Goal: Task Accomplishment & Management: Manage account settings

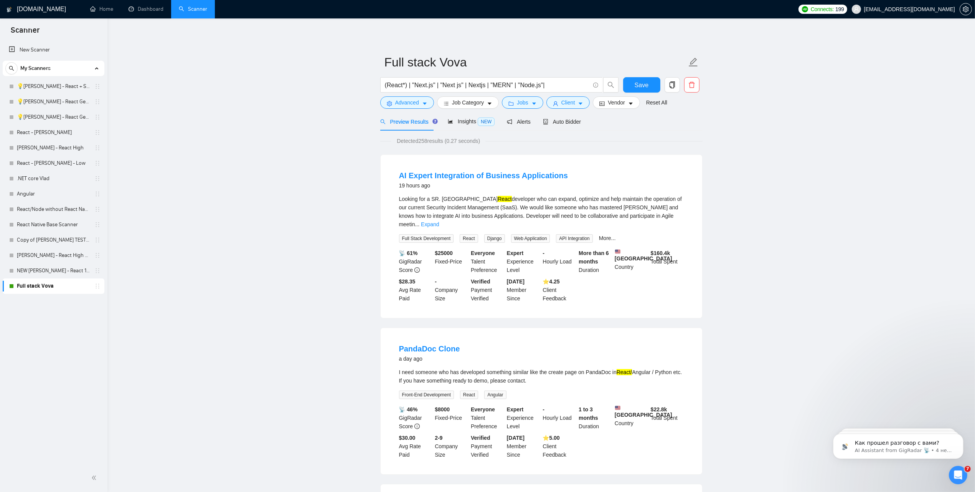
click at [31, 293] on div "New Scanner My Scanners 💡Ihor - React + SaaS 💡Ihor - React General A 💡Ihor - Re…" at bounding box center [53, 252] width 107 height 423
click at [33, 287] on link "Full stack Vova" at bounding box center [53, 285] width 73 height 15
click at [467, 83] on input "(React*) | "Next.js" | "Next js" | Nextjs | "MERN" | "Node.js"|" at bounding box center [487, 85] width 205 height 10
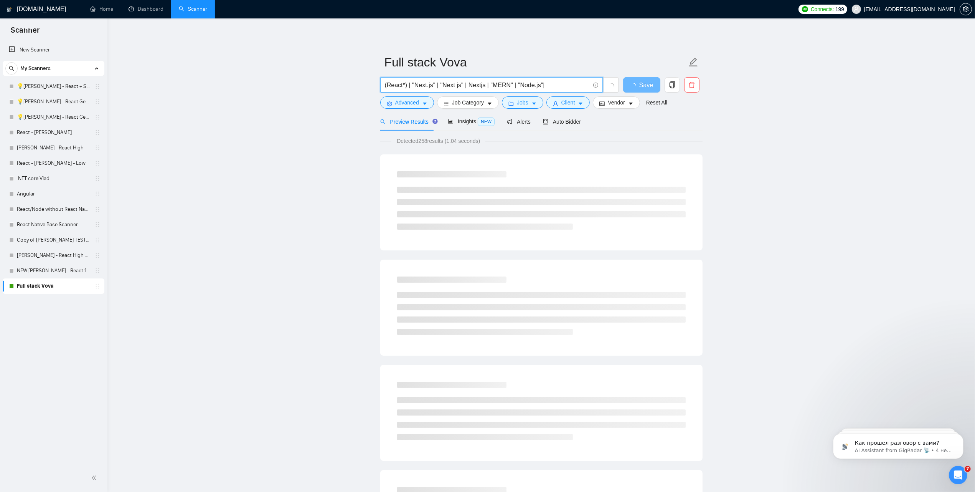
drag, startPoint x: 515, startPoint y: 96, endPoint x: 469, endPoint y: 83, distance: 47.6
click at [469, 83] on input "(React*) | "Next.js" | "Next js" | Nextjs | "MERN" | "Node.js"|" at bounding box center [487, 85] width 205 height 10
click at [467, 84] on input "(React*) | "Next.js" | "Next js" | Nextjs | "MERN" | "Node.js"|" at bounding box center [487, 85] width 205 height 10
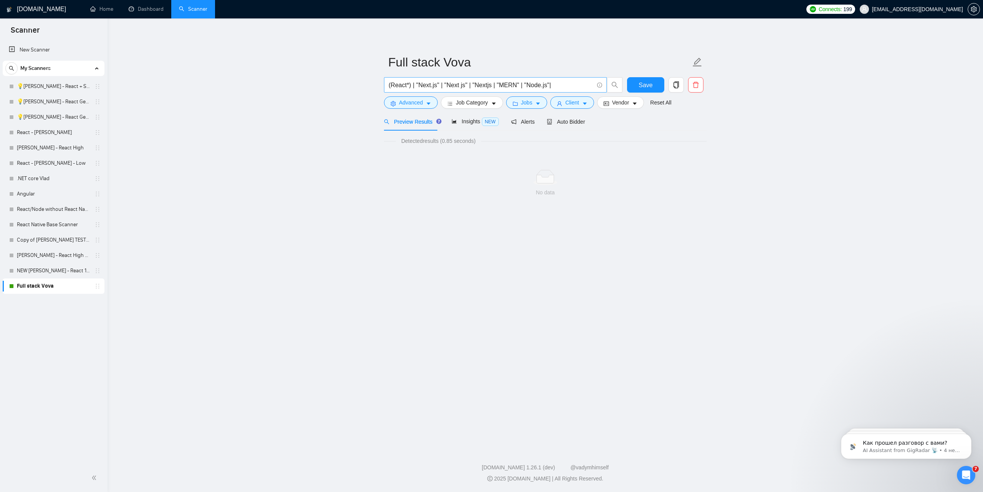
click at [560, 87] on input "(React*) | "Next.js" | "Next js" | "Nextjs | "MERN" | "Node.js"|" at bounding box center [490, 85] width 205 height 10
click at [473, 84] on input "(React*) | "Next.js" | "Next js" | "Nextjs | "MERN" | "Node.js"" at bounding box center [490, 85] width 205 height 10
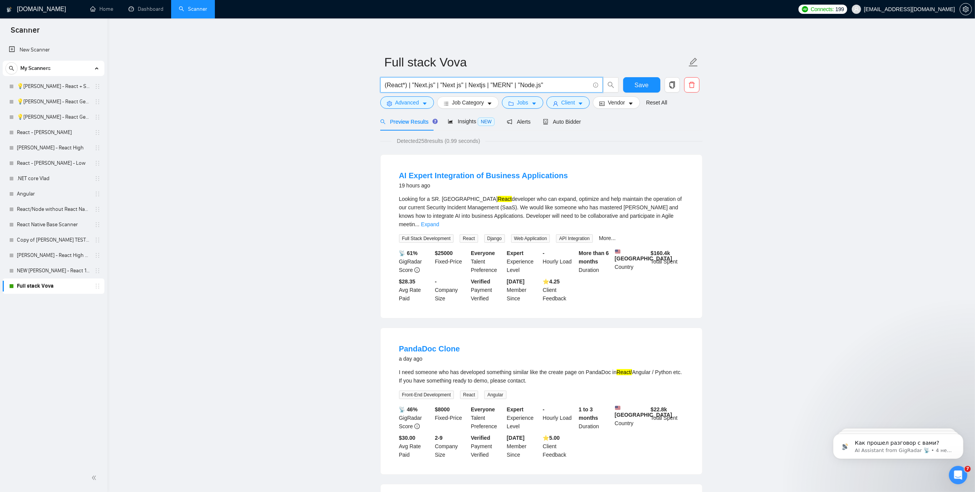
click at [491, 85] on input "(React*) | "Next.js" | "Next js" | Nextjs | "MERN" | "Node.js"" at bounding box center [487, 85] width 205 height 10
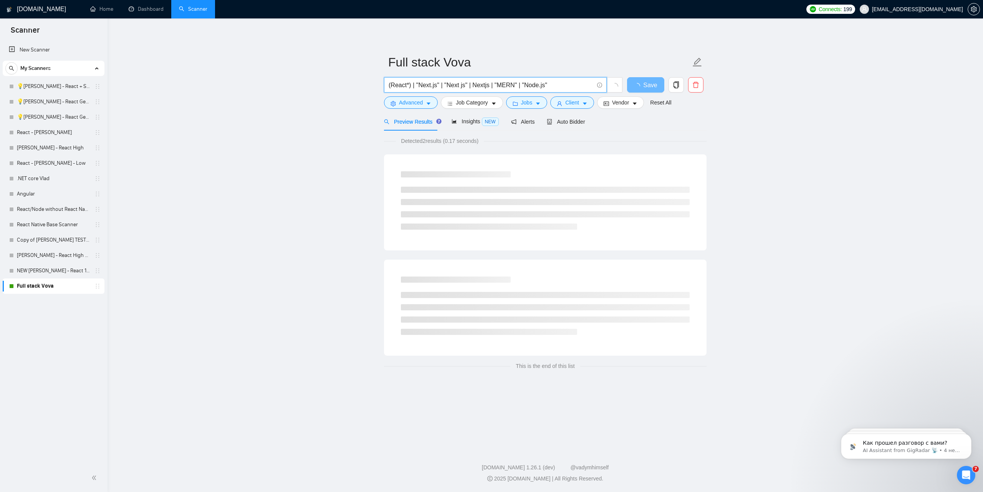
click at [548, 83] on input "(React*) | "Next.js" | "Next js" | Nextjs | "MERN" | "Node.js"" at bounding box center [490, 85] width 205 height 10
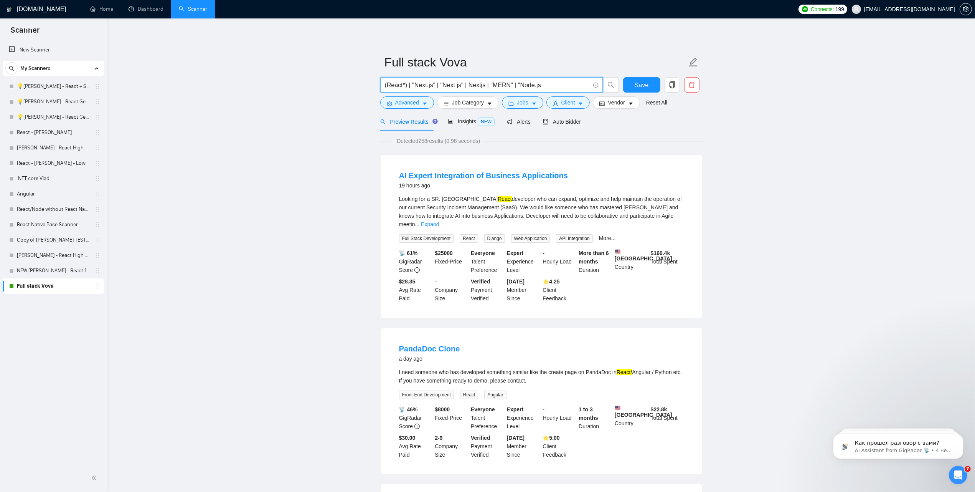
click at [413, 83] on input "(React*) | "Next.js" | "Next js" | Nextjs | "MERN" | "Node.js" at bounding box center [487, 85] width 205 height 10
drag, startPoint x: 509, startPoint y: 84, endPoint x: 489, endPoint y: 86, distance: 19.7
click at [489, 86] on input "(React*) | "Next.js" | "Next js" | Nextjs | "MERN" | "Node.js" at bounding box center [487, 85] width 205 height 10
click at [509, 86] on input "(React*) | "Next.js" | "Next js" | Nextjs | "Node.js"" at bounding box center [487, 85] width 205 height 10
drag, startPoint x: 496, startPoint y: 85, endPoint x: 325, endPoint y: 85, distance: 170.8
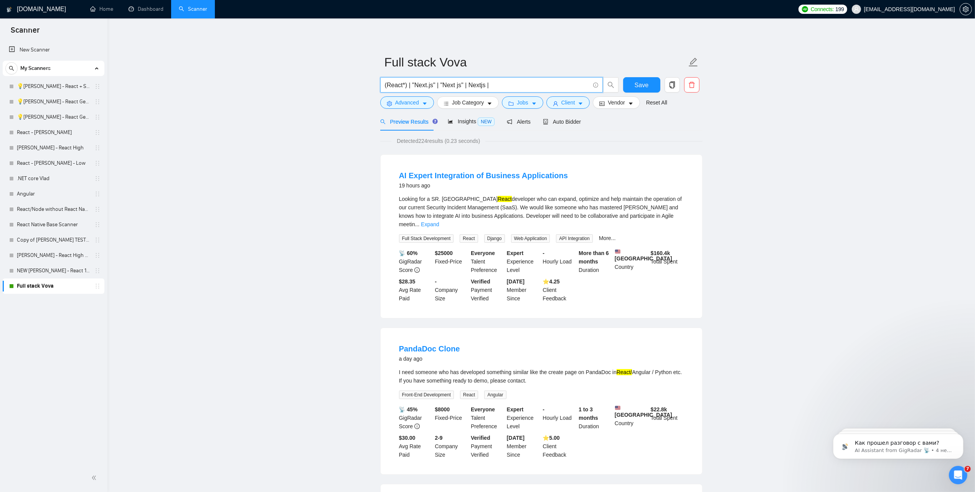
paste input "text"
type input "(React*) | "Next.js" | "Next js" | Nextjs"
click at [560, 121] on span "Auto Bidder" at bounding box center [562, 122] width 38 height 6
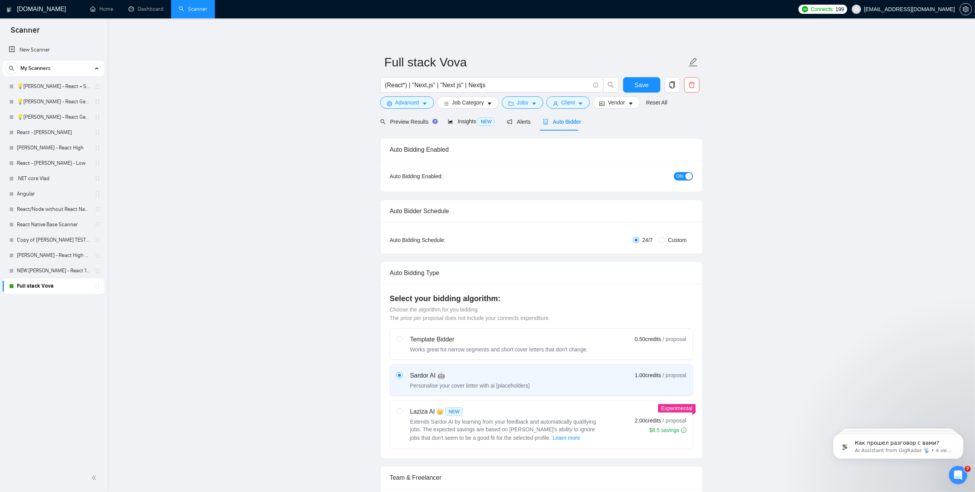
radio input "false"
radio input "true"
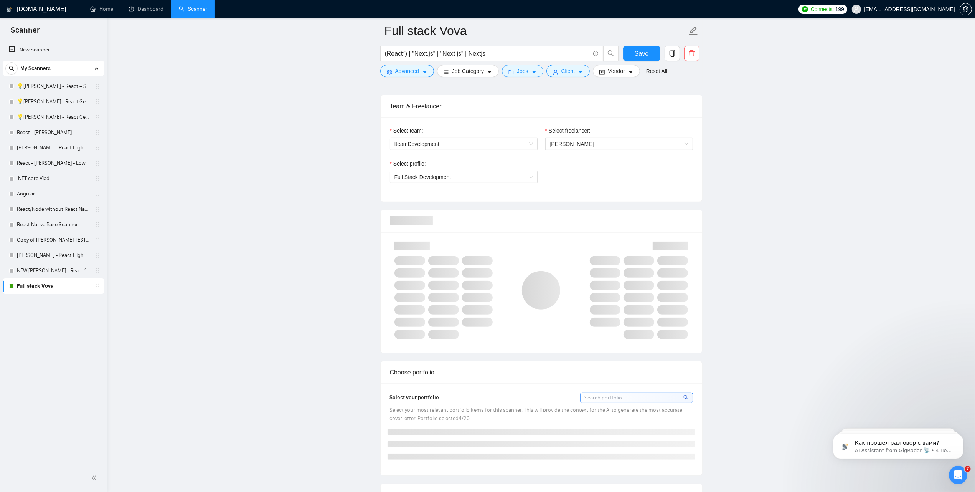
scroll to position [480, 0]
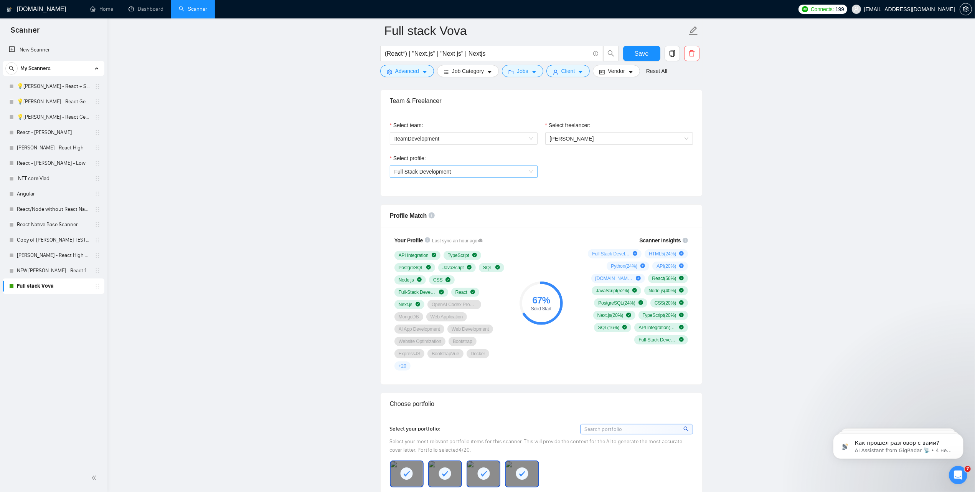
click at [456, 173] on span "Full Stack Development" at bounding box center [464, 172] width 139 height 12
click at [418, 212] on span "Front-End Development" at bounding box center [422, 213] width 57 height 6
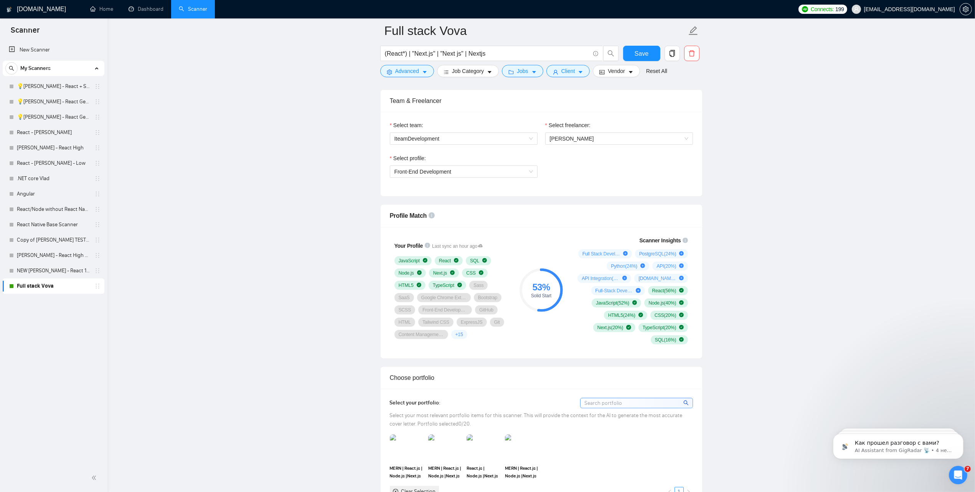
click at [523, 349] on div "53 % Solid Start" at bounding box center [540, 289] width 51 height 117
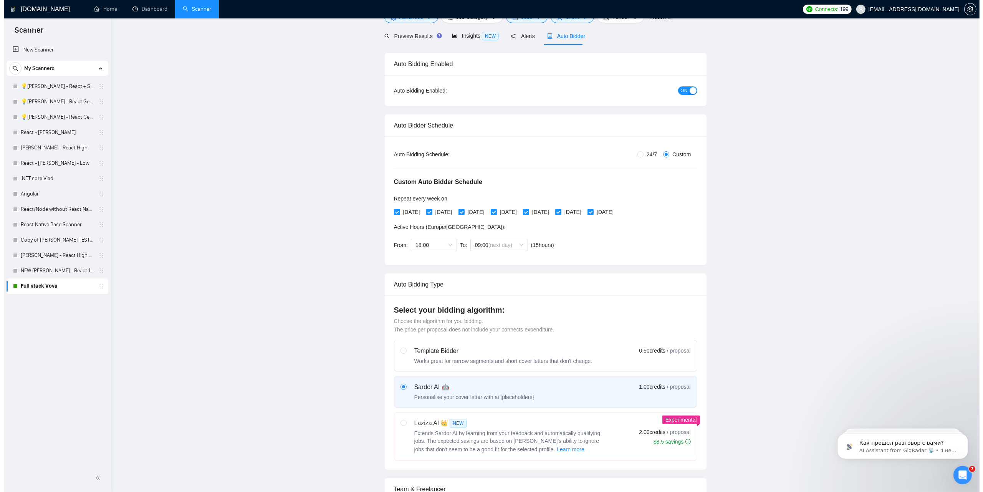
scroll to position [0, 0]
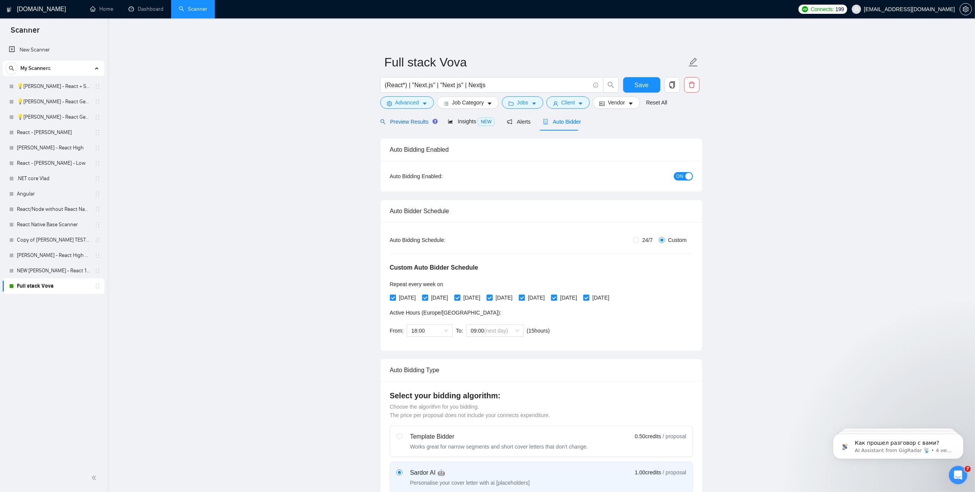
click at [411, 120] on span "Preview Results" at bounding box center [407, 122] width 55 height 6
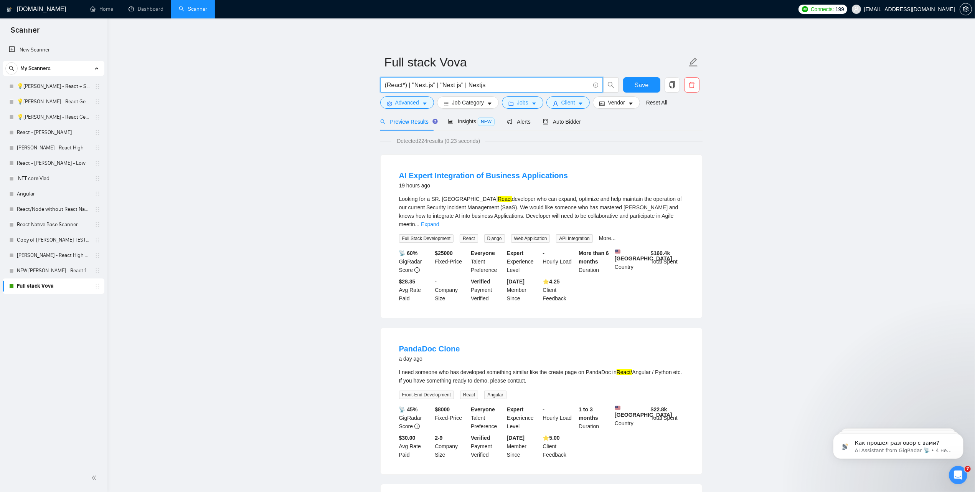
click at [497, 87] on input "(React*) | "Next.js" | "Next js" | Nextjs" at bounding box center [487, 85] width 205 height 10
click at [633, 83] on button "Save" at bounding box center [641, 84] width 37 height 15
click at [505, 86] on input "(React*) | "Next.js" | "Next js" | Nextjs" at bounding box center [487, 85] width 205 height 10
type input "(React*) | "Next.js" | "Next js" | Nextjs"
click at [29, 271] on link "NEW [PERSON_NAME] - React 18.09" at bounding box center [53, 270] width 73 height 15
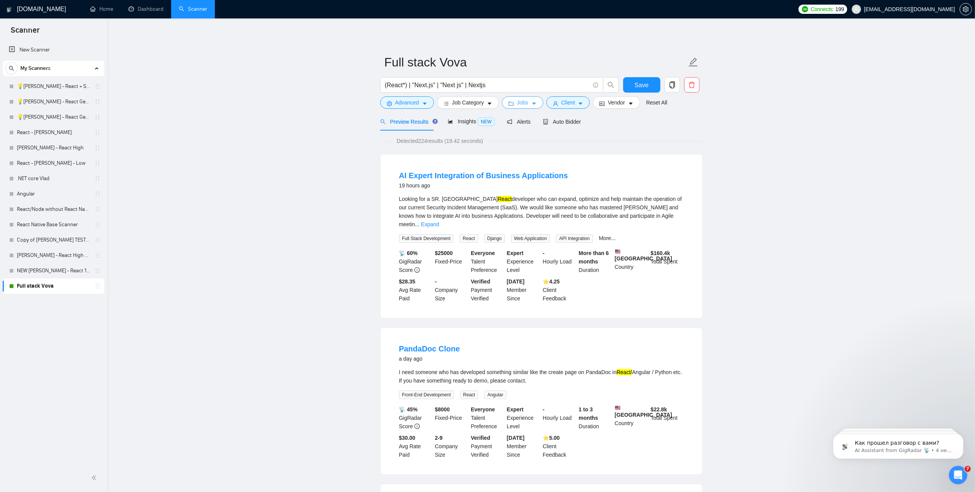
click at [517, 102] on span "Jobs" at bounding box center [523, 102] width 12 height 8
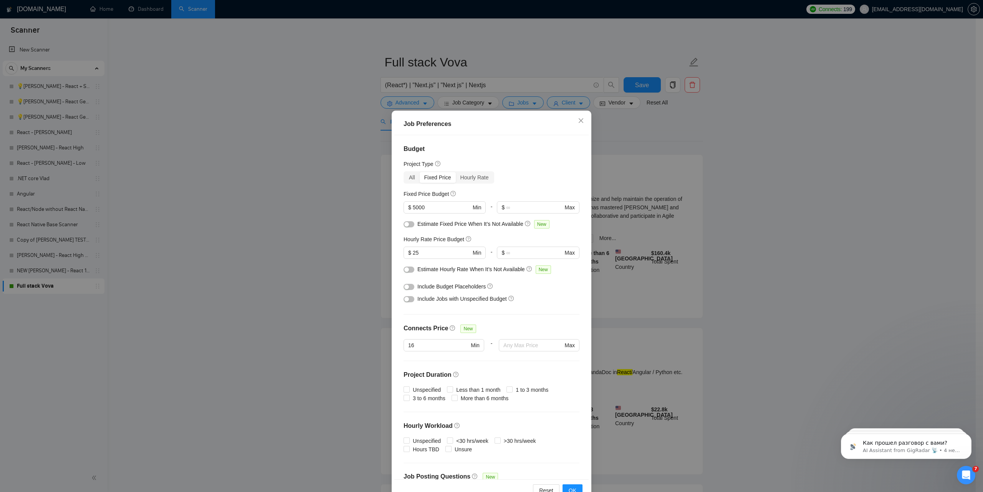
click at [776, 195] on div "Job Preferences Budget Project Type All Fixed Price Hourly Rate Fixed Price Bud…" at bounding box center [491, 246] width 983 height 492
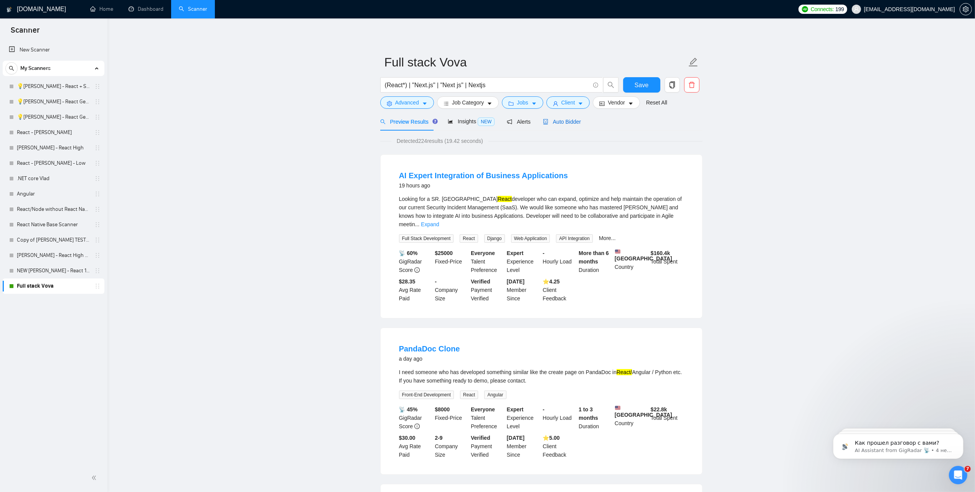
click at [570, 122] on span "Auto Bidder" at bounding box center [562, 122] width 38 height 6
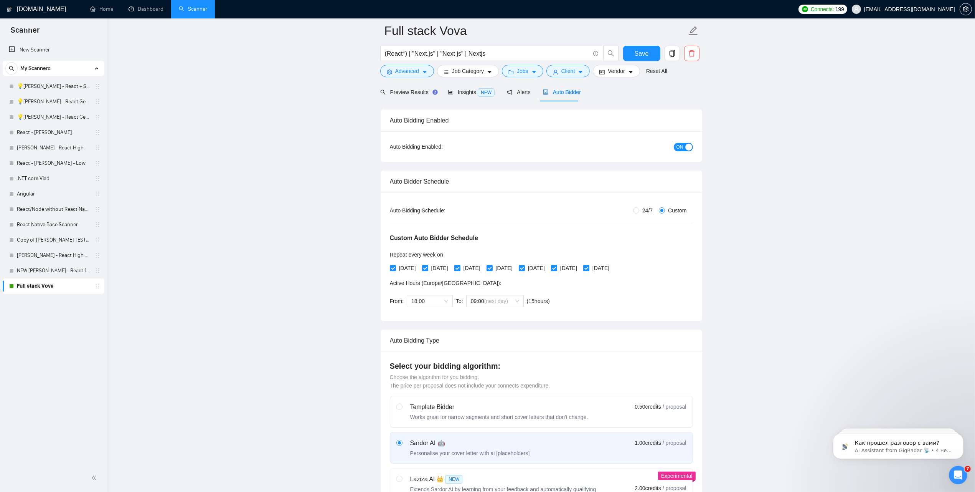
scroll to position [288, 0]
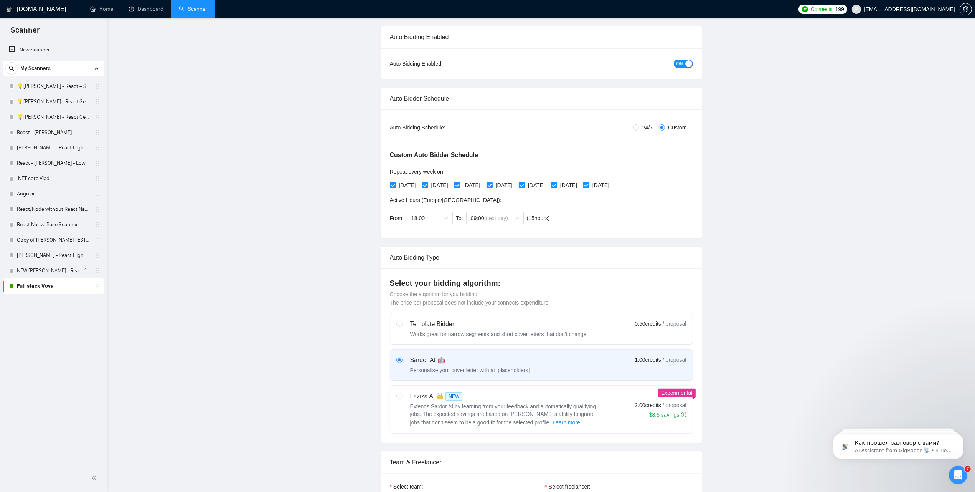
scroll to position [0, 0]
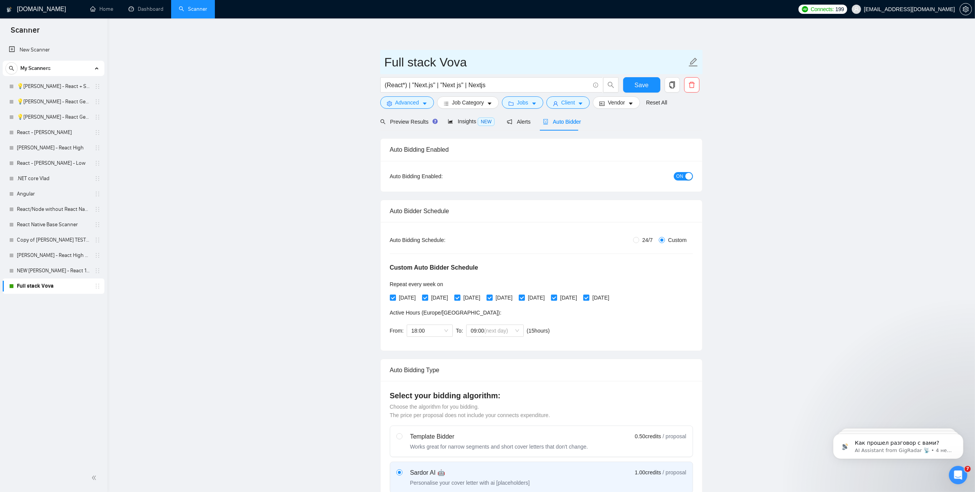
click at [694, 64] on icon "edit" at bounding box center [694, 62] width 10 height 10
drag, startPoint x: 436, startPoint y: 63, endPoint x: 392, endPoint y: 66, distance: 43.9
click at [392, 66] on input "Full stack Vova" at bounding box center [536, 62] width 302 height 19
type input "Front Vova"
click at [649, 86] on button "Save" at bounding box center [641, 84] width 37 height 15
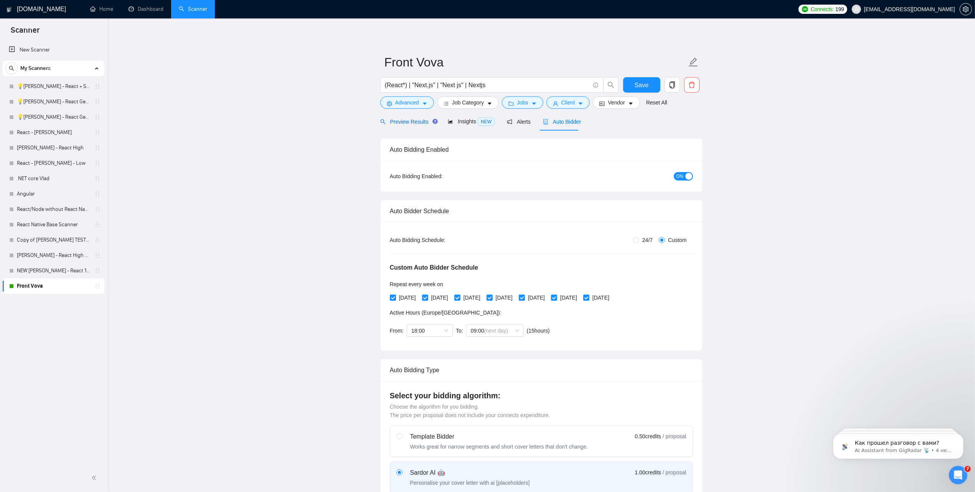
click at [403, 125] on span "Preview Results" at bounding box center [407, 122] width 55 height 6
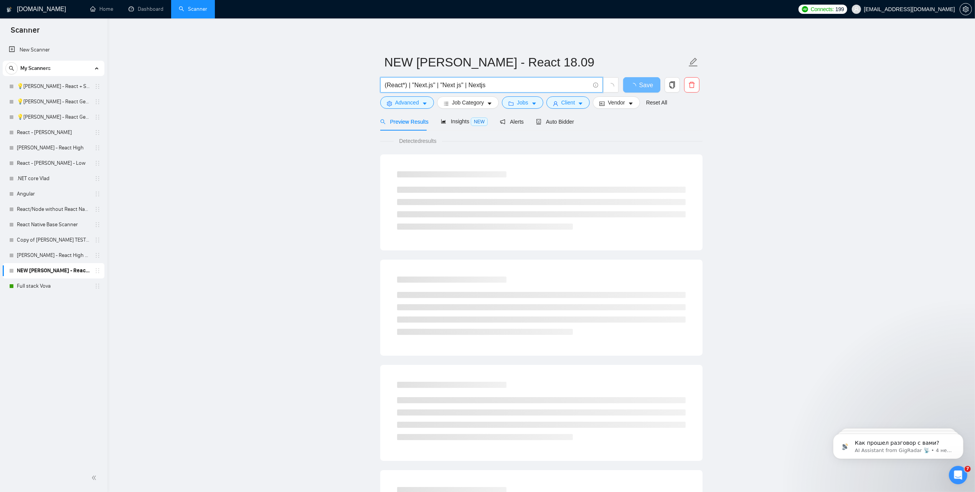
drag, startPoint x: 492, startPoint y: 84, endPoint x: 379, endPoint y: 88, distance: 113.3
click at [382, 88] on span "(React*) | "Next.js" | "Next js" | Nextjs" at bounding box center [491, 84] width 223 height 15
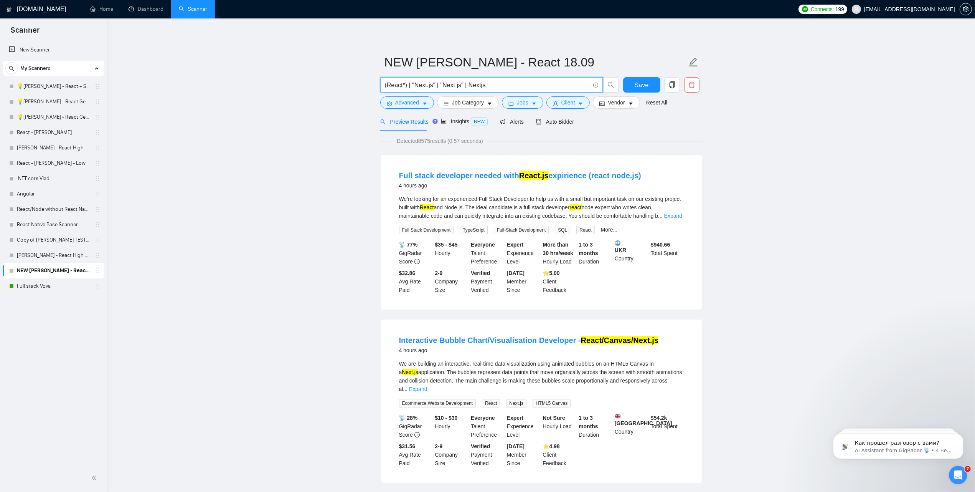
click at [563, 83] on input "(React*) | "Next.js" | "Next js" | Nextjs" at bounding box center [487, 85] width 205 height 10
click at [565, 102] on span "Client" at bounding box center [569, 102] width 14 height 8
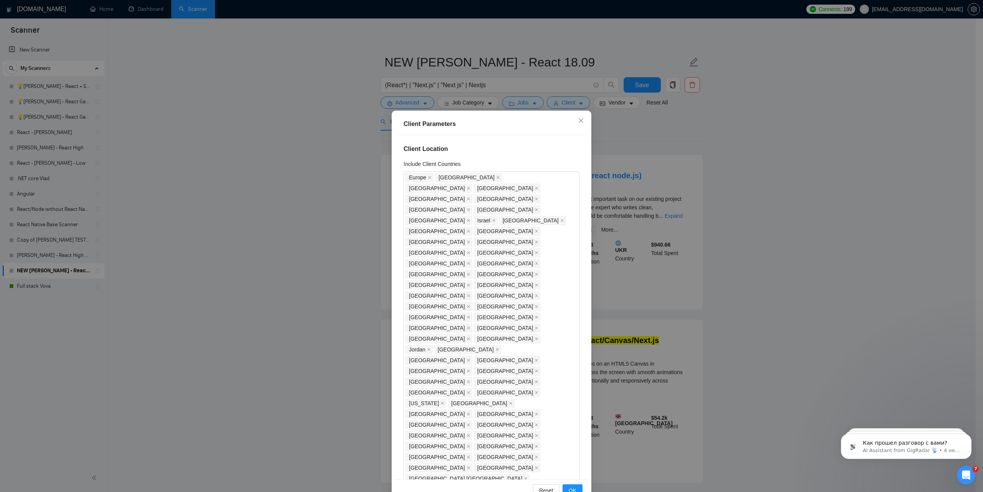
click at [755, 174] on div "Client Parameters Client Location Include Client Countries Europe United States…" at bounding box center [491, 246] width 983 height 492
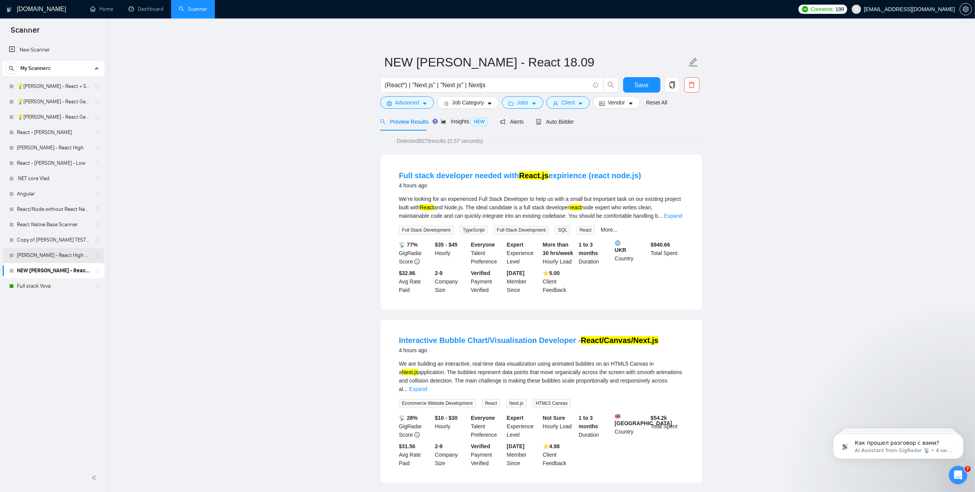
click at [32, 259] on link "[PERSON_NAME] - React High V2" at bounding box center [53, 255] width 73 height 15
click at [39, 269] on link "NEW [PERSON_NAME] - React 18.09" at bounding box center [53, 270] width 73 height 15
click at [25, 287] on link "Full stack Vova" at bounding box center [53, 285] width 73 height 15
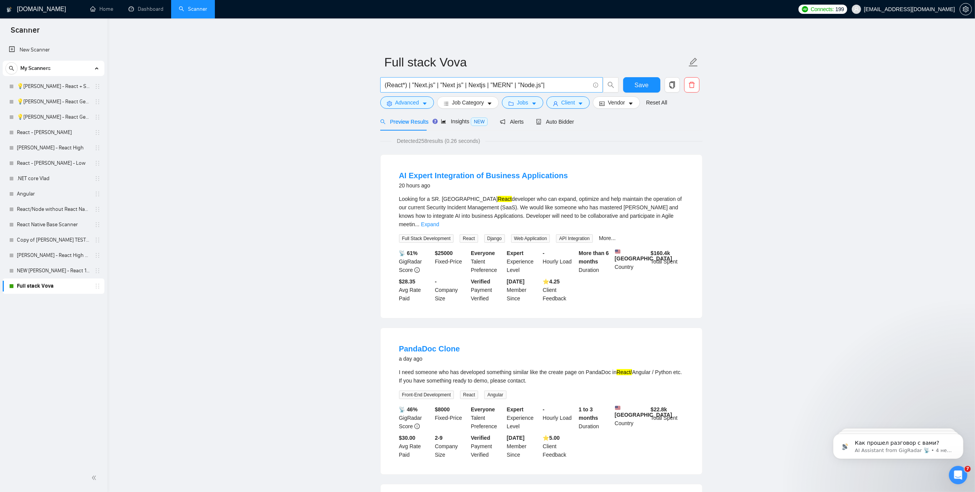
click at [557, 83] on input "(React*) | "Next.js" | "Next js" | Nextjs | "MERN" | "Node.js"|" at bounding box center [487, 85] width 205 height 10
click at [544, 82] on input "(React*) | "Next.js" | "Next js" | Nextjs | "MERN" | "Node.js"|" at bounding box center [487, 85] width 205 height 10
click at [416, 103] on span "Advanced" at bounding box center [407, 102] width 24 height 8
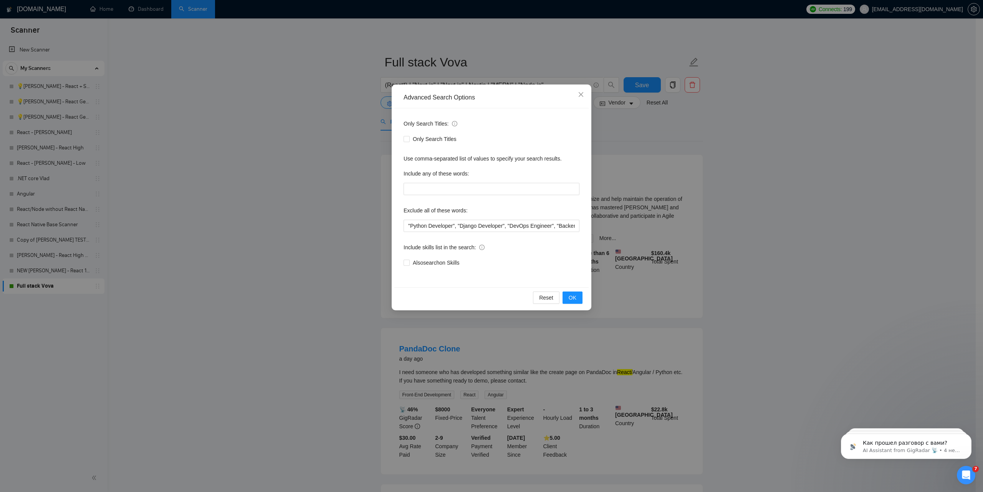
drag, startPoint x: 797, startPoint y: 206, endPoint x: 450, endPoint y: 1, distance: 403.0
click at [795, 204] on div "Advanced Search Options Only Search Titles: Only Search Titles Use comma-separa…" at bounding box center [491, 246] width 983 height 492
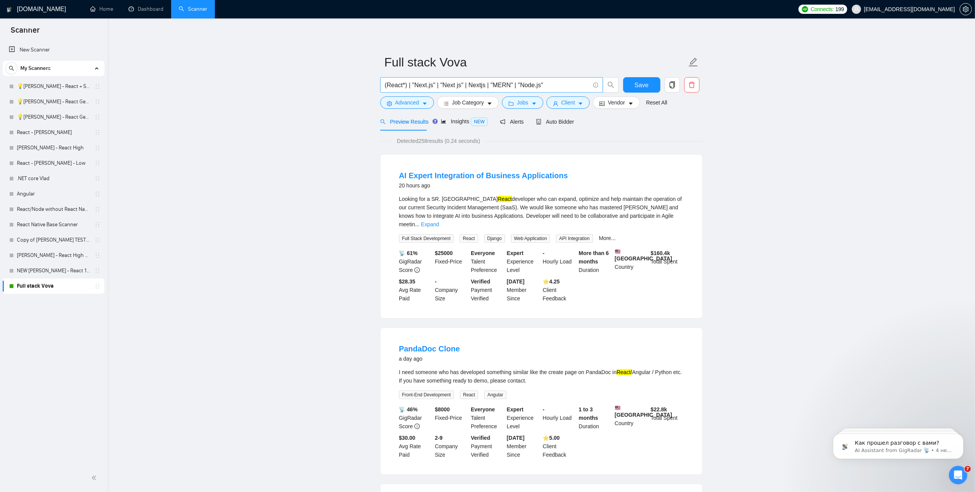
click at [448, 78] on span "(React*) | "Next.js" | "Next js" | Nextjs | "MERN" | "Node.js"" at bounding box center [491, 84] width 223 height 15
click at [448, 84] on input "(React*) | "Next.js" | "Next js" | Nextjs | "MERN" | "Node.js"" at bounding box center [487, 85] width 205 height 10
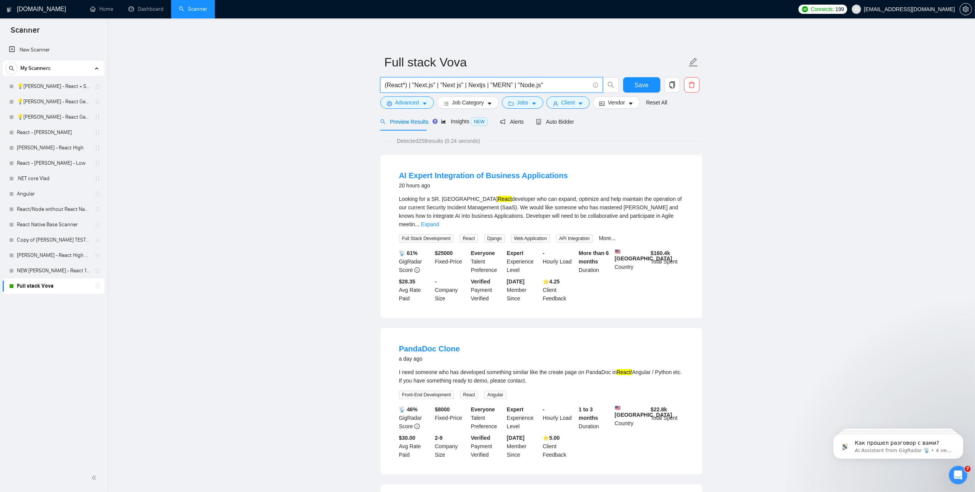
paste input "text"
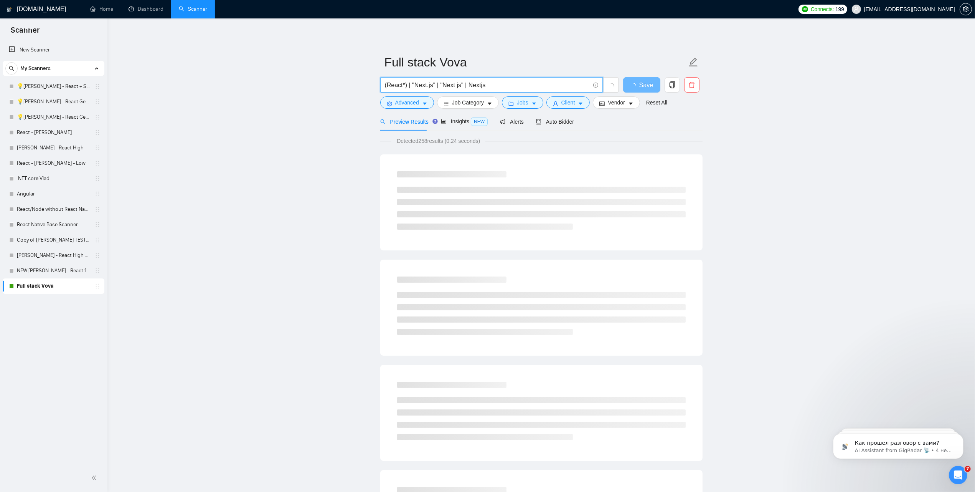
type input "(React*) | "Next.js" | "Next js" | Nextjs"
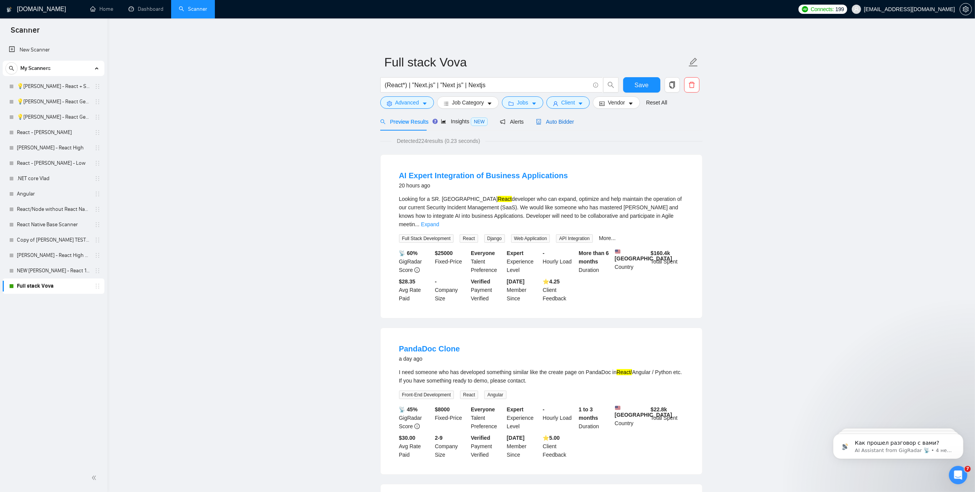
click at [561, 123] on span "Auto Bidder" at bounding box center [555, 122] width 38 height 6
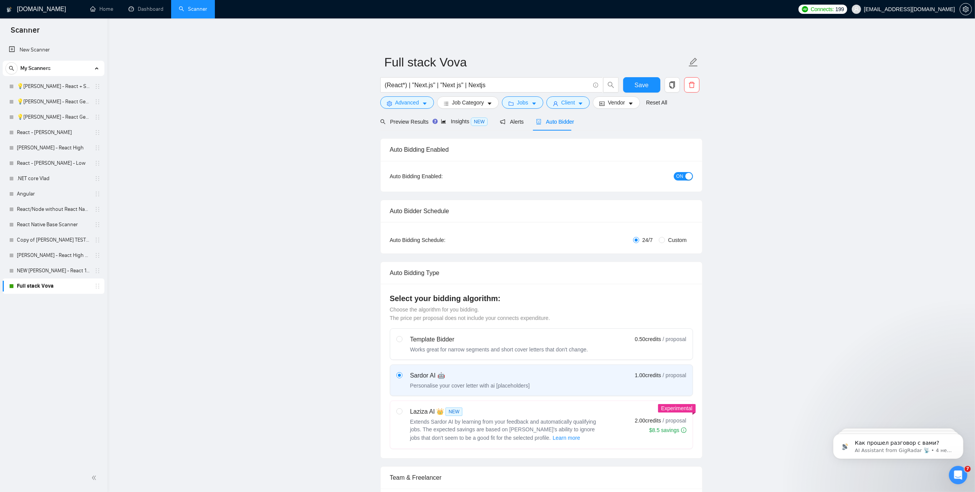
radio input "false"
radio input "true"
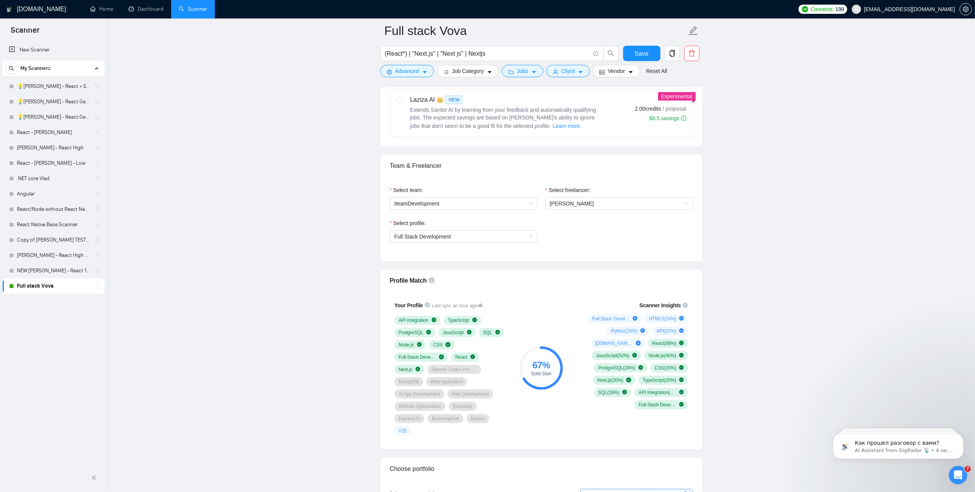
scroll to position [432, 0]
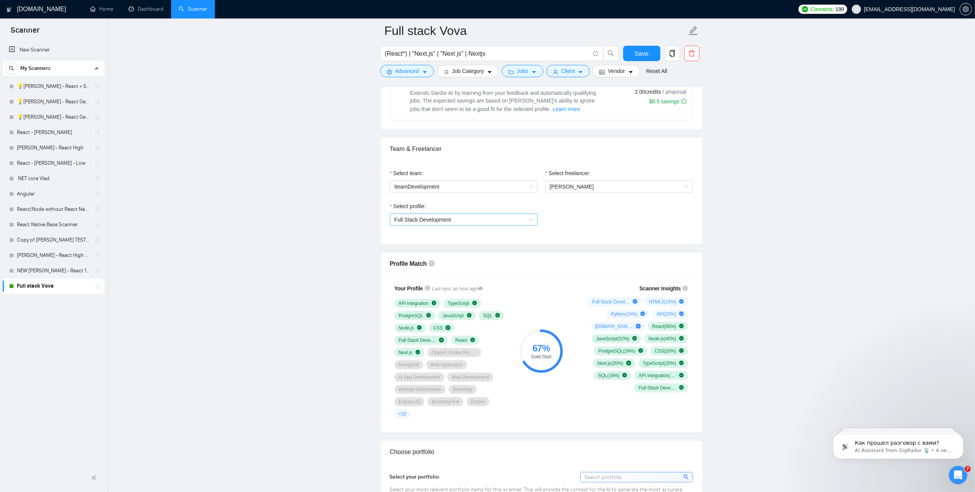
click at [453, 225] on span "Full Stack Development" at bounding box center [464, 220] width 139 height 12
click at [412, 260] on span "Front-End Development" at bounding box center [422, 261] width 57 height 6
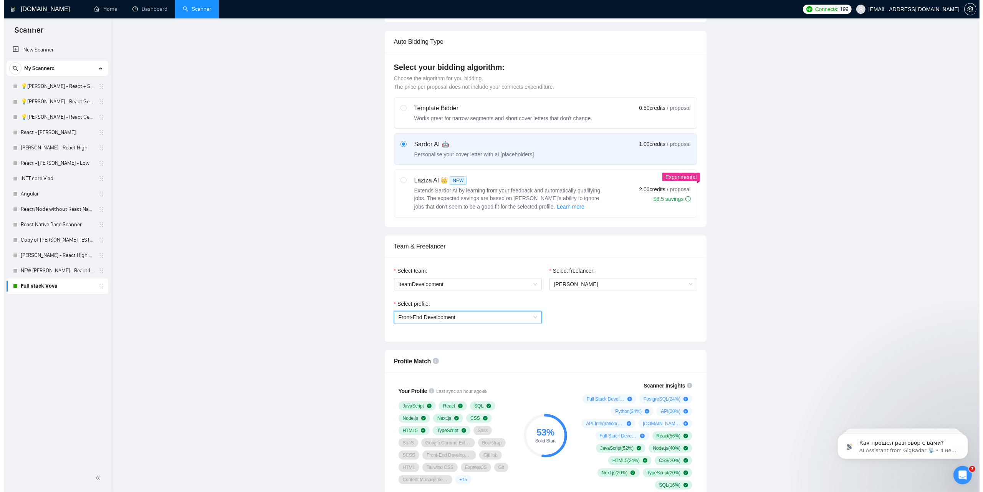
scroll to position [0, 0]
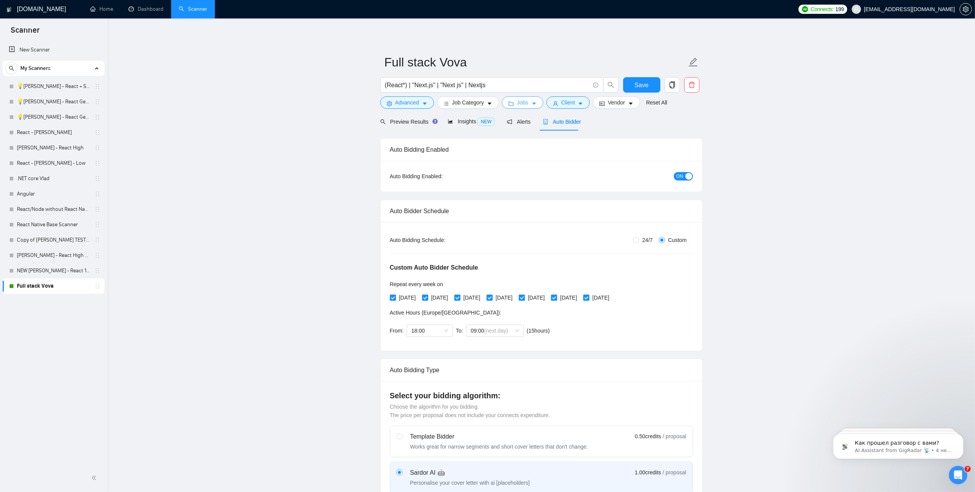
click at [509, 99] on button "Jobs" at bounding box center [522, 102] width 41 height 12
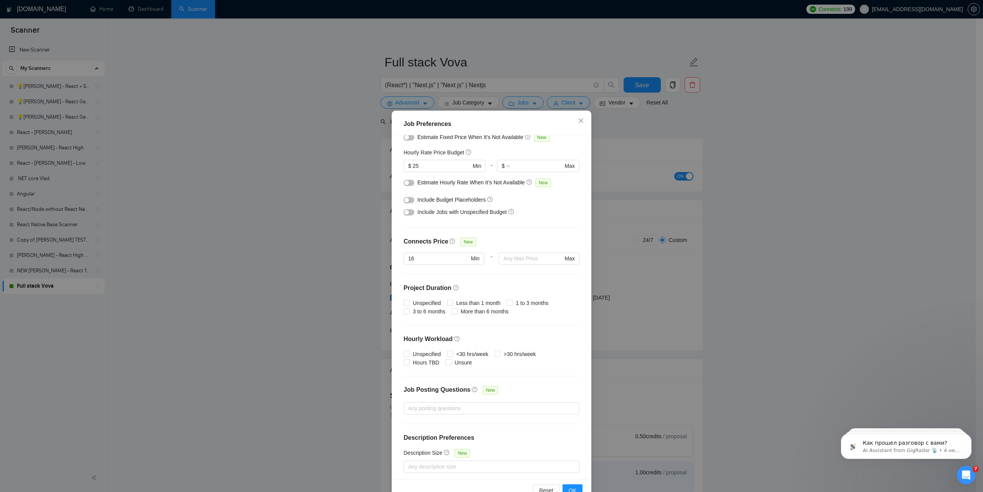
scroll to position [89, 0]
drag, startPoint x: 637, startPoint y: 342, endPoint x: 627, endPoint y: 377, distance: 36.2
click at [627, 377] on div "Job Preferences Budget Project Type All Fixed Price Hourly Rate Fixed Price Bud…" at bounding box center [491, 246] width 983 height 492
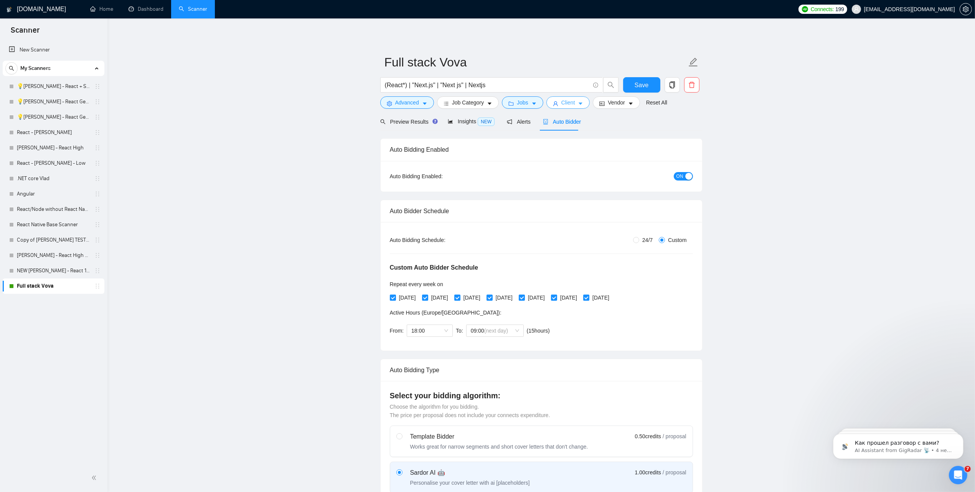
click at [562, 104] on span "Client" at bounding box center [569, 102] width 14 height 8
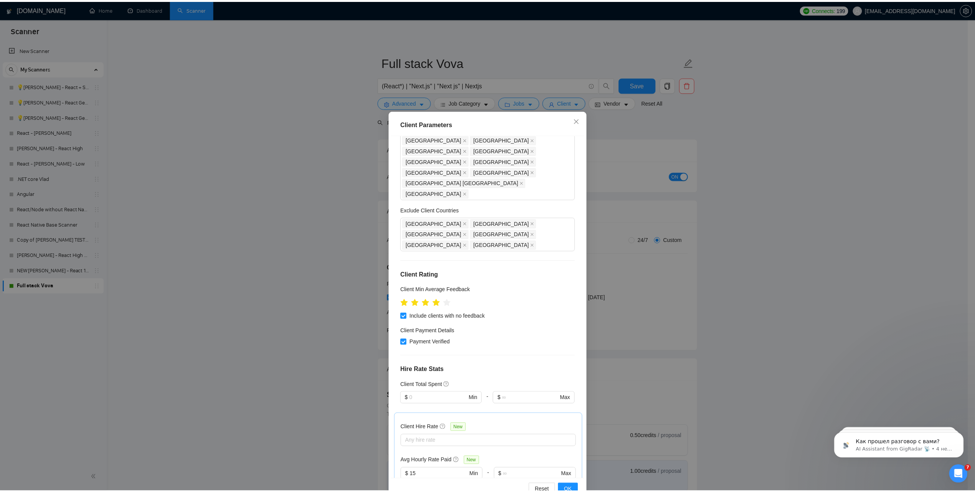
scroll to position [296, 0]
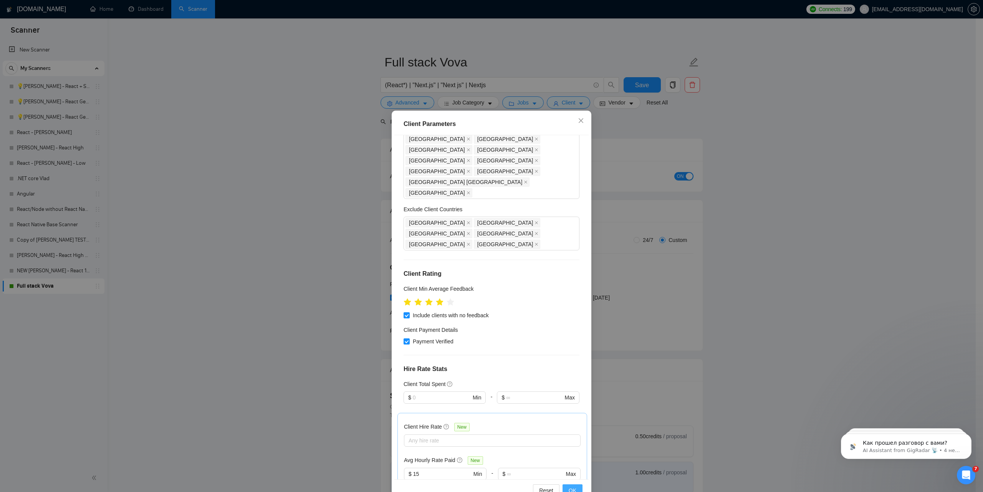
click at [570, 486] on span "OK" at bounding box center [572, 490] width 8 height 8
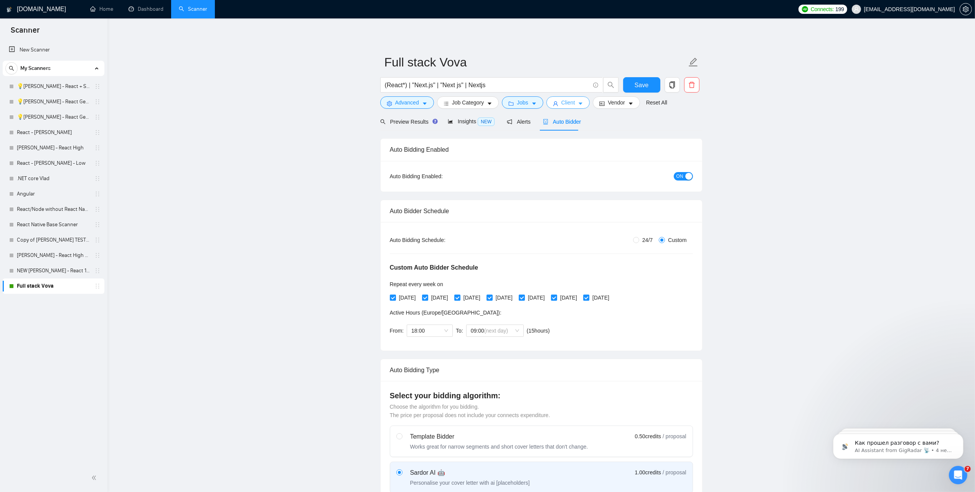
click at [565, 104] on span "Client" at bounding box center [569, 102] width 14 height 8
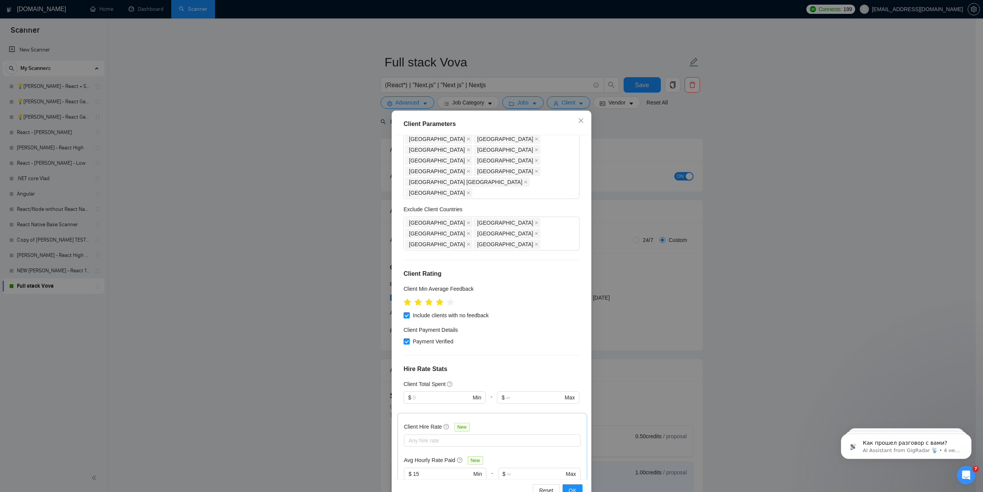
click at [753, 248] on div "Client Parameters Client Location Include Client Countries Europe United States…" at bounding box center [491, 246] width 983 height 492
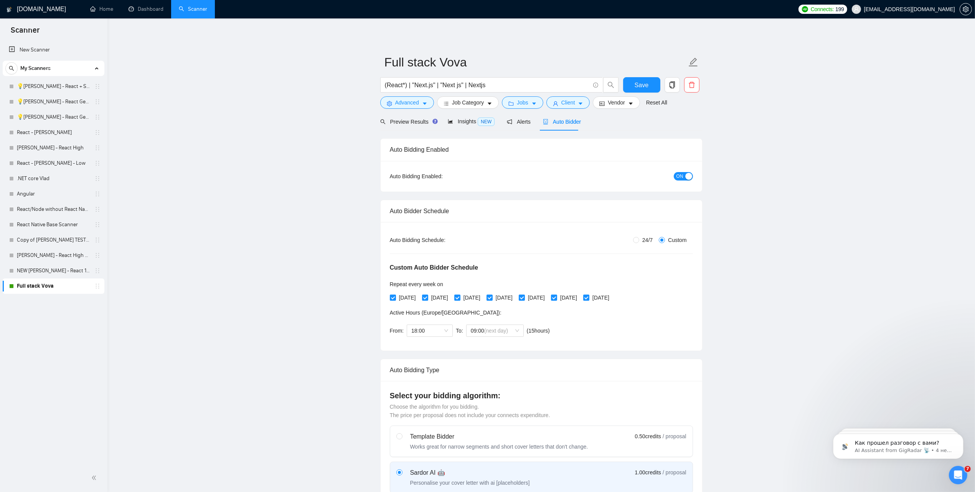
click at [679, 177] on span "ON" at bounding box center [680, 176] width 7 height 8
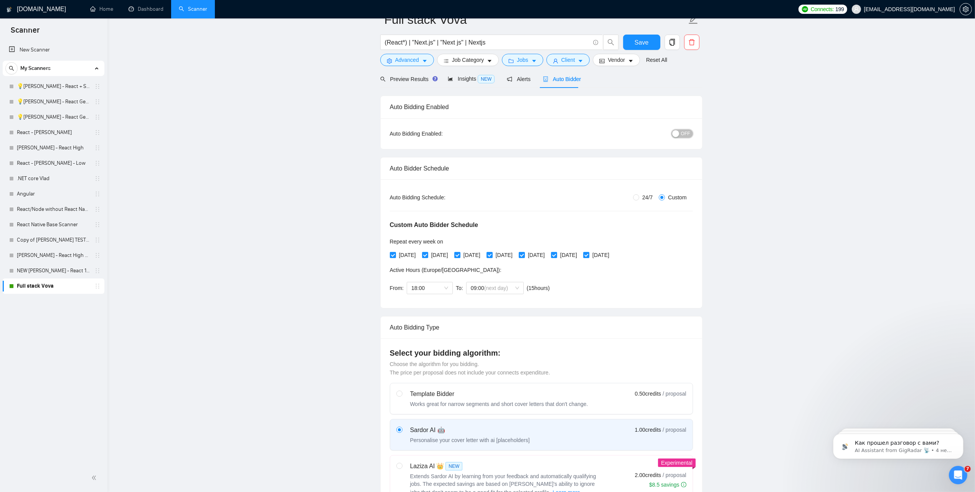
scroll to position [0, 0]
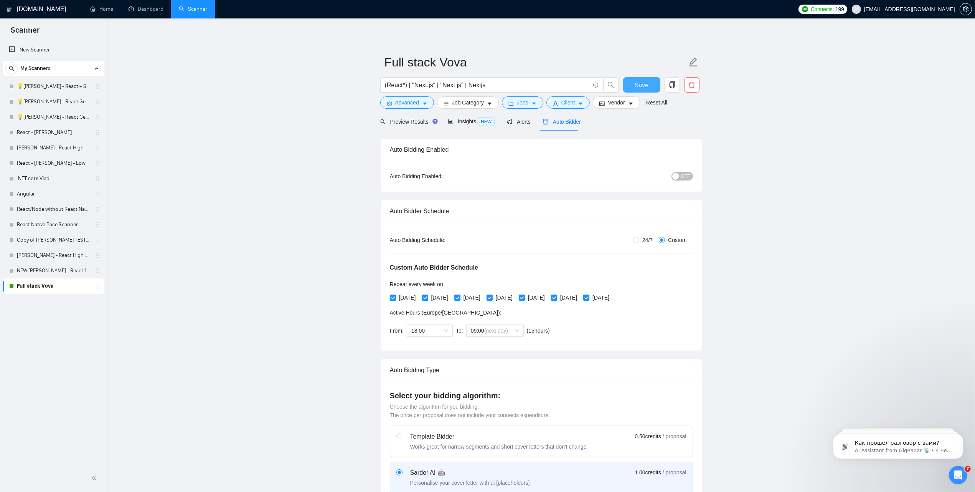
click at [635, 85] on span "Save" at bounding box center [642, 85] width 14 height 10
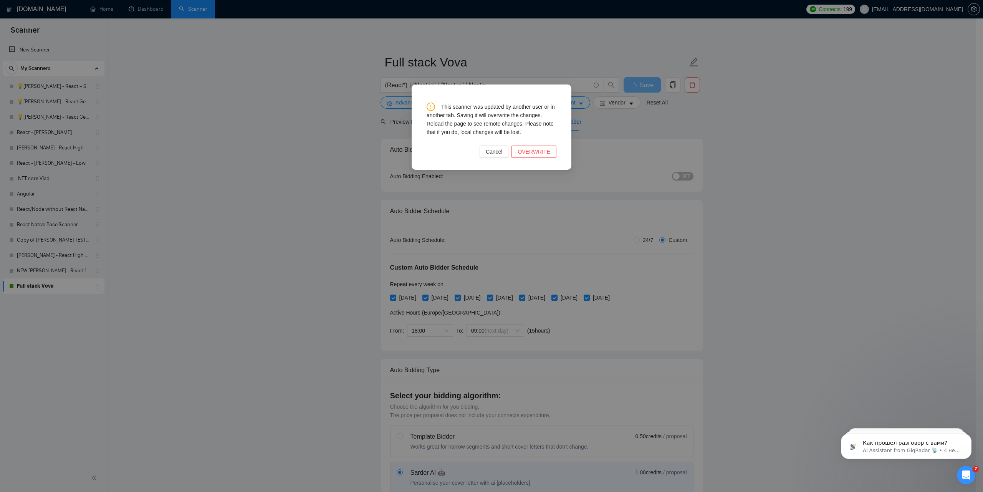
click at [540, 158] on div "This scanner was updated by another user or in another tab. Saving it will over…" at bounding box center [491, 127] width 154 height 80
click at [538, 154] on span "OVERWRITE" at bounding box center [533, 151] width 33 height 8
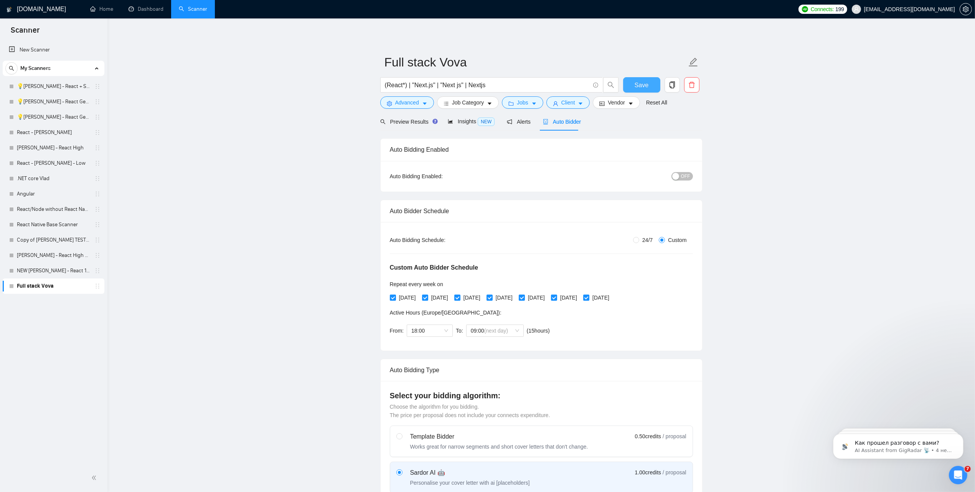
click at [633, 83] on button "Save" at bounding box center [641, 84] width 37 height 15
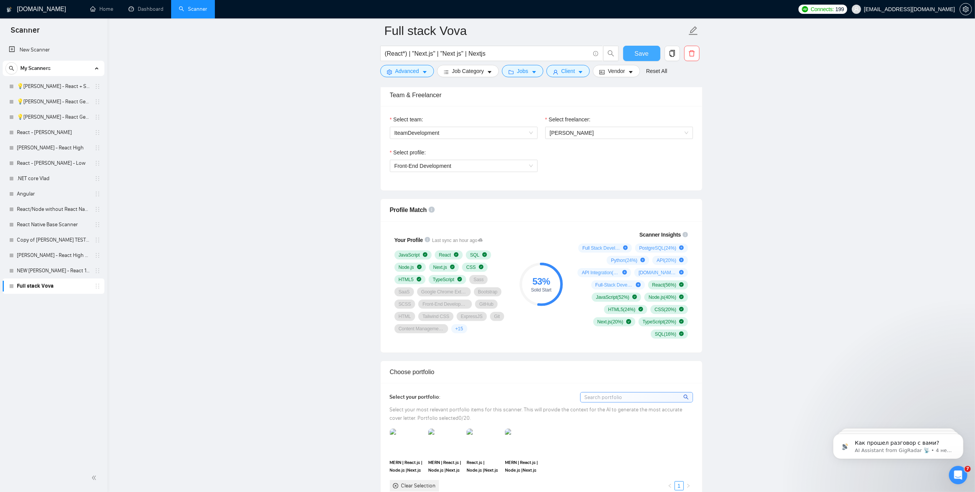
scroll to position [528, 0]
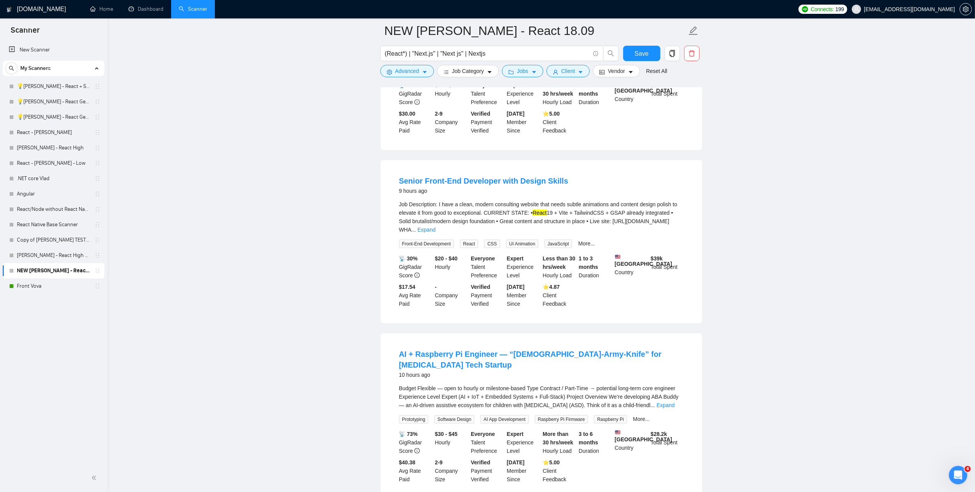
scroll to position [1449, 0]
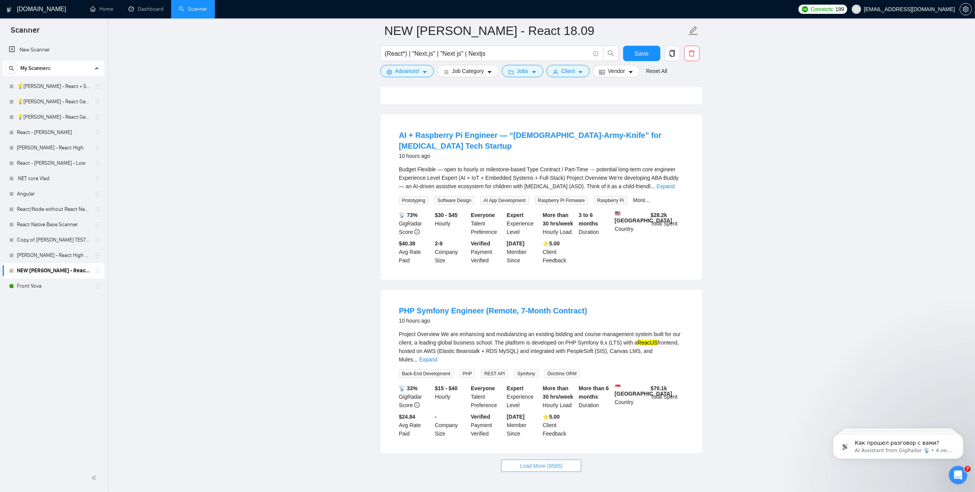
drag, startPoint x: 534, startPoint y: 427, endPoint x: 540, endPoint y: 416, distance: 12.0
click at [534, 461] on span "Load More (8565)" at bounding box center [541, 465] width 43 height 8
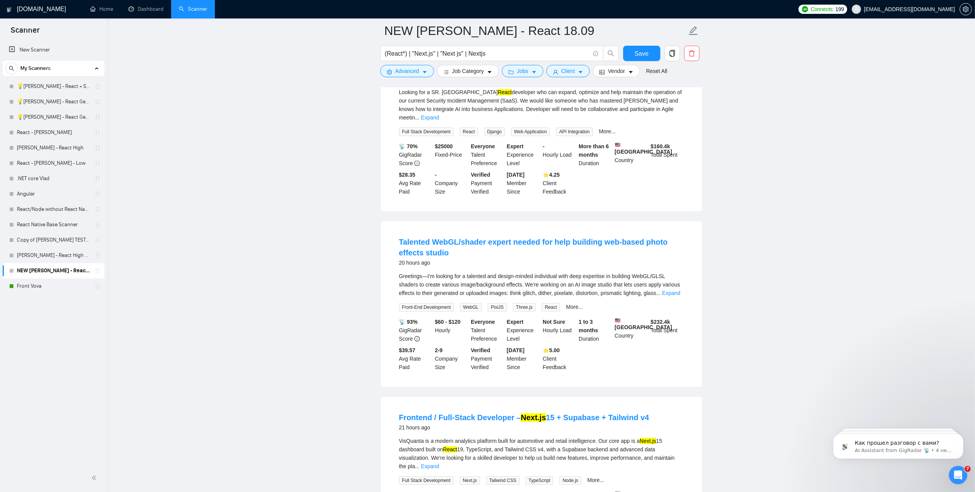
scroll to position [3198, 0]
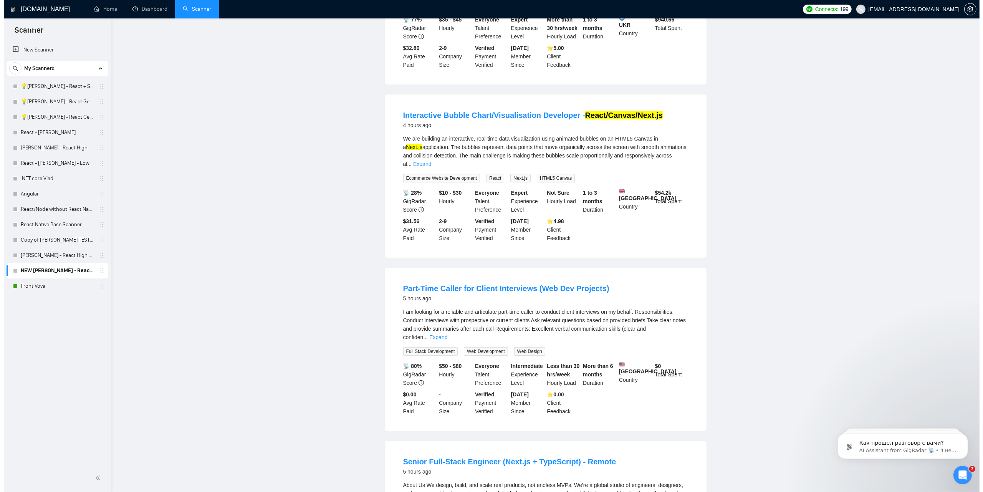
scroll to position [0, 0]
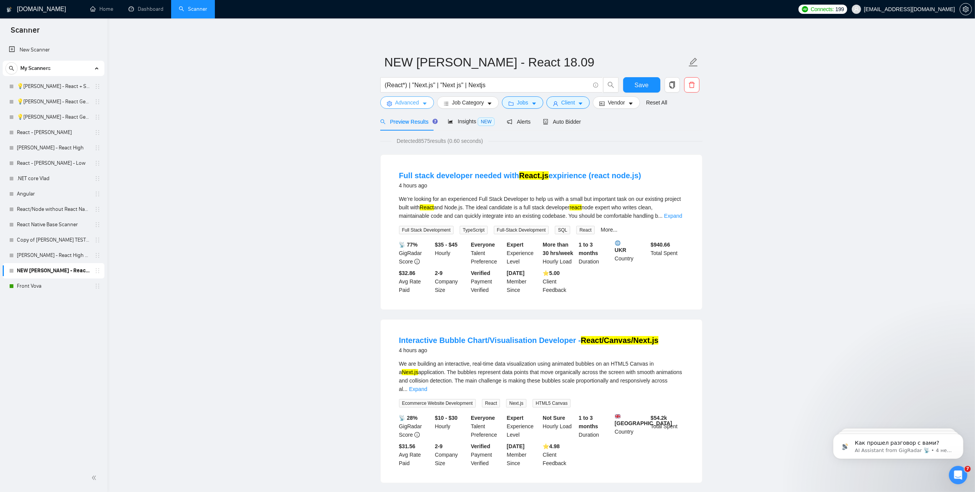
click at [413, 104] on span "Advanced" at bounding box center [407, 102] width 24 height 8
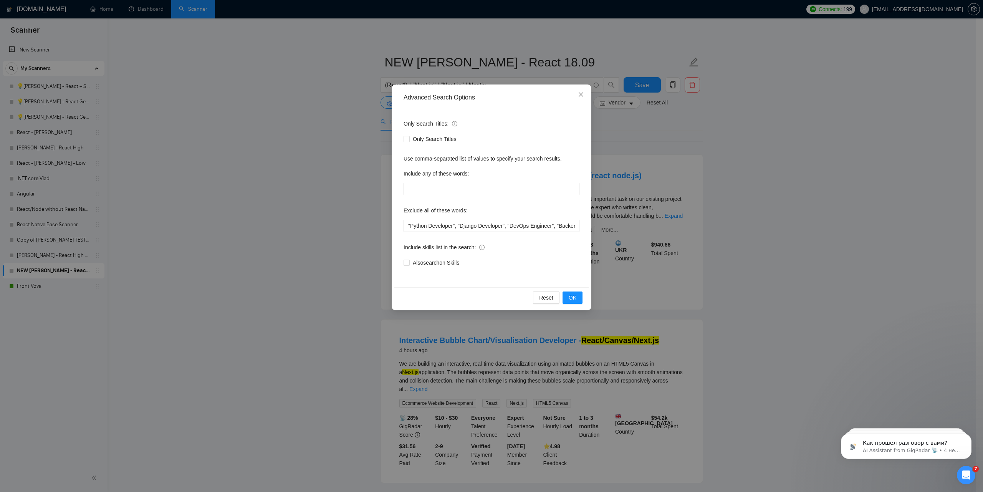
drag, startPoint x: 680, startPoint y: 204, endPoint x: 588, endPoint y: 150, distance: 106.2
click at [678, 202] on div "Advanced Search Options Only Search Titles: Only Search Titles Use comma-separa…" at bounding box center [491, 246] width 983 height 492
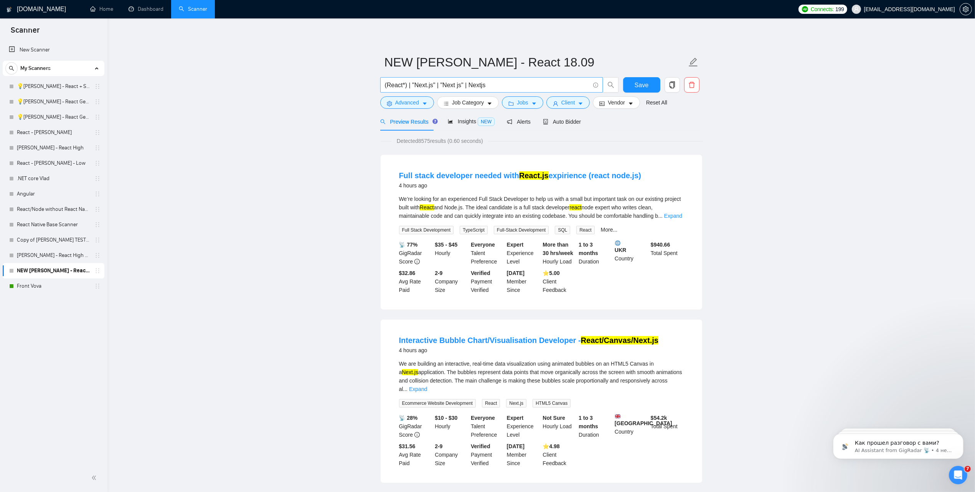
click at [465, 85] on input "(React*) | "Next.js" | "Next js" | Nextjs" at bounding box center [487, 85] width 205 height 10
click at [519, 104] on span "Jobs" at bounding box center [523, 102] width 12 height 8
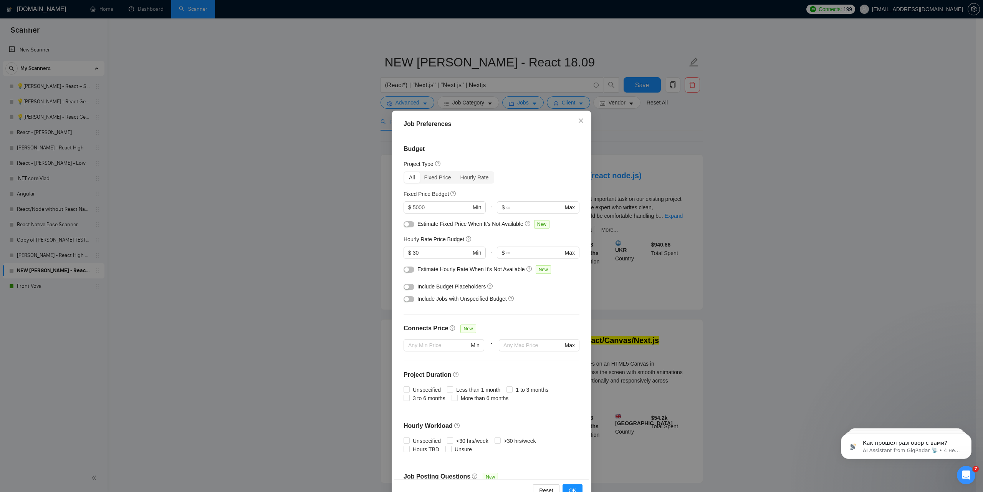
click at [624, 294] on div "Job Preferences Budget Project Type All Fixed Price Hourly Rate Fixed Price Bud…" at bounding box center [491, 246] width 983 height 492
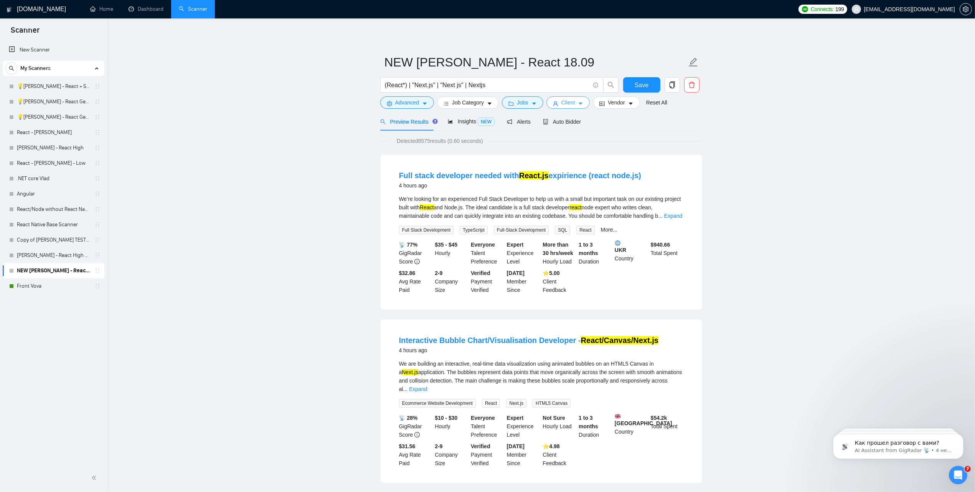
click at [575, 104] on button "Client" at bounding box center [569, 102] width 44 height 12
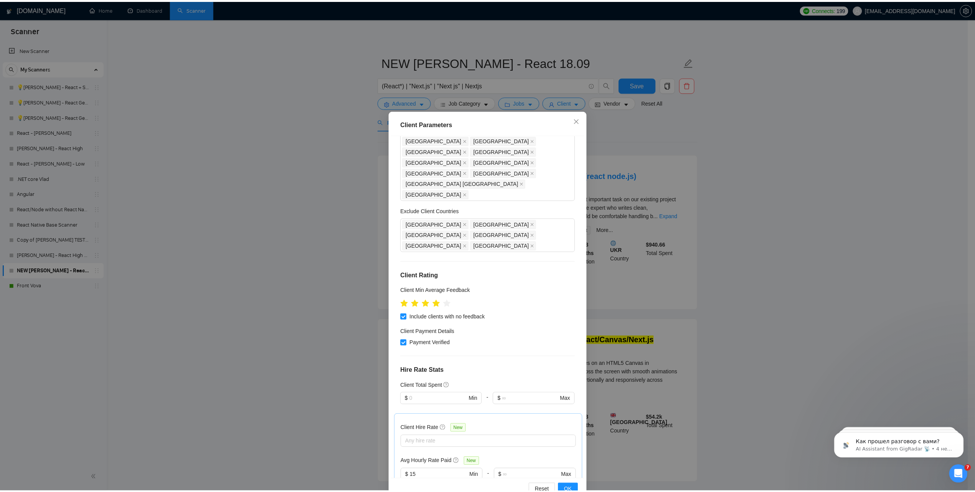
scroll to position [296, 0]
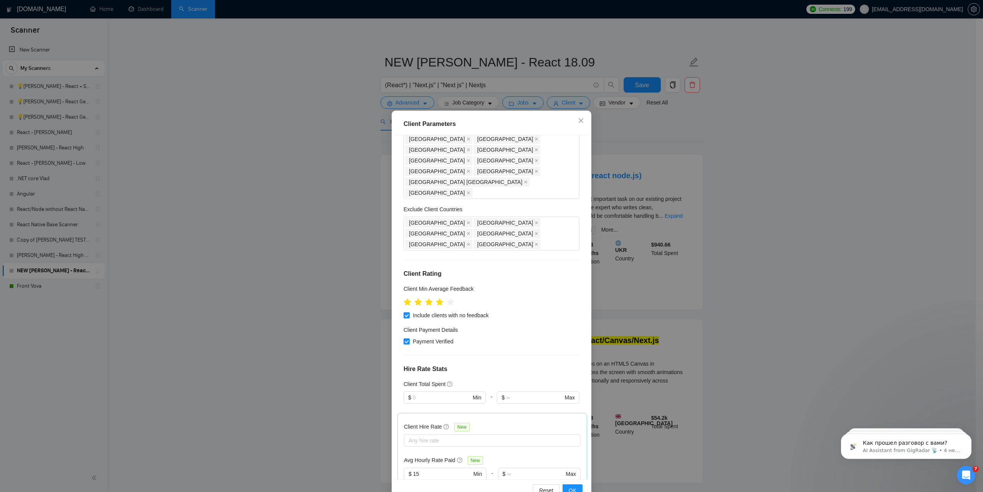
click at [668, 228] on div "Client Parameters Client Location Include Client Countries [GEOGRAPHIC_DATA] [G…" at bounding box center [491, 246] width 983 height 492
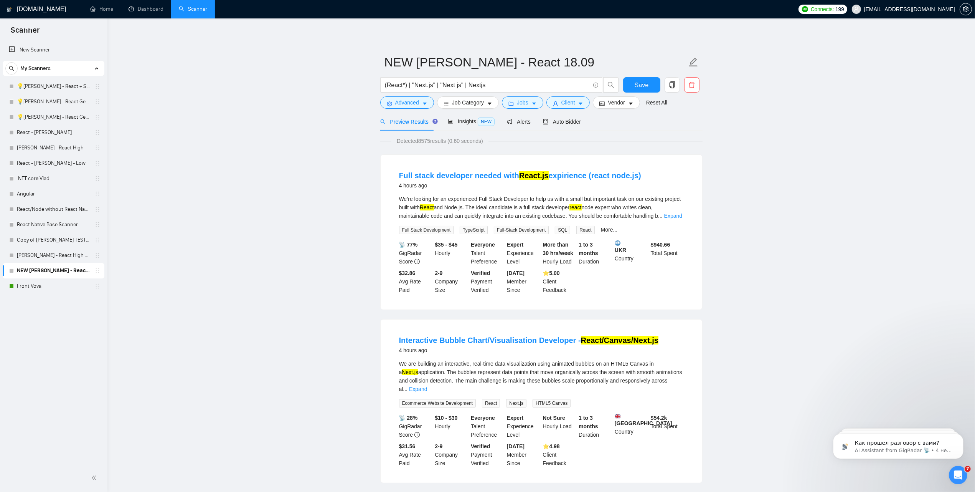
drag, startPoint x: 211, startPoint y: 388, endPoint x: 195, endPoint y: 395, distance: 17.9
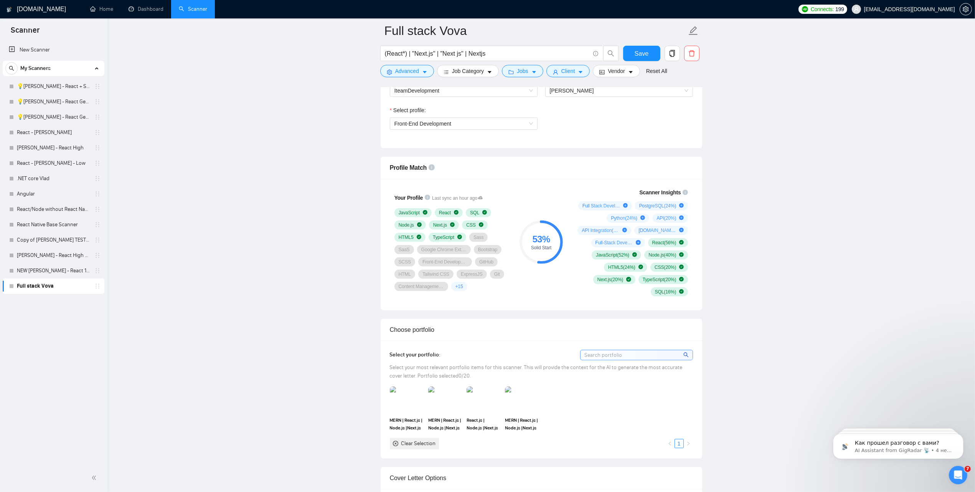
click at [535, 244] on div "53 %" at bounding box center [541, 239] width 43 height 9
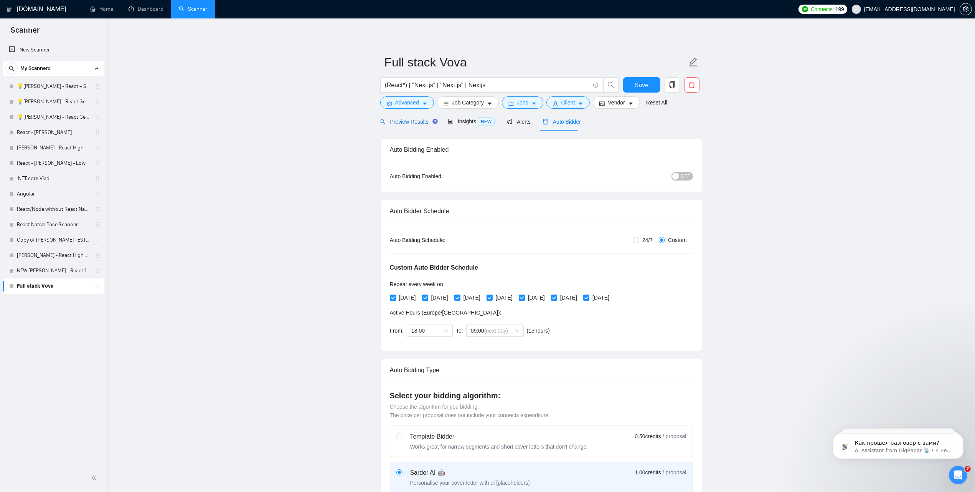
click at [406, 122] on span "Preview Results" at bounding box center [407, 122] width 55 height 6
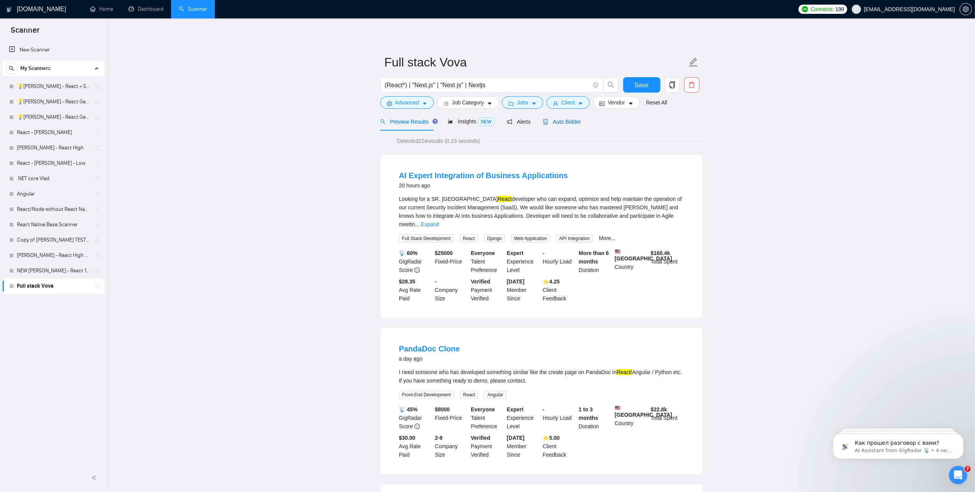
click at [555, 123] on span "Auto Bidder" at bounding box center [562, 122] width 38 height 6
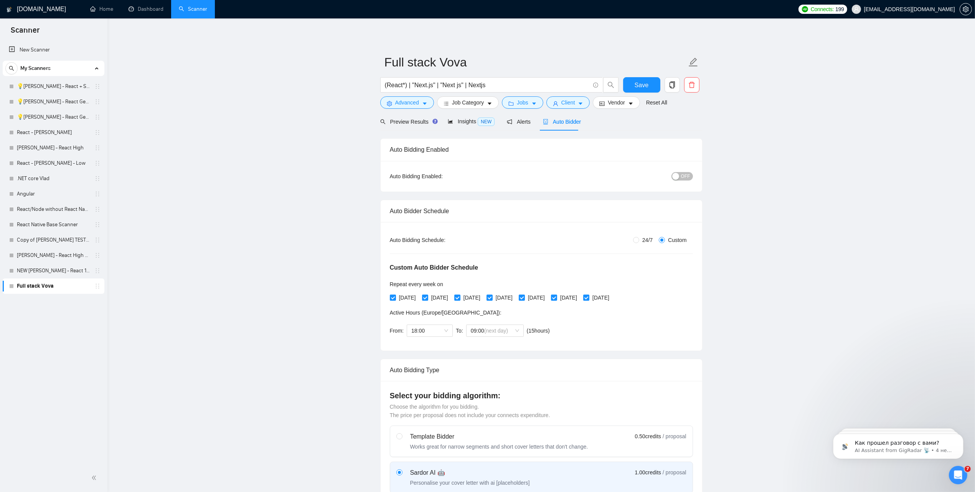
click at [684, 177] on span "OFF" at bounding box center [685, 176] width 9 height 8
click at [639, 86] on span "Save" at bounding box center [642, 85] width 14 height 10
click at [692, 62] on icon "edit" at bounding box center [694, 62] width 10 height 10
click at [695, 62] on icon "edit" at bounding box center [693, 62] width 9 height 9
drag, startPoint x: 436, startPoint y: 63, endPoint x: 391, endPoint y: 63, distance: 44.5
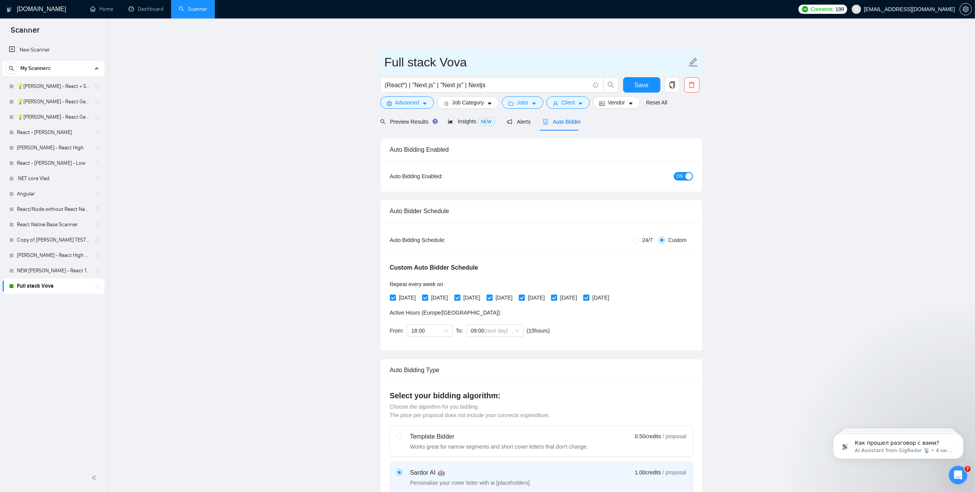
click at [391, 63] on input "Full stack Vova" at bounding box center [536, 62] width 302 height 19
type input "Front Vova"
click at [637, 79] on button "Save" at bounding box center [641, 84] width 37 height 15
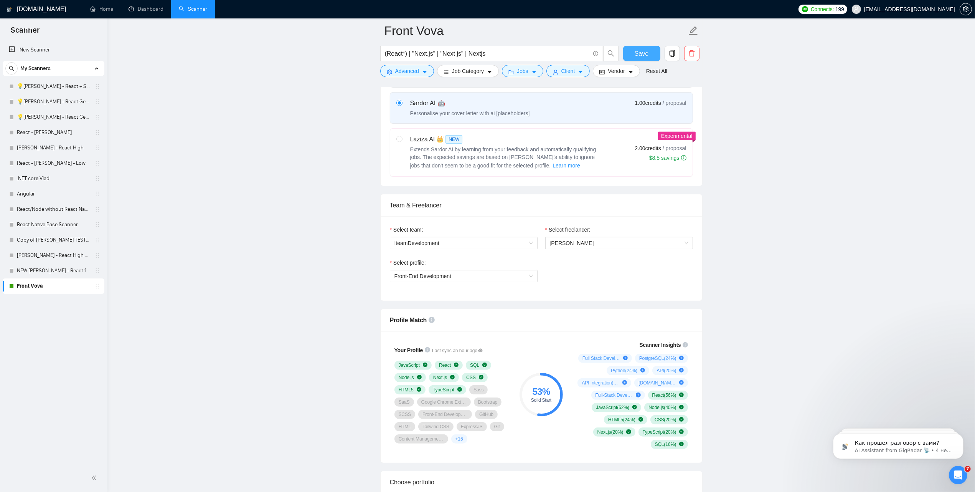
scroll to position [480, 0]
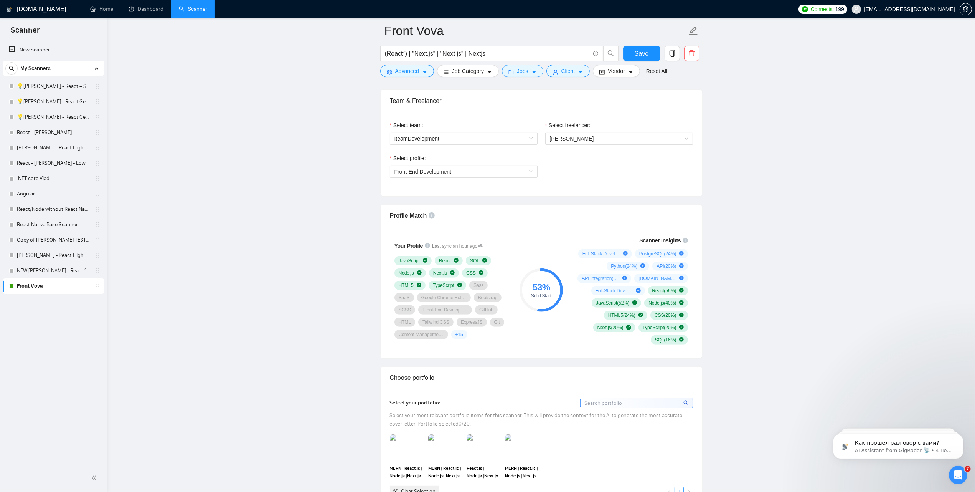
click at [539, 301] on circle at bounding box center [541, 289] width 41 height 41
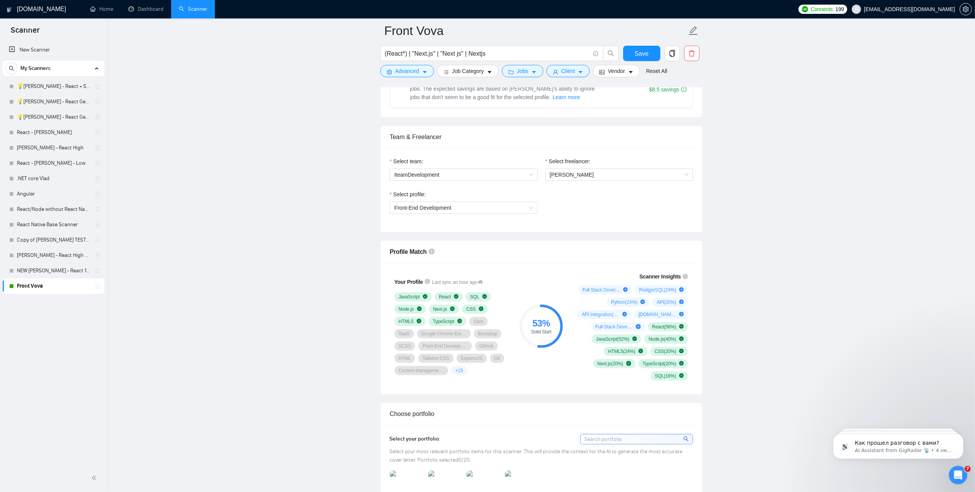
scroll to position [336, 0]
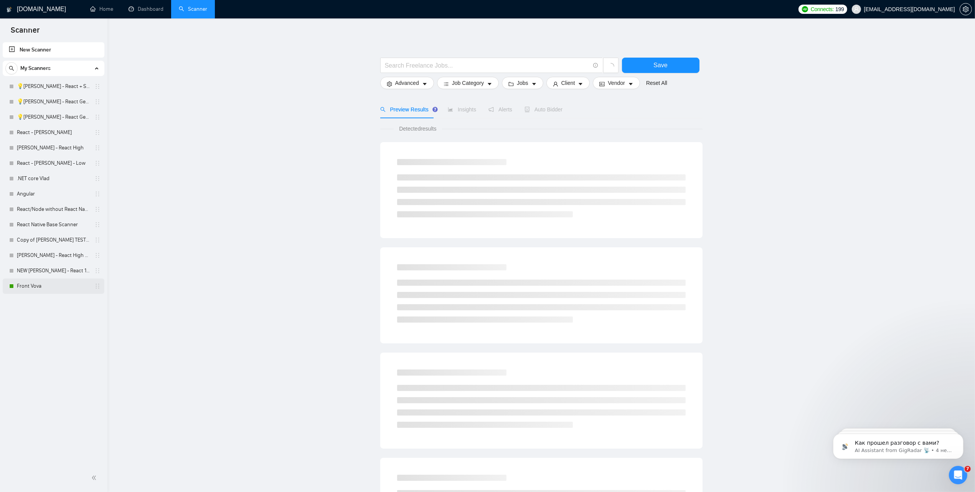
click at [33, 290] on link "Front Vova" at bounding box center [53, 285] width 73 height 15
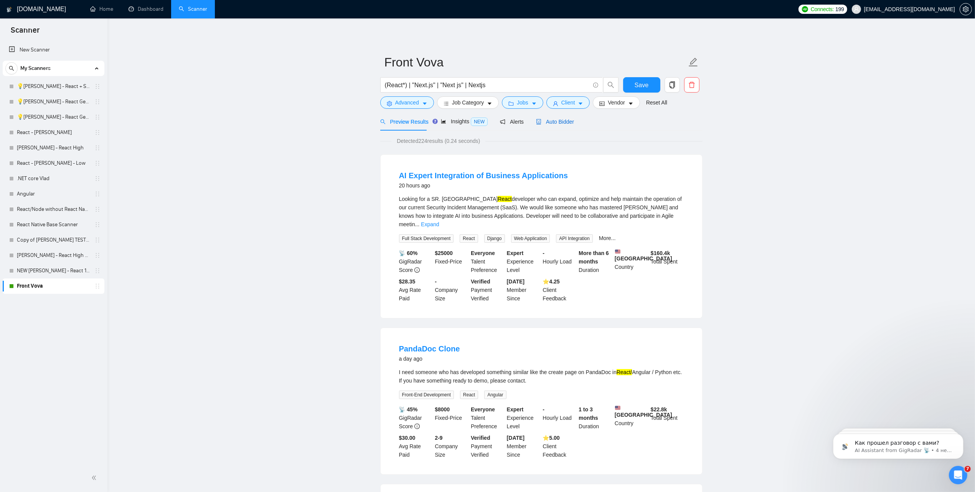
click at [547, 119] on span "Auto Bidder" at bounding box center [555, 122] width 38 height 6
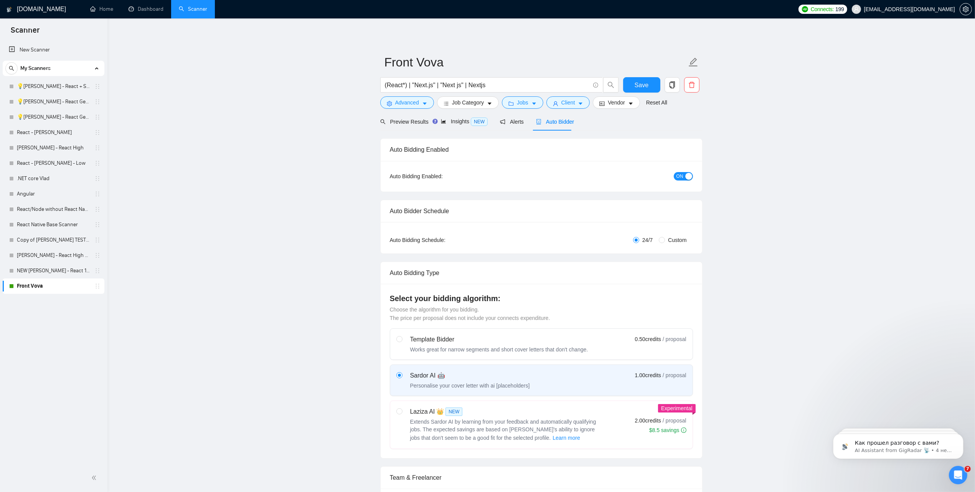
radio input "false"
radio input "true"
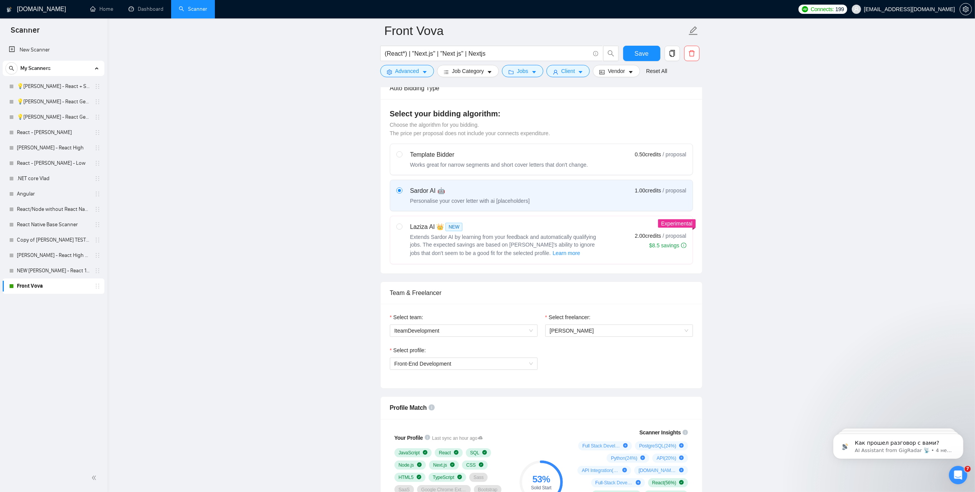
scroll to position [480, 0]
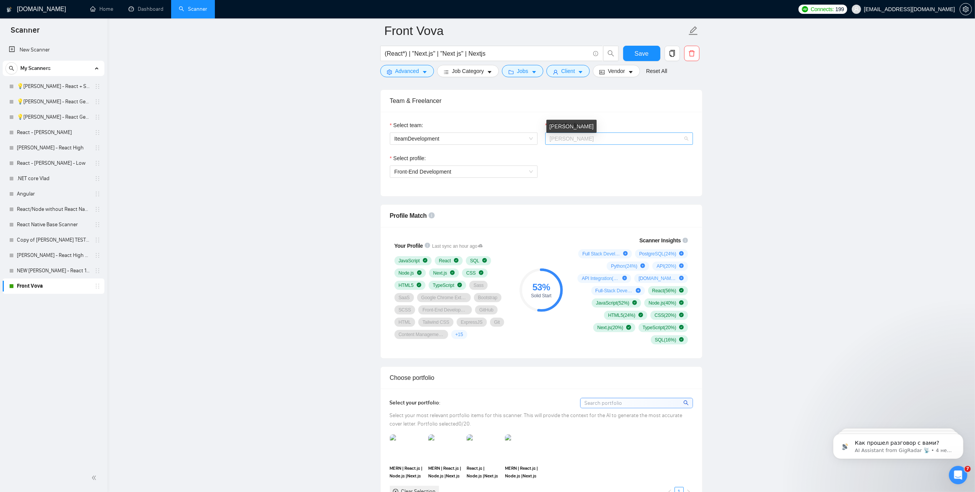
click at [580, 142] on span "[PERSON_NAME]" at bounding box center [572, 138] width 44 height 6
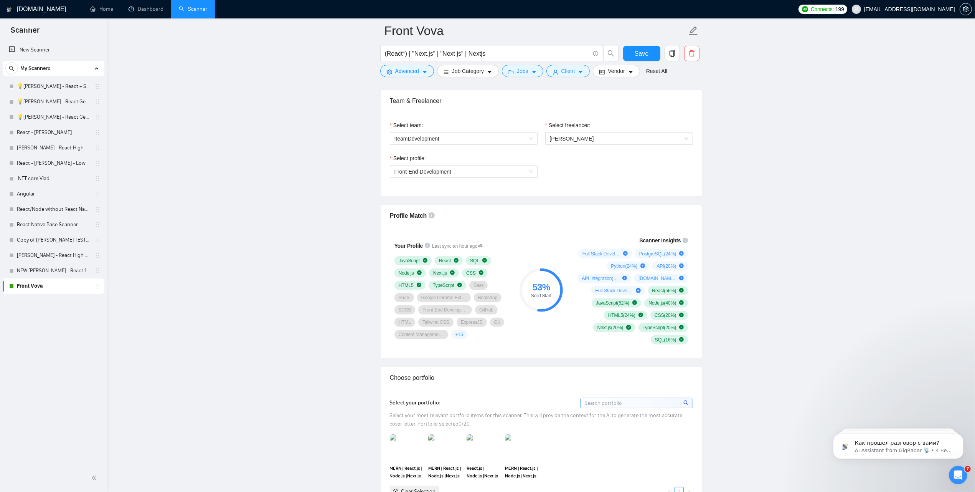
scroll to position [528, 0]
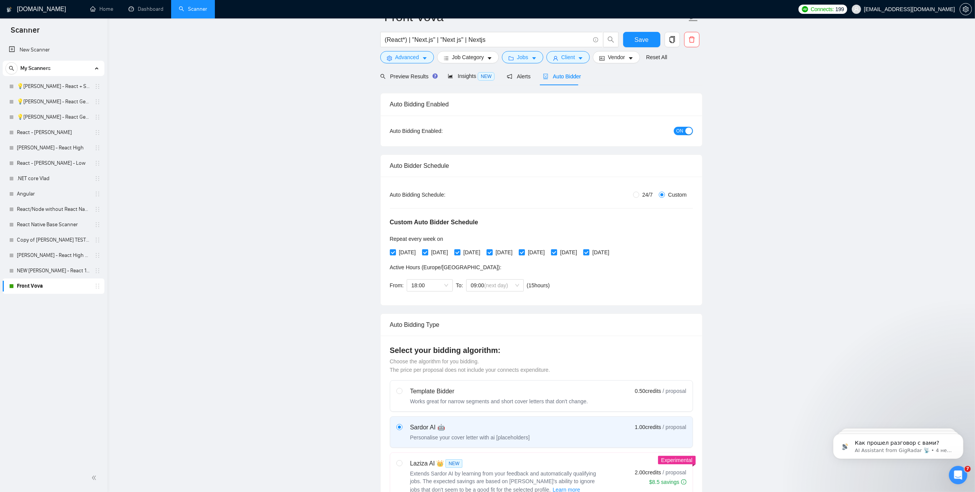
scroll to position [0, 0]
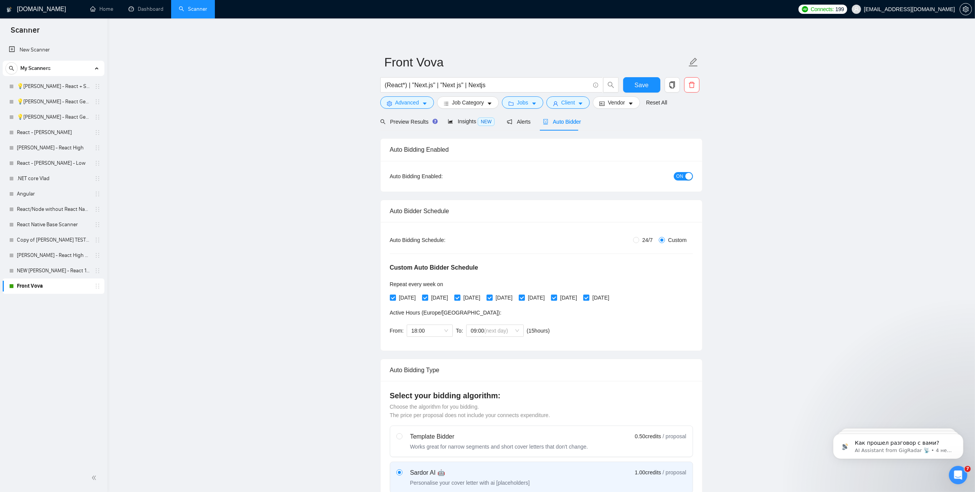
click at [30, 7] on h1 "[DOMAIN_NAME]" at bounding box center [41, 9] width 49 height 18
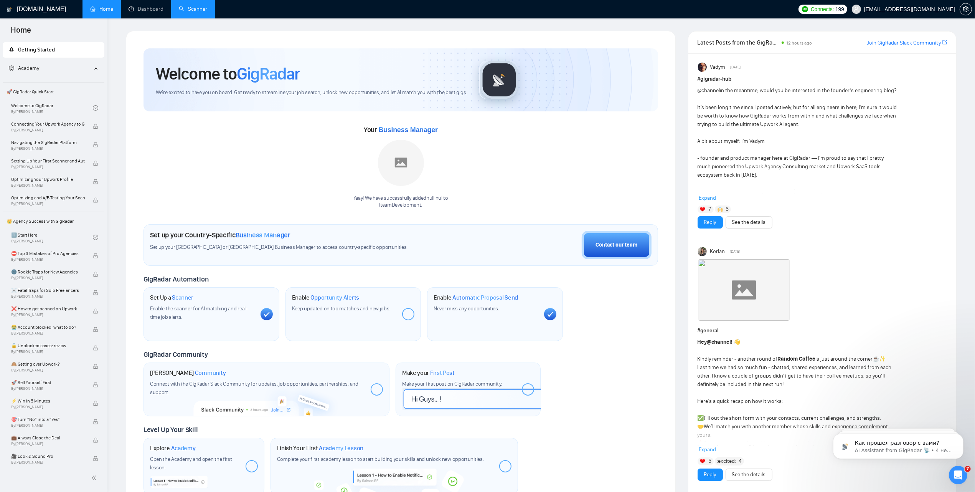
click at [207, 6] on link "Scanner" at bounding box center [193, 9] width 28 height 7
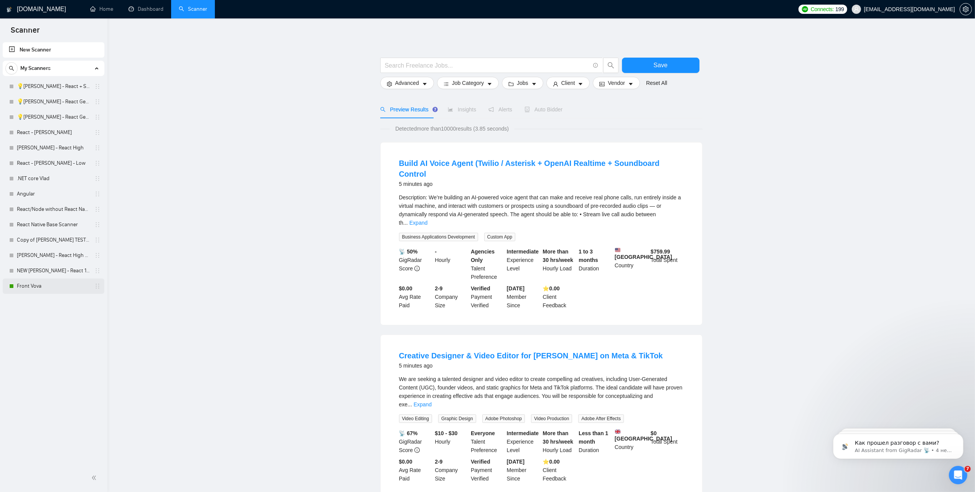
click at [10, 285] on div at bounding box center [11, 286] width 5 height 5
click at [36, 284] on link "Front Vova" at bounding box center [53, 285] width 73 height 15
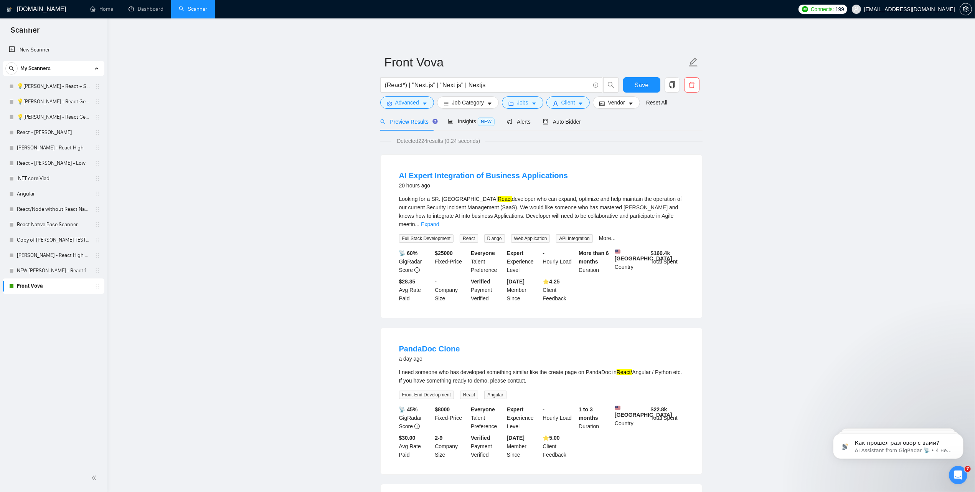
drag, startPoint x: 34, startPoint y: 254, endPoint x: 198, endPoint y: 259, distance: 164.7
click at [409, 121] on span "Preview Results" at bounding box center [407, 122] width 55 height 6
click at [406, 104] on span "Advanced" at bounding box center [407, 102] width 24 height 8
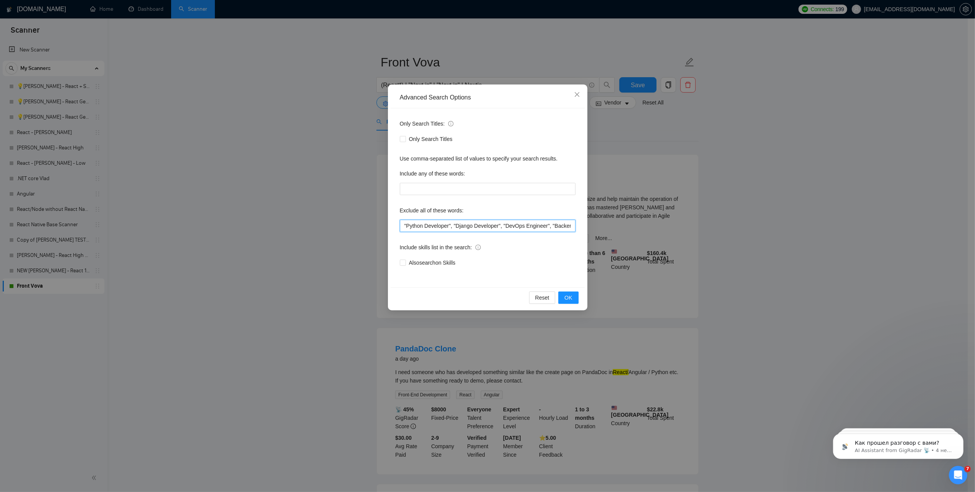
click at [463, 227] on input ""Python Developer", "Django Developer", "DevOps Engineer", "Backend Developer",…" at bounding box center [488, 226] width 176 height 12
click at [568, 296] on span "OK" at bounding box center [569, 297] width 8 height 8
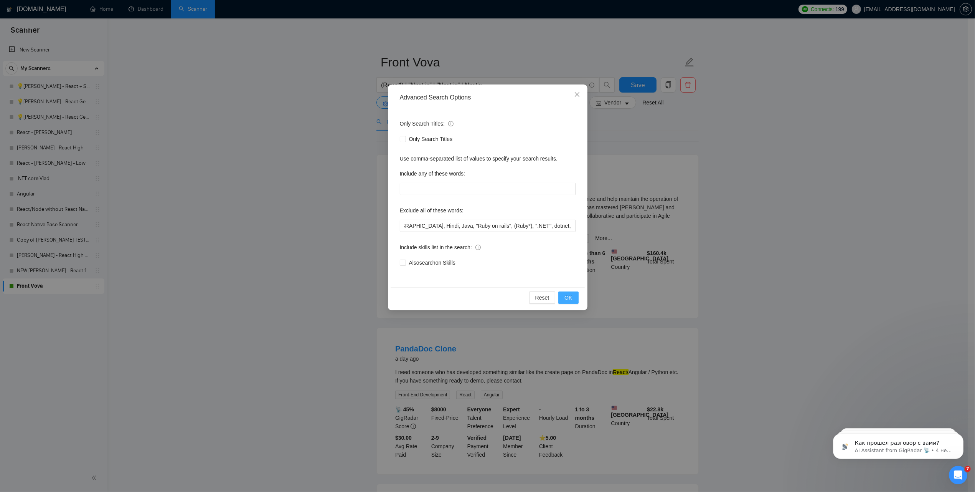
scroll to position [0, 0]
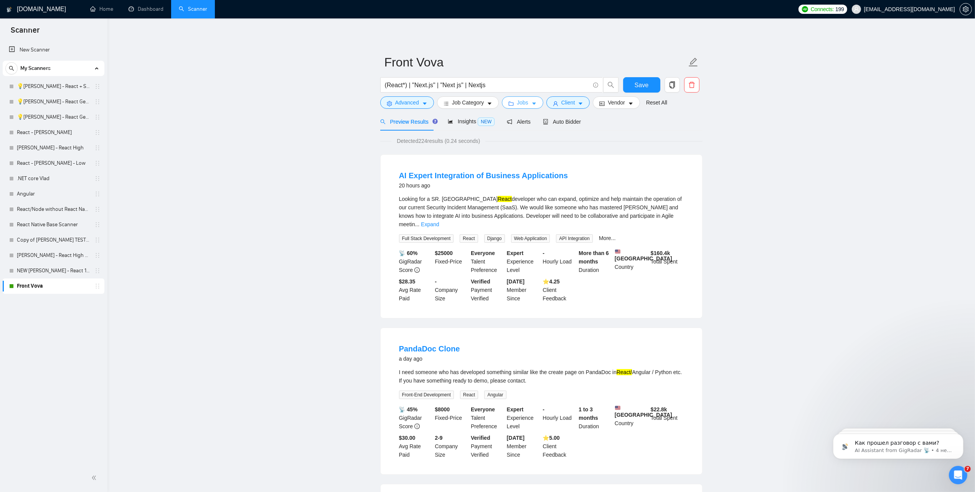
click at [518, 105] on span "Jobs" at bounding box center [523, 102] width 12 height 8
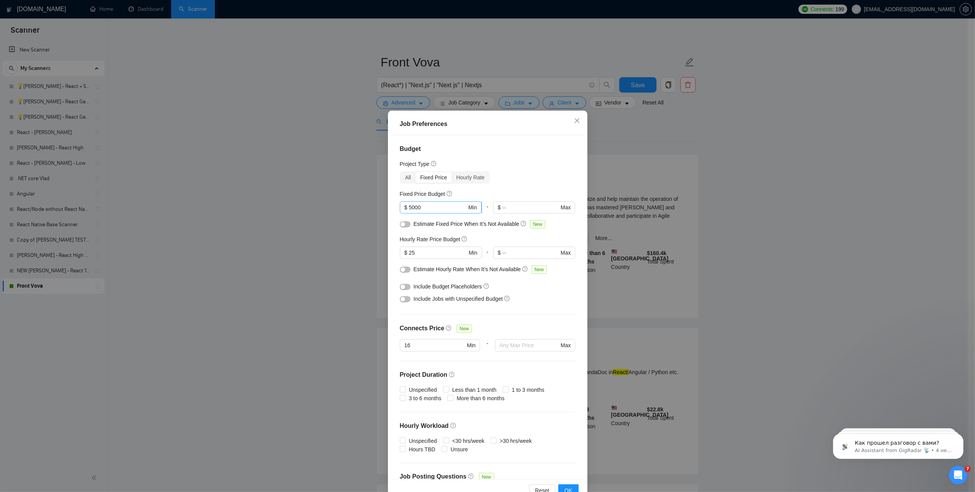
click at [409, 176] on div "All" at bounding box center [408, 177] width 15 height 11
click at [401, 172] on input "All" at bounding box center [401, 172] width 0 height 0
drag, startPoint x: 724, startPoint y: 158, endPoint x: 695, endPoint y: 147, distance: 31.2
click at [722, 158] on div "Job Preferences Budget Project Type All Fixed Price Hourly Rate Fixed Price Bud…" at bounding box center [487, 246] width 975 height 492
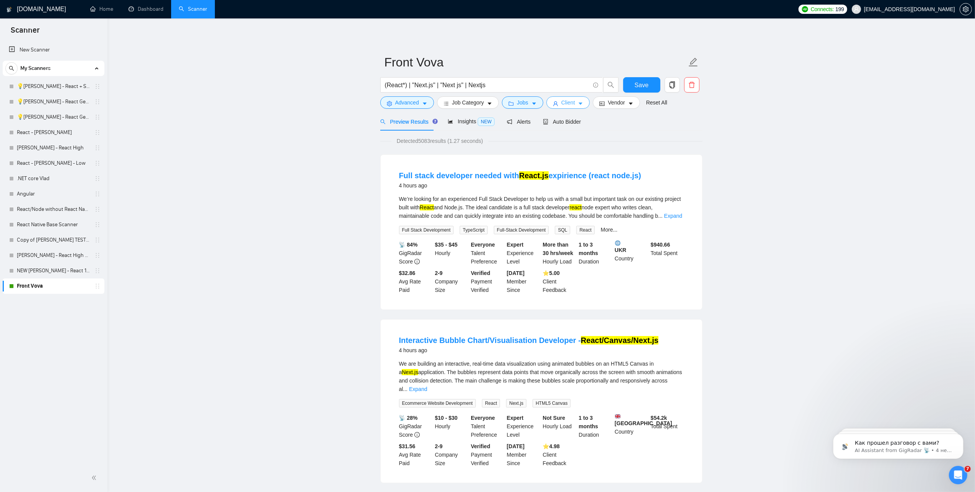
click at [573, 102] on span "Client" at bounding box center [569, 102] width 14 height 8
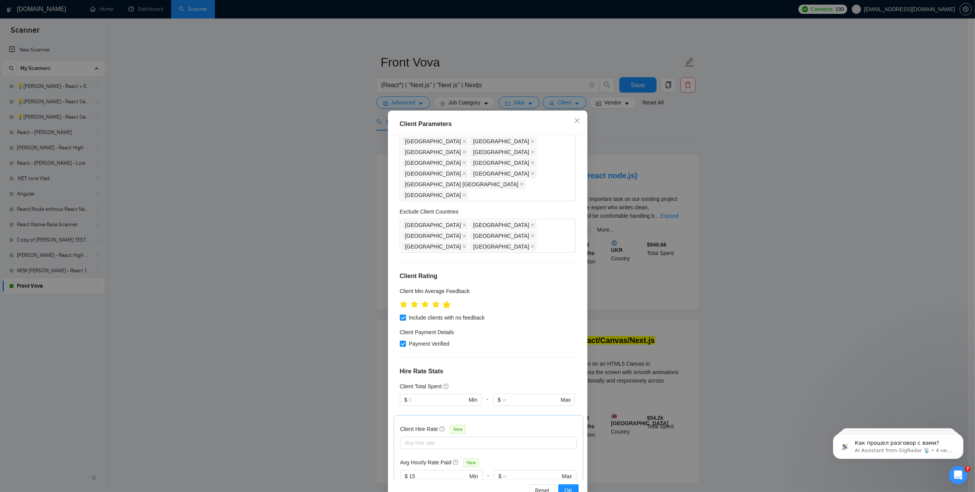
scroll to position [296, 0]
click at [647, 175] on div "Client Parameters Client Location Include Client Countries [GEOGRAPHIC_DATA] [G…" at bounding box center [487, 246] width 975 height 492
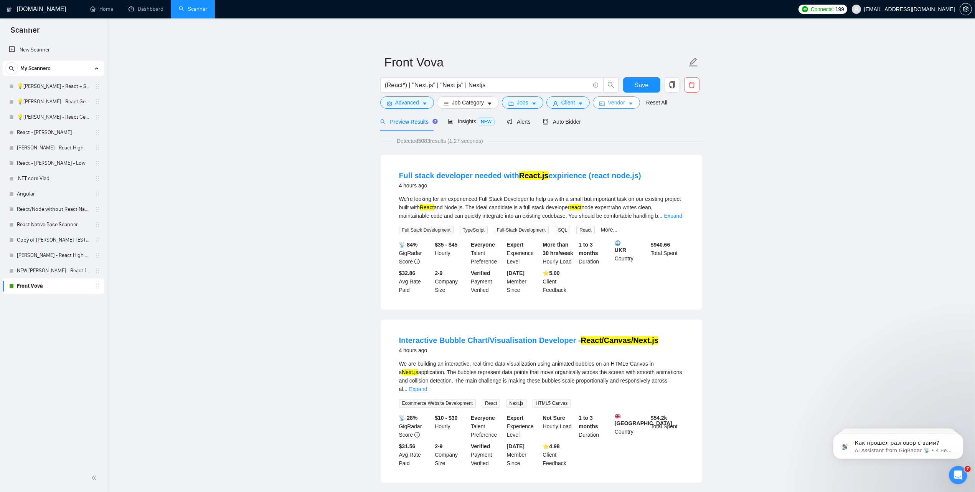
click at [613, 102] on span "Vendor" at bounding box center [616, 102] width 17 height 8
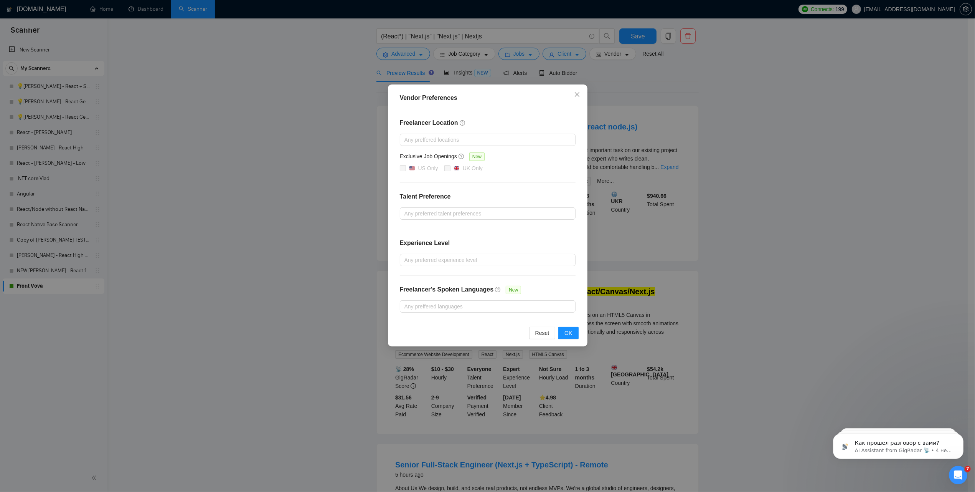
scroll to position [0, 0]
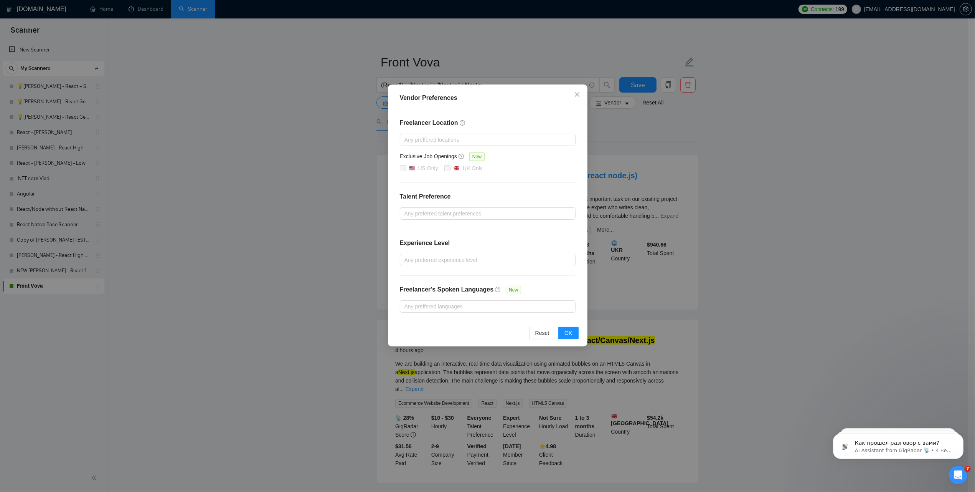
drag, startPoint x: 724, startPoint y: 232, endPoint x: 638, endPoint y: 172, distance: 105.5
click at [724, 231] on div "Vendor Preferences Freelancer Location Any preffered locations Exclusive Job Op…" at bounding box center [487, 246] width 975 height 492
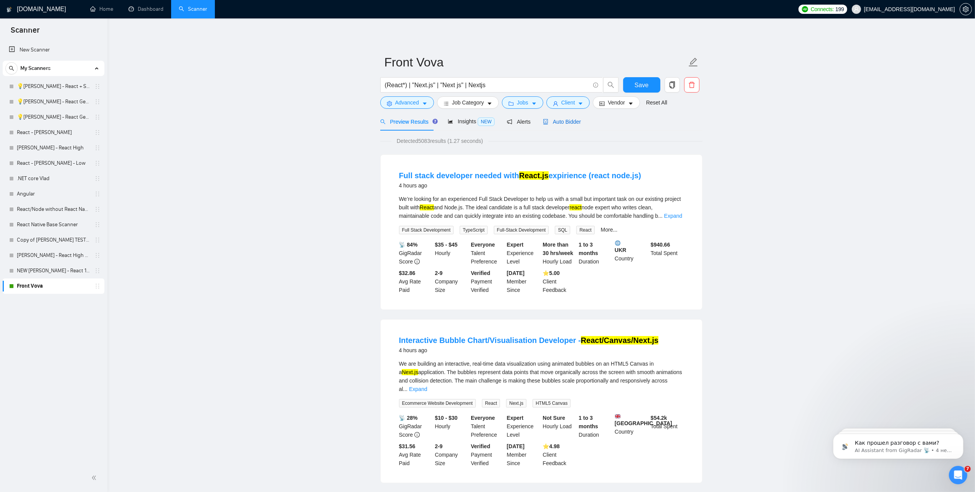
click at [555, 119] on span "Auto Bidder" at bounding box center [562, 122] width 38 height 6
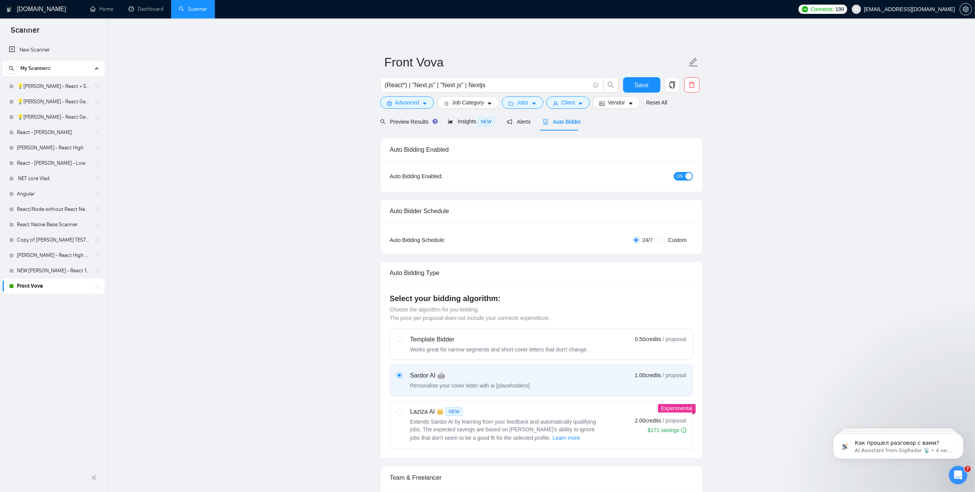
radio input "false"
radio input "true"
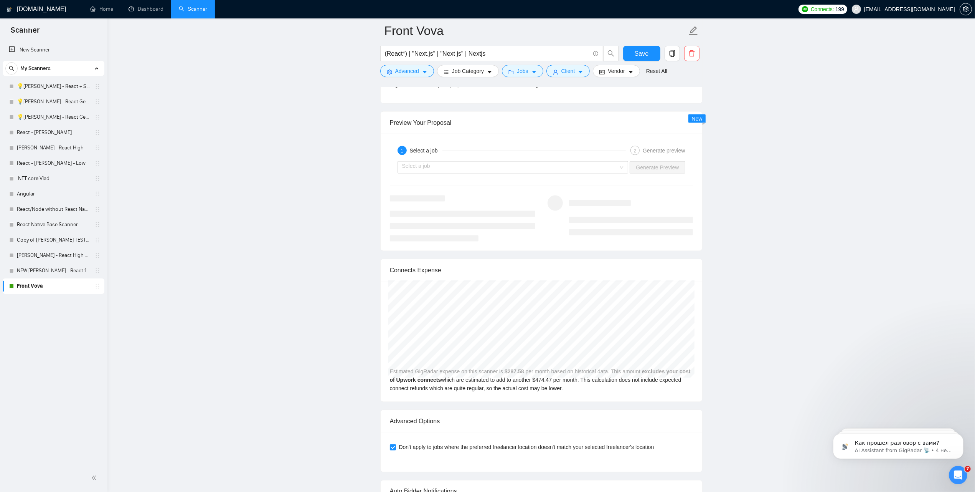
scroll to position [1535, 0]
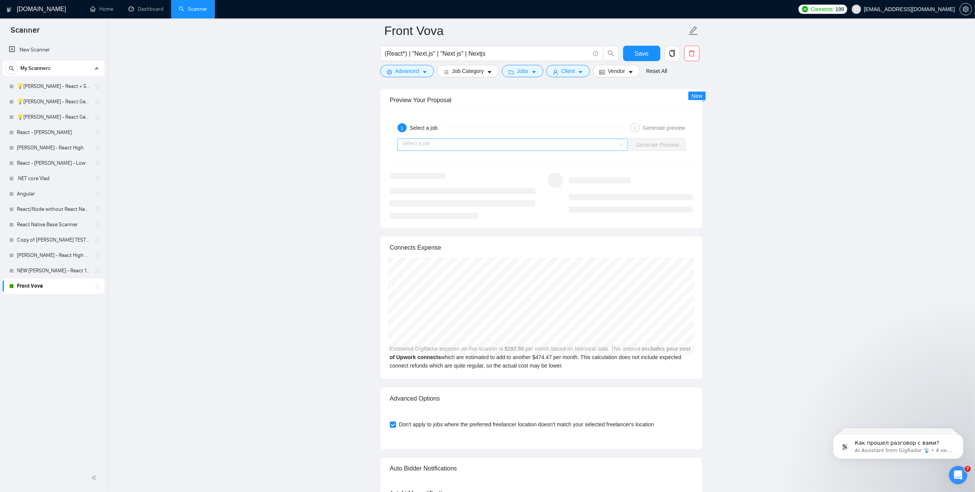
click at [421, 150] on input "search" at bounding box center [510, 145] width 216 height 12
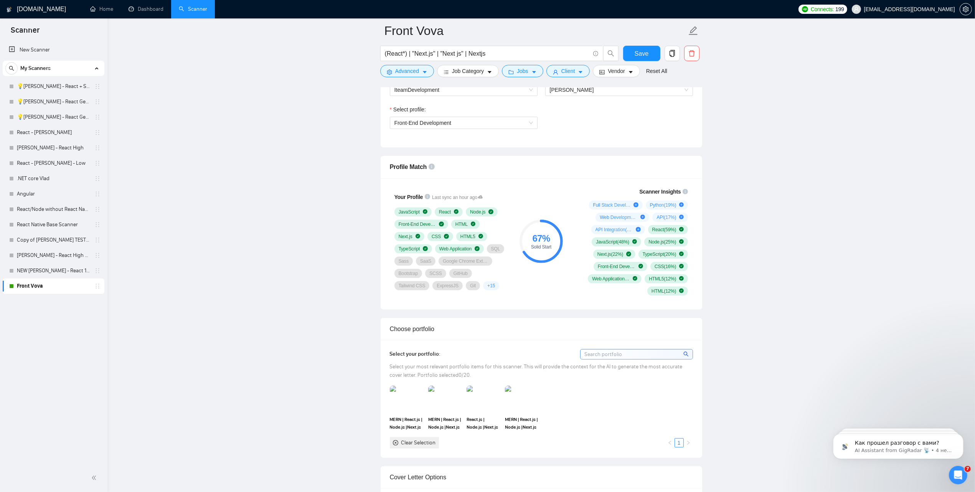
scroll to position [519, 0]
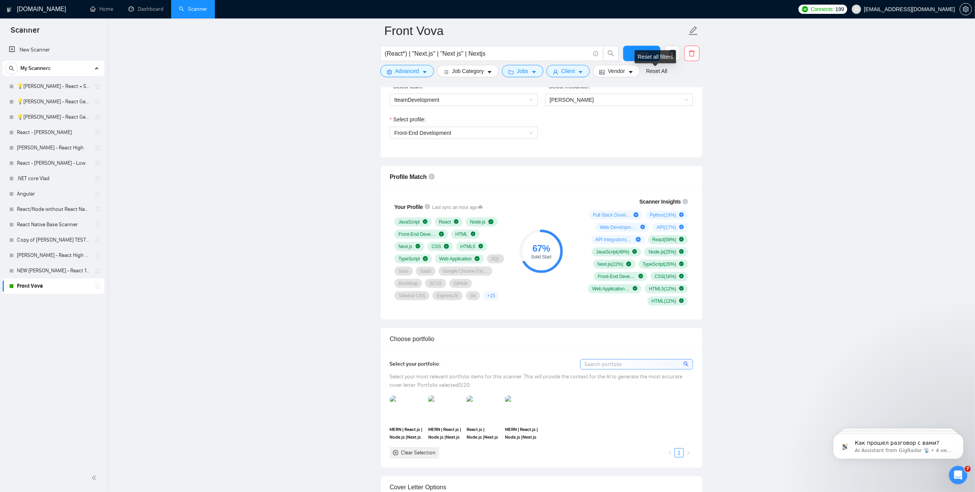
click at [646, 54] on div "Reset all filters" at bounding box center [655, 56] width 41 height 13
click at [28, 13] on h1 "[DOMAIN_NAME]" at bounding box center [41, 9] width 49 height 18
click at [642, 54] on span "Save" at bounding box center [642, 54] width 14 height 10
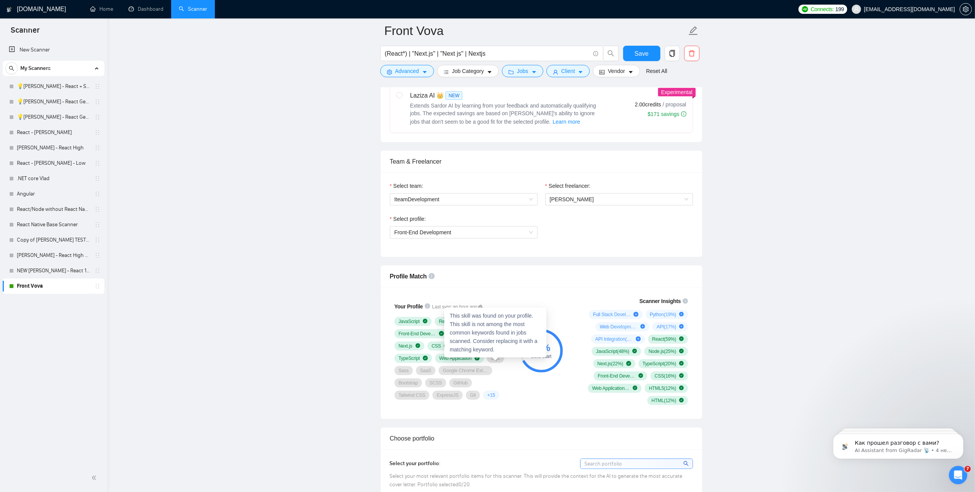
scroll to position [480, 0]
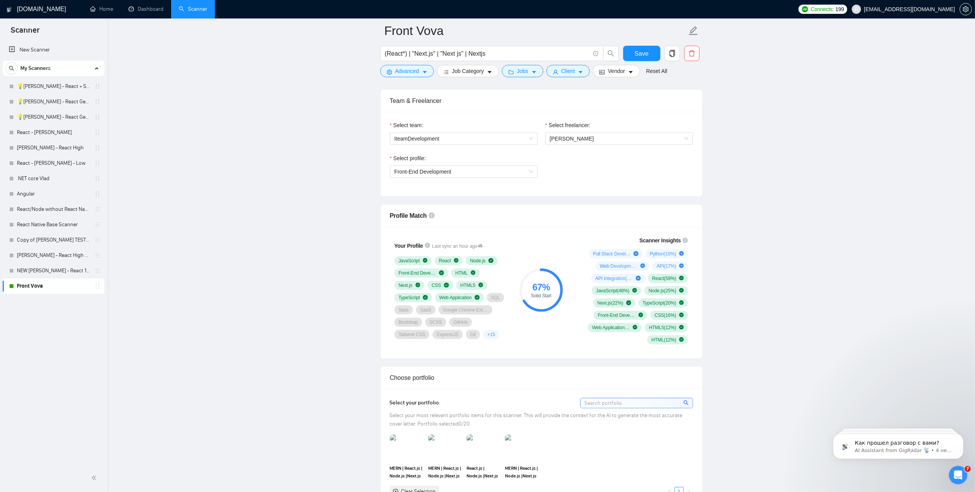
drag, startPoint x: 491, startPoint y: 299, endPoint x: 505, endPoint y: 325, distance: 30.0
click at [509, 322] on div "Your Profile Last sync an hour ago JavaScript React Node.js Front-End Developme…" at bounding box center [451, 290] width 123 height 107
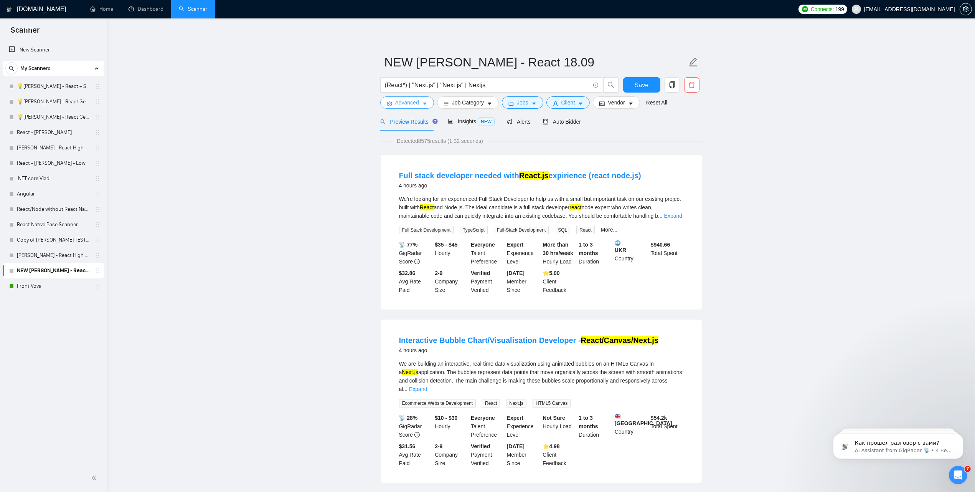
click at [419, 107] on button "Advanced" at bounding box center [407, 102] width 54 height 12
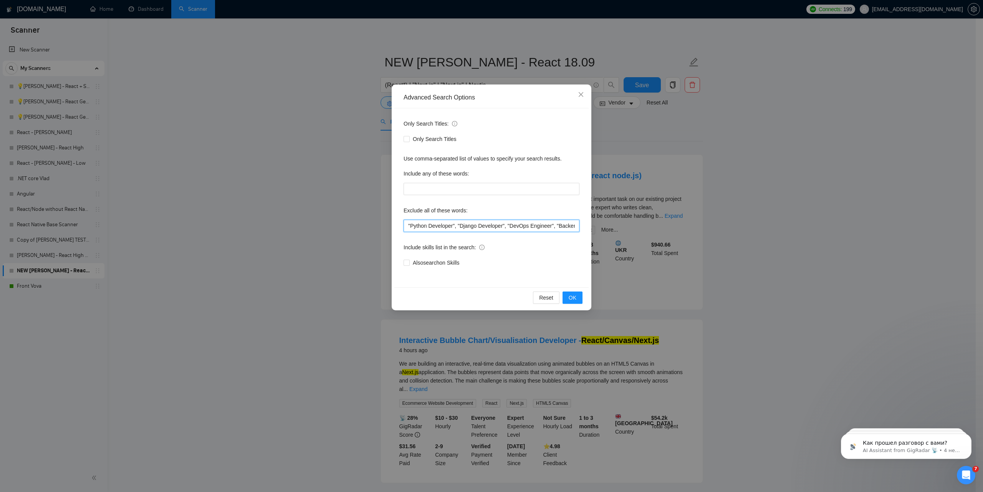
click at [455, 225] on input ""Python Developer", "Django Developer", "DevOps Engineer", "Backend Developer",…" at bounding box center [491, 226] width 176 height 12
click at [568, 291] on div "Reset OK" at bounding box center [491, 297] width 194 height 20
click at [699, 244] on div "Advanced Search Options Only Search Titles: Only Search Titles Use comma-separa…" at bounding box center [491, 246] width 983 height 492
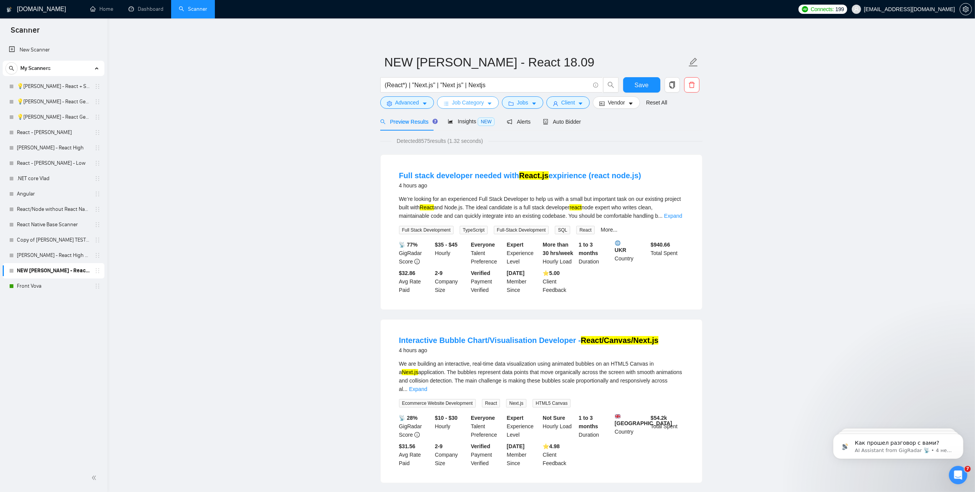
click at [456, 103] on span "Job Category" at bounding box center [468, 102] width 32 height 8
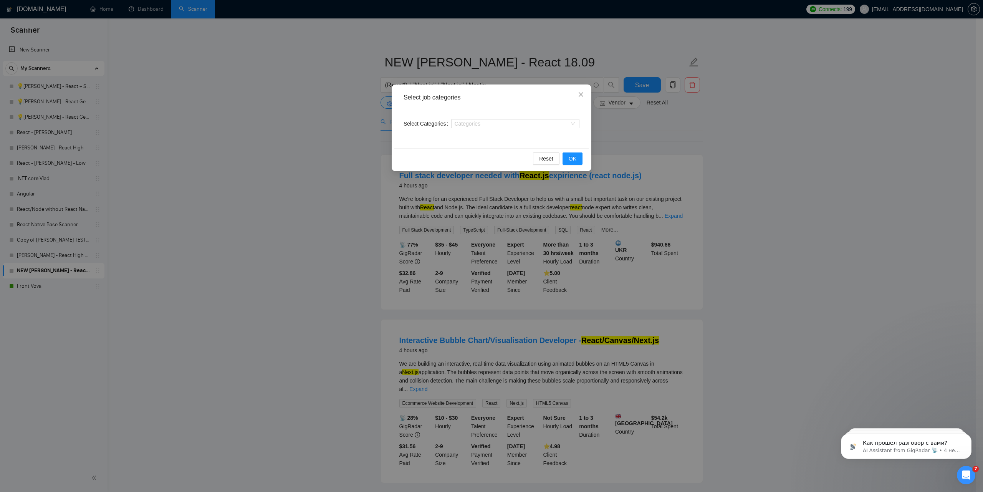
click at [714, 119] on div "Select job categories Select Categories Categories Reset OK" at bounding box center [491, 246] width 983 height 492
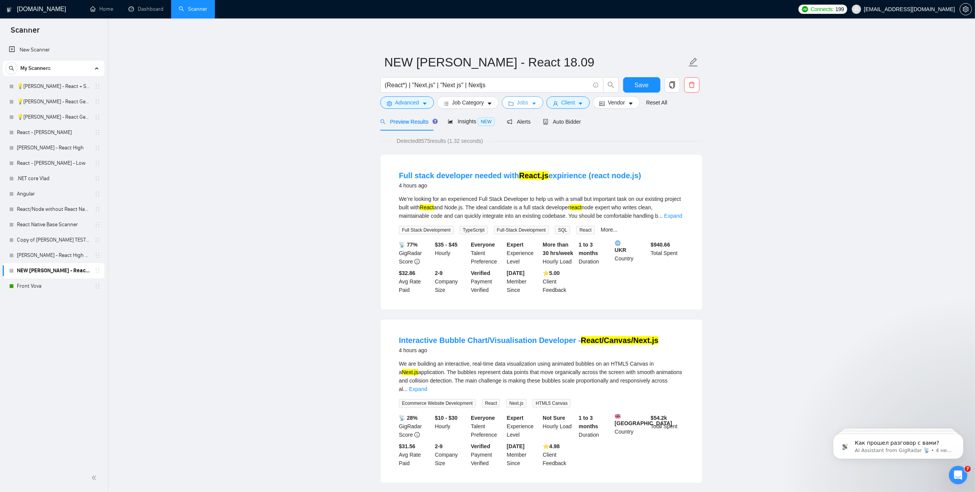
click at [520, 102] on span "Jobs" at bounding box center [523, 102] width 12 height 8
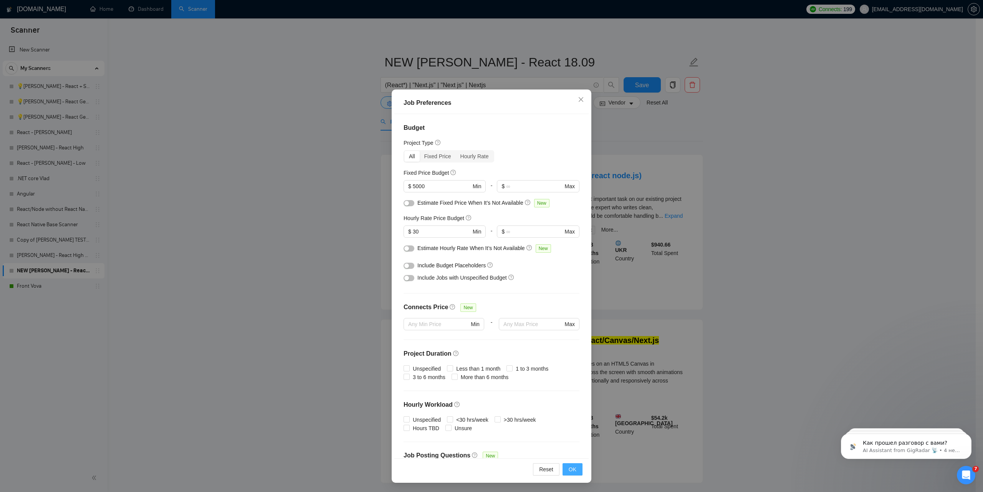
click at [570, 467] on span "OK" at bounding box center [572, 469] width 8 height 8
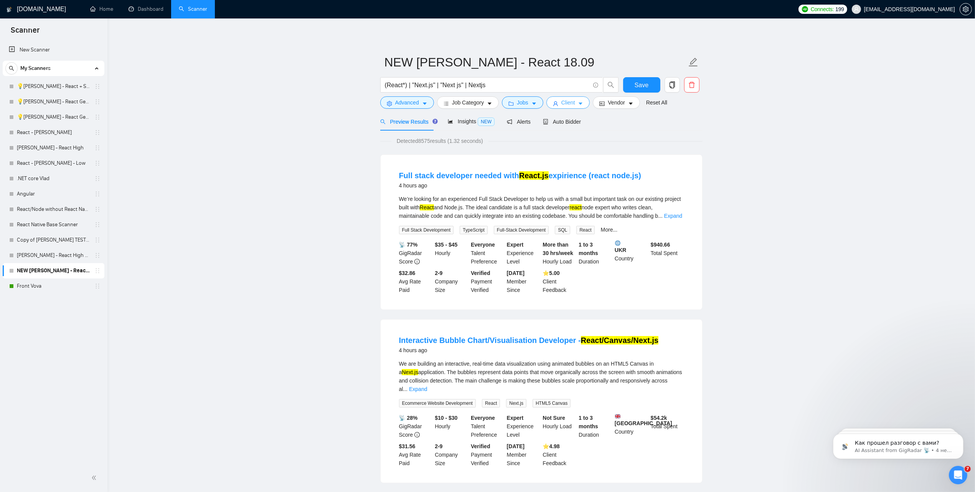
click at [553, 99] on button "Client" at bounding box center [569, 102] width 44 height 12
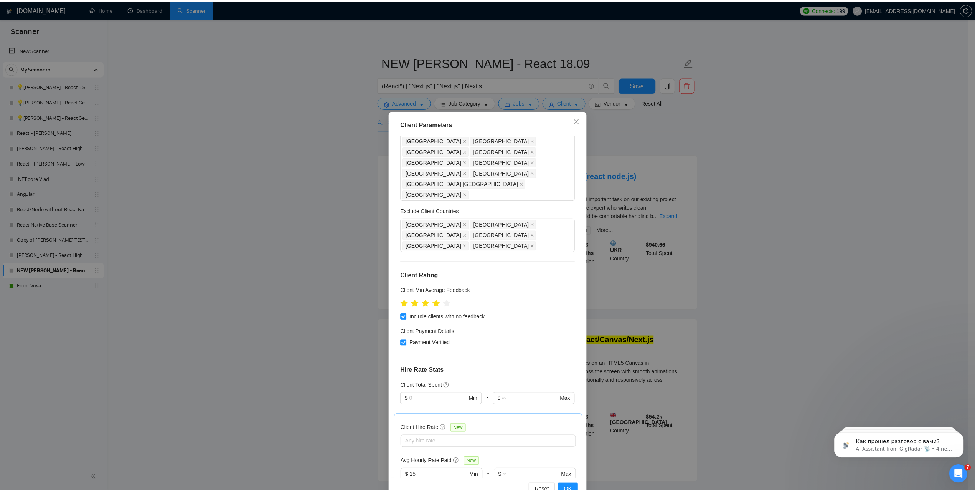
scroll to position [296, 0]
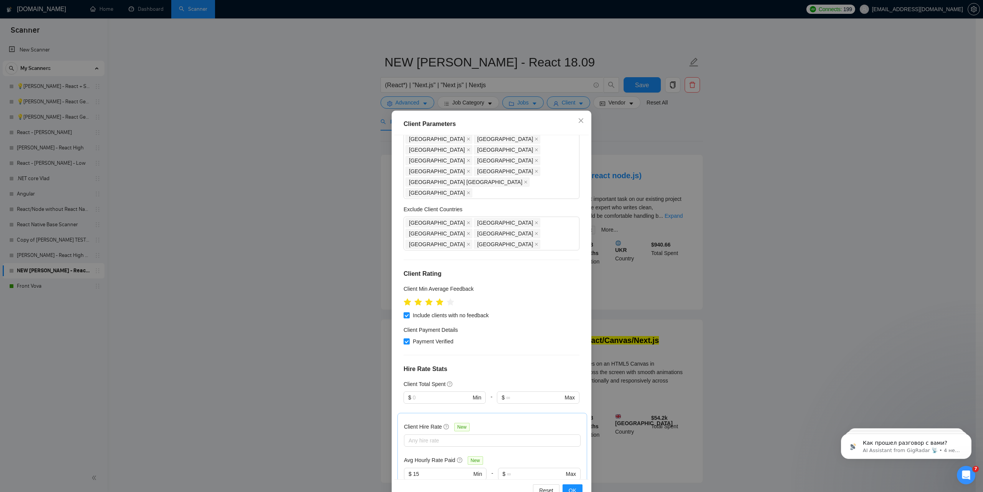
click at [690, 307] on div "Client Parameters Client Location Include Client Countries Europe United States…" at bounding box center [491, 246] width 983 height 492
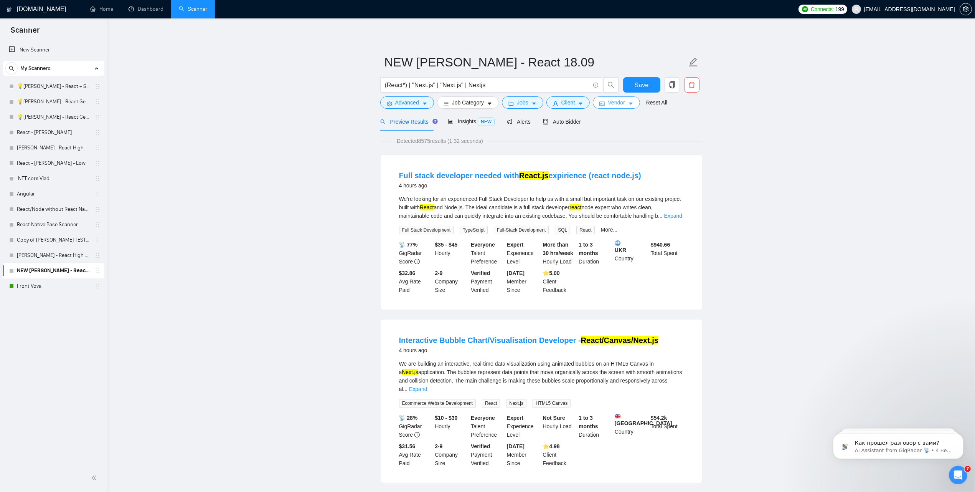
click at [619, 103] on span "Vendor" at bounding box center [616, 102] width 17 height 8
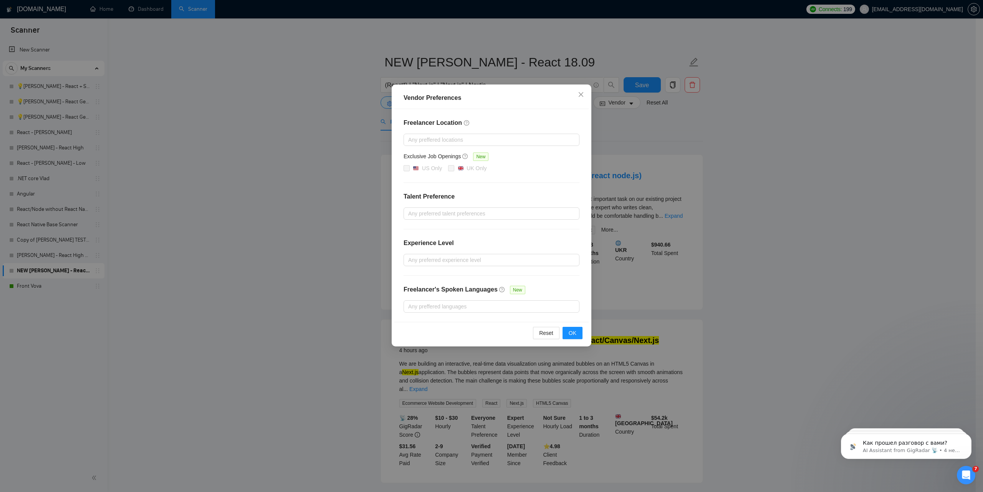
click at [750, 169] on div "Vendor Preferences Freelancer Location Any preffered locations Exclusive Job Op…" at bounding box center [491, 246] width 983 height 492
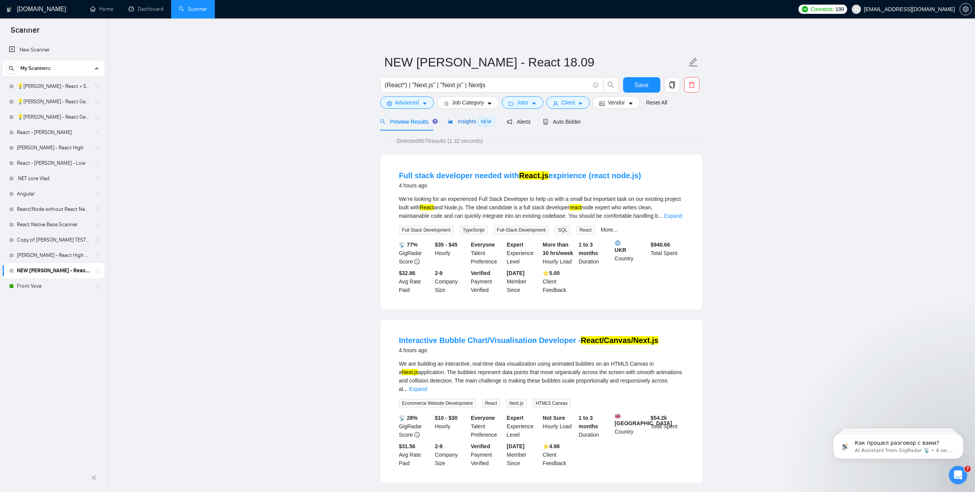
click at [461, 124] on span "Insights NEW" at bounding box center [471, 121] width 47 height 6
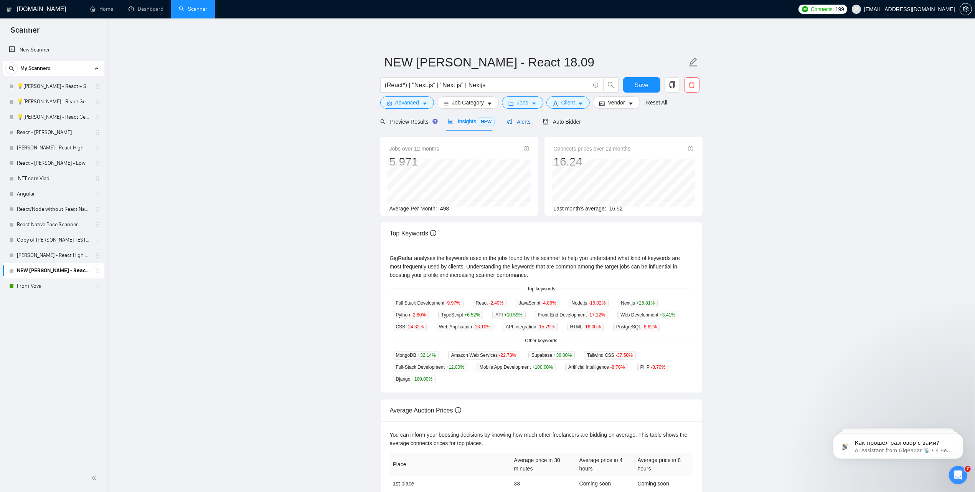
click at [519, 124] on span "Alerts" at bounding box center [519, 122] width 24 height 6
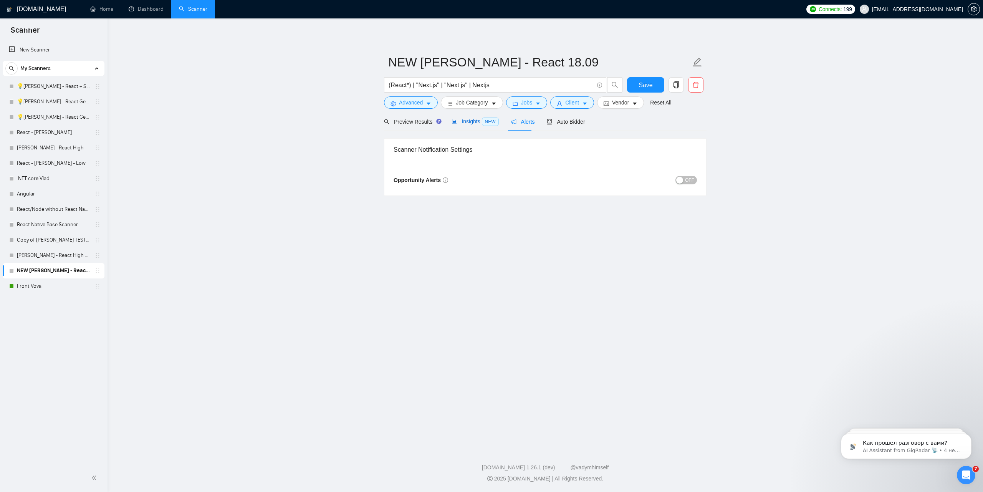
click at [469, 119] on span "Insights NEW" at bounding box center [474, 121] width 47 height 6
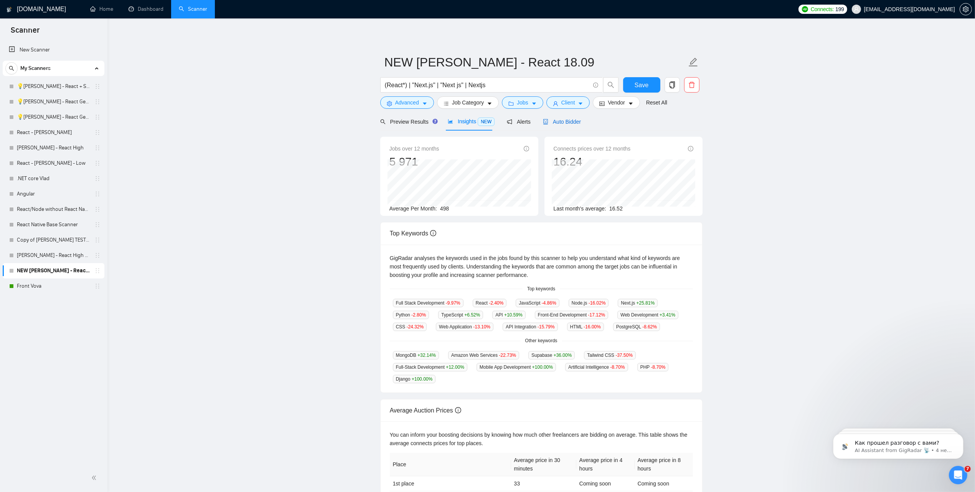
click at [560, 120] on span "Auto Bidder" at bounding box center [562, 122] width 38 height 6
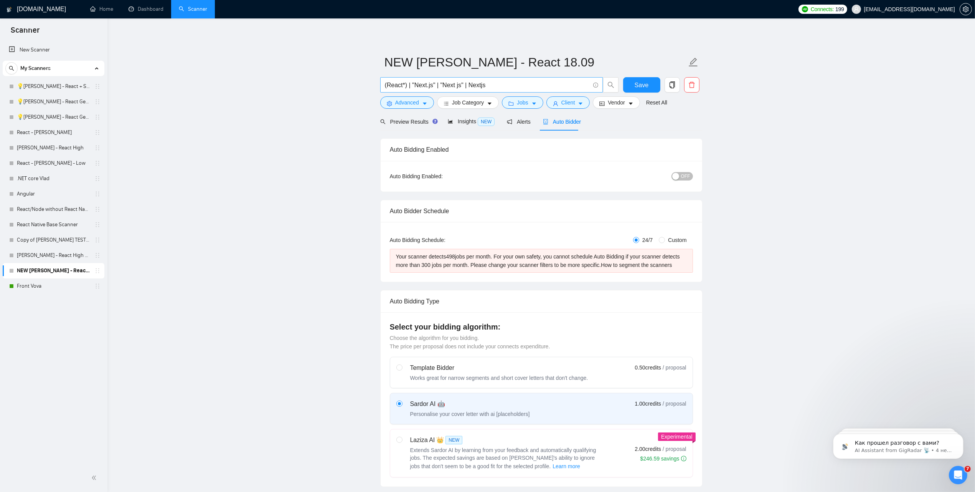
radio input "false"
radio input "true"
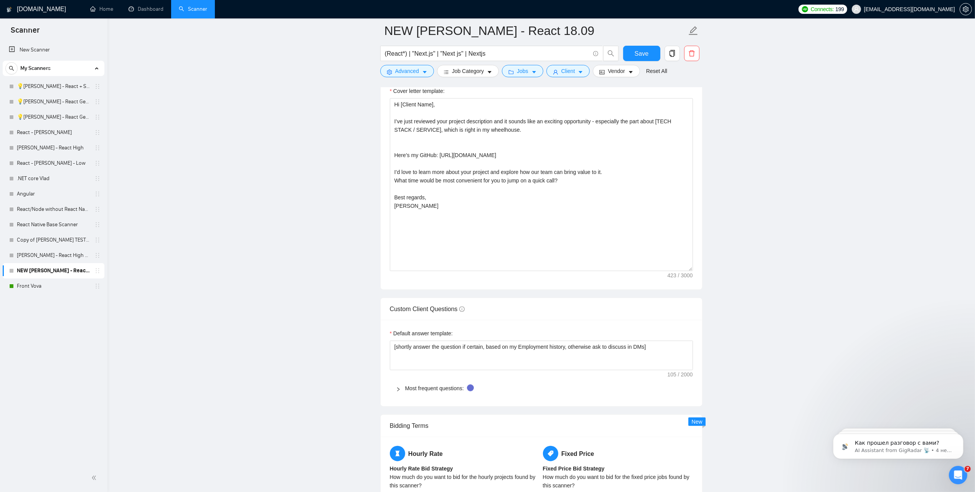
scroll to position [787, 0]
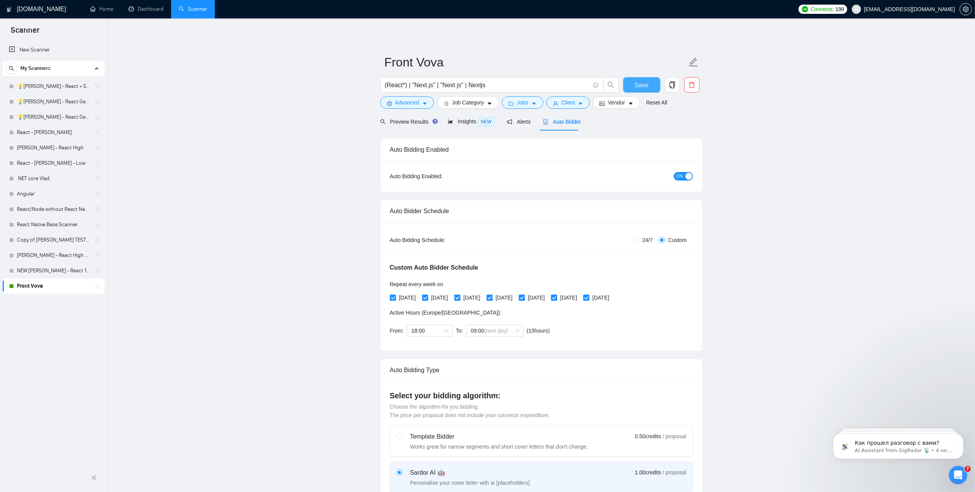
click at [643, 86] on span "Save" at bounding box center [642, 85] width 14 height 10
click at [37, 0] on h1 "[DOMAIN_NAME]" at bounding box center [41, 9] width 49 height 18
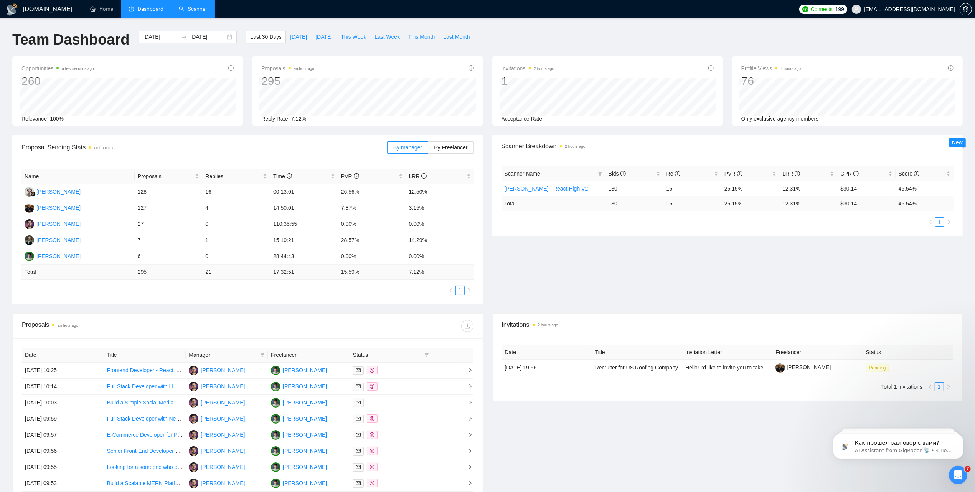
click at [187, 6] on link "Scanner" at bounding box center [193, 9] width 28 height 7
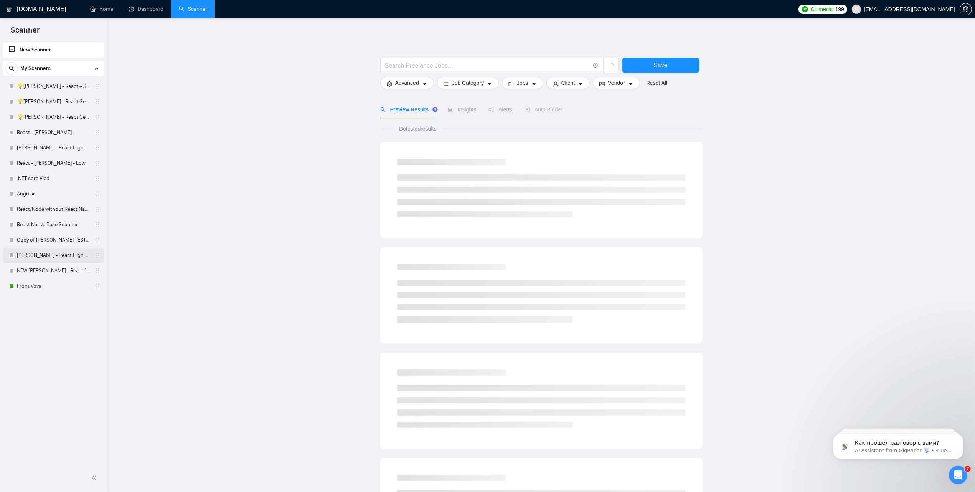
click at [26, 255] on link "[PERSON_NAME] - React High V2" at bounding box center [53, 255] width 73 height 15
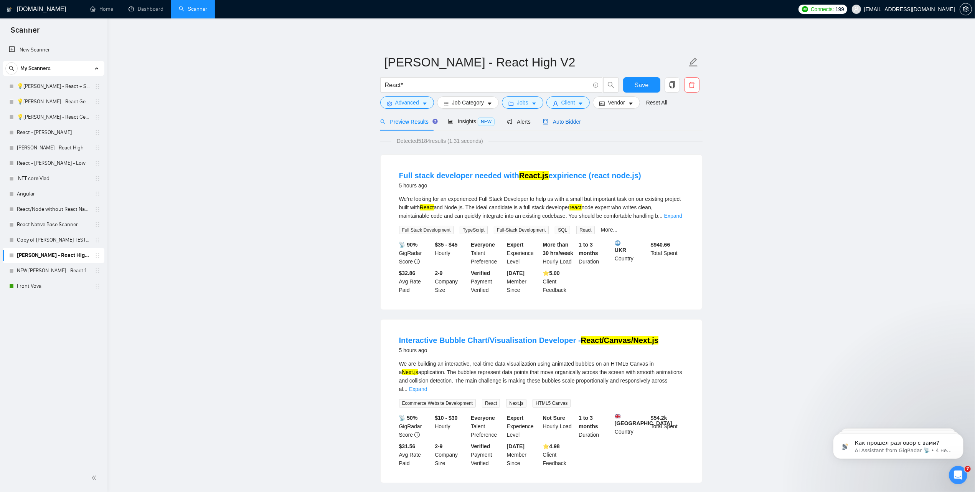
click at [559, 122] on span "Auto Bidder" at bounding box center [562, 122] width 38 height 6
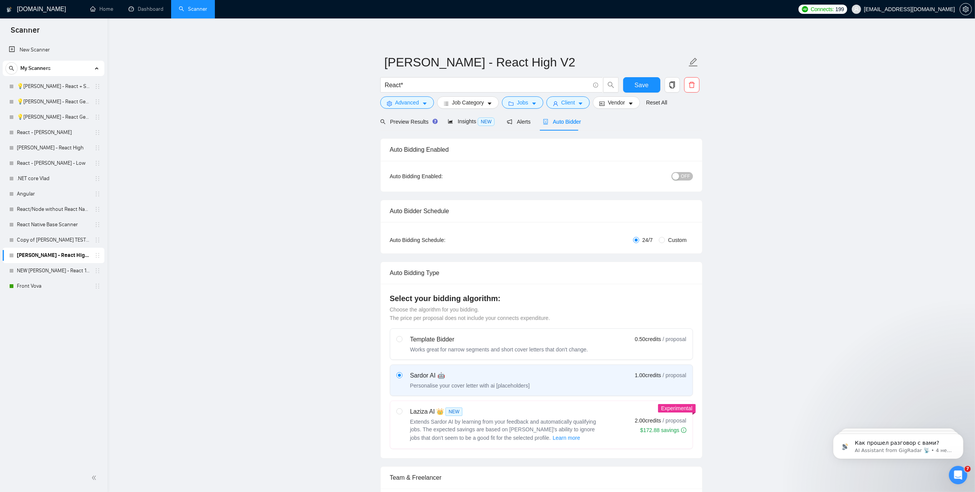
radio input "false"
radio input "true"
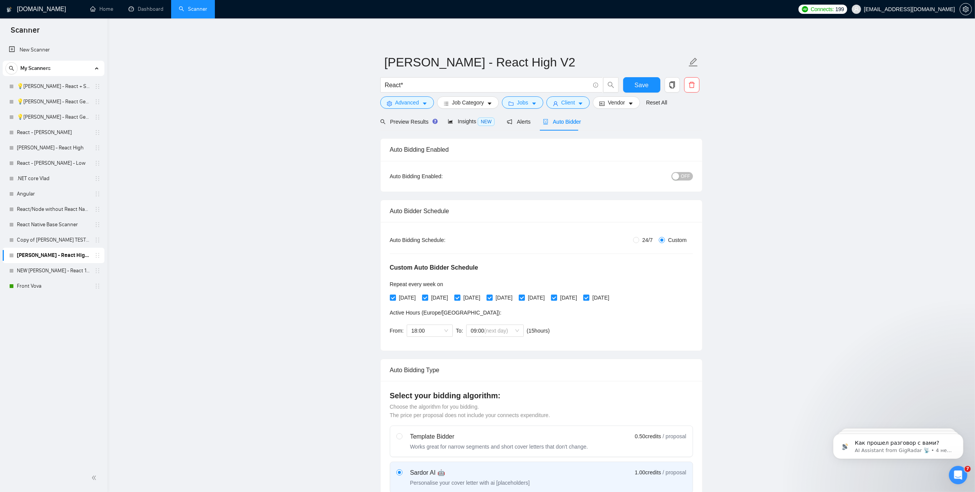
click at [683, 176] on span "OFF" at bounding box center [685, 176] width 9 height 8
click at [636, 87] on span "Save" at bounding box center [642, 85] width 14 height 10
click at [25, 286] on link "Front Vova" at bounding box center [53, 285] width 73 height 15
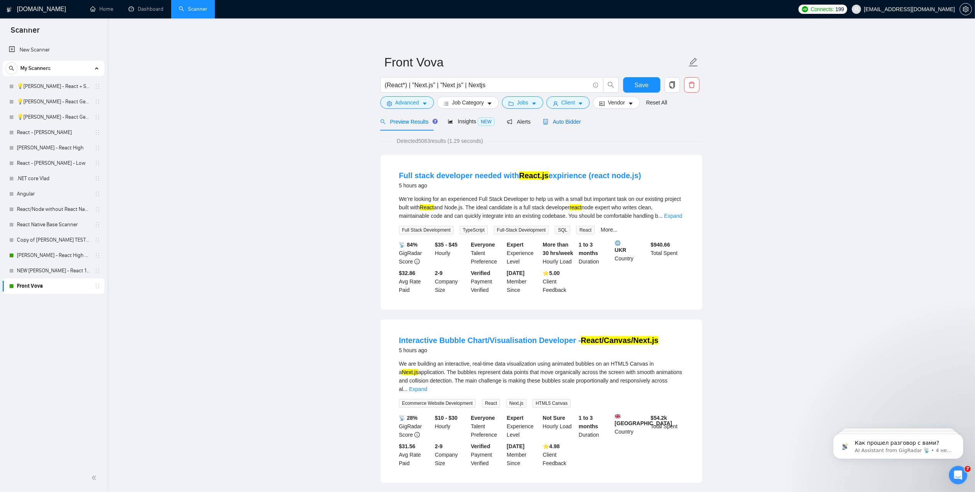
click at [555, 123] on span "Auto Bidder" at bounding box center [562, 122] width 38 height 6
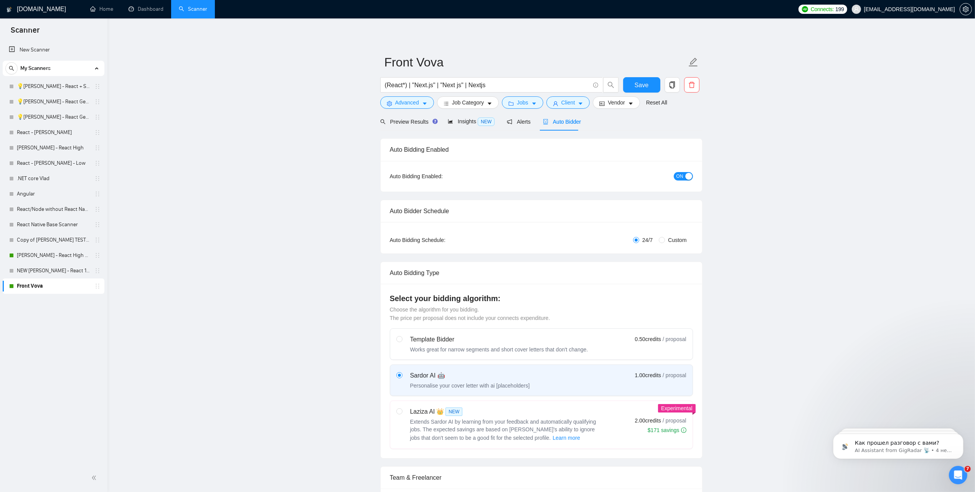
radio input "false"
radio input "true"
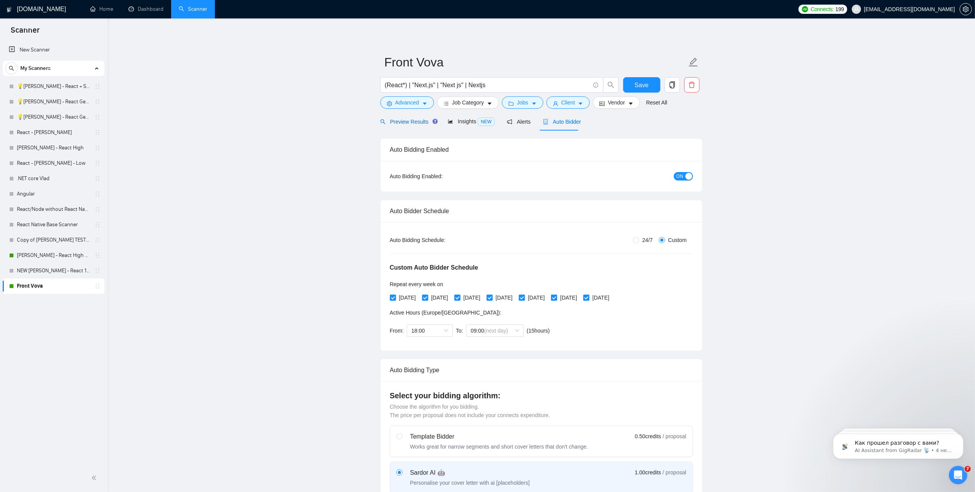
click at [400, 117] on div "Preview Results" at bounding box center [407, 121] width 55 height 8
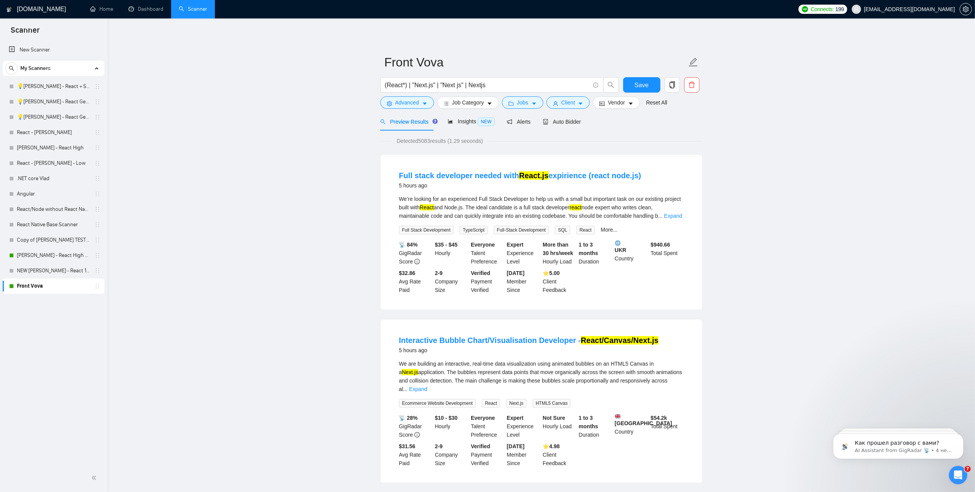
drag, startPoint x: 48, startPoint y: 271, endPoint x: 147, endPoint y: 258, distance: 99.4
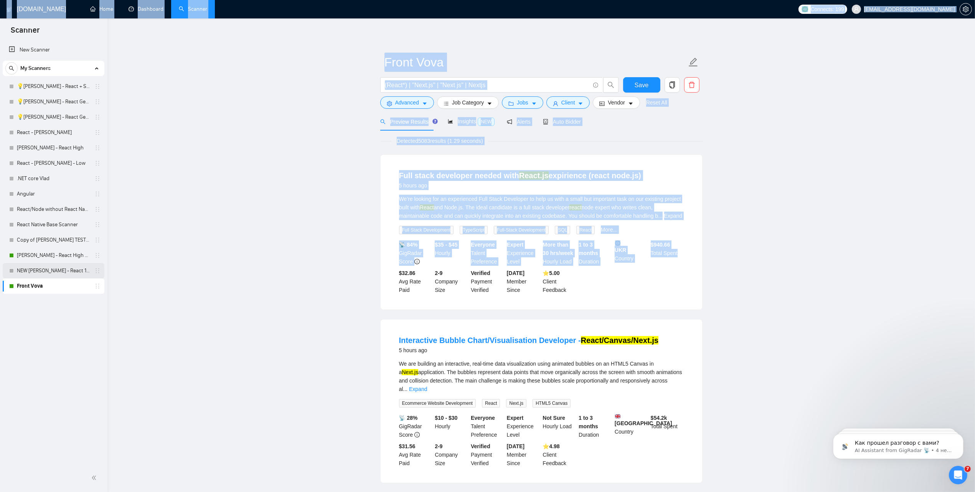
drag, startPoint x: 115, startPoint y: 276, endPoint x: 12, endPoint y: 269, distance: 103.0
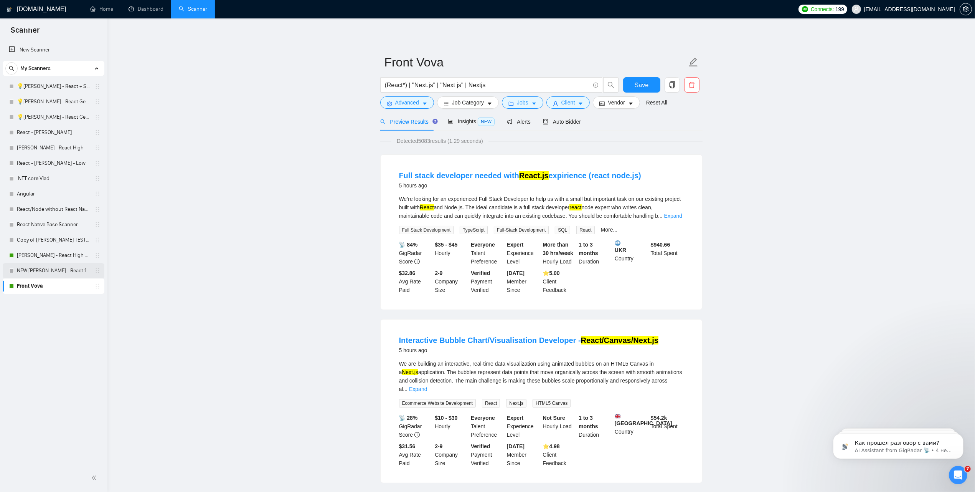
drag, startPoint x: 0, startPoint y: 271, endPoint x: 104, endPoint y: 276, distance: 103.7
click at [99, 272] on ul "New Scanner My Scanners 💡Ihor - React + SaaS 💡Ihor - React General A 💡Ihor - Re…" at bounding box center [53, 167] width 107 height 253
click at [39, 260] on link "[PERSON_NAME] - React High V2" at bounding box center [53, 255] width 73 height 15
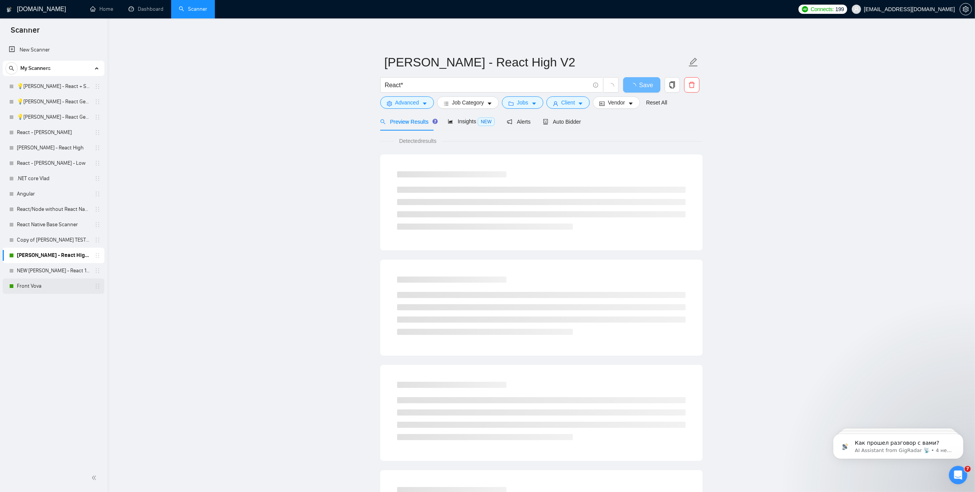
click at [47, 290] on link "Front Vova" at bounding box center [53, 285] width 73 height 15
click at [568, 122] on span "Auto Bidder" at bounding box center [562, 122] width 38 height 6
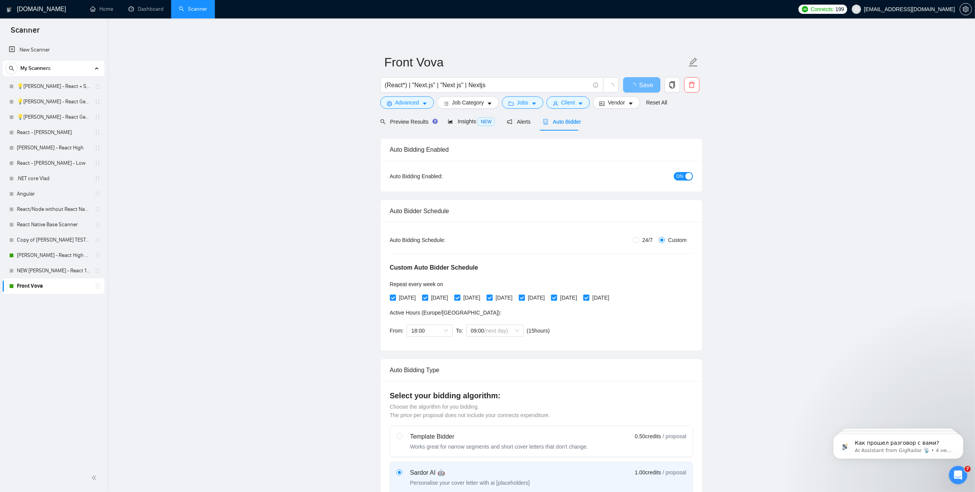
click at [682, 176] on span "ON" at bounding box center [680, 176] width 7 height 8
click at [643, 87] on span "Save" at bounding box center [642, 85] width 14 height 10
drag, startPoint x: 835, startPoint y: 317, endPoint x: 814, endPoint y: 315, distance: 21.2
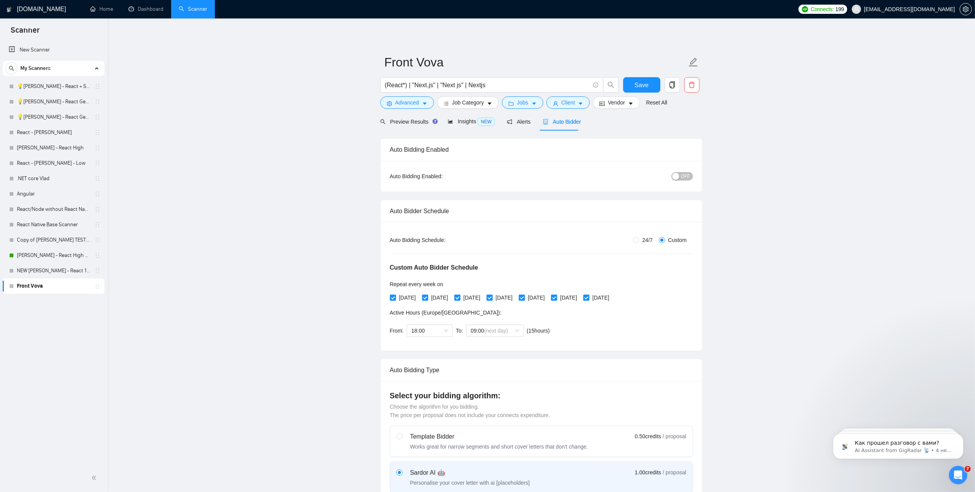
click at [22, 286] on link "Front Vova" at bounding box center [53, 285] width 73 height 15
click at [34, 258] on link "[PERSON_NAME] - React High V2" at bounding box center [53, 255] width 73 height 15
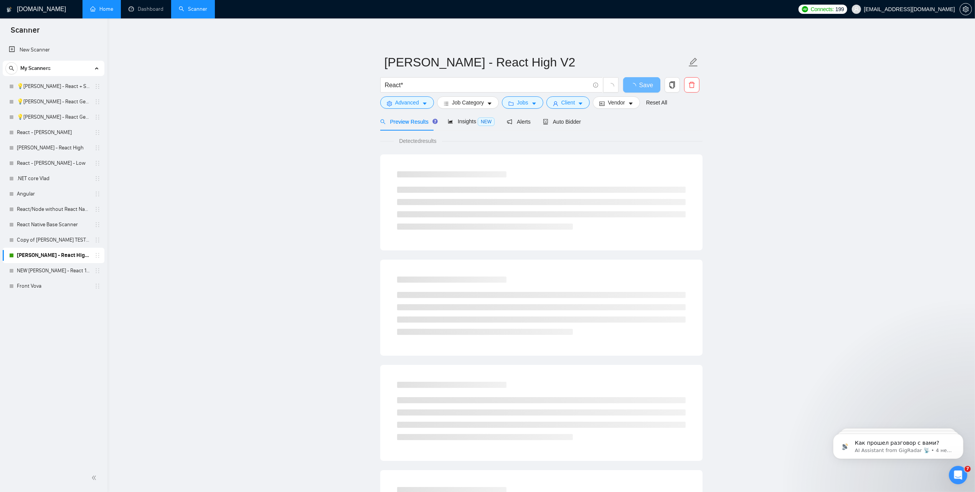
click at [96, 7] on link "Home" at bounding box center [101, 9] width 23 height 7
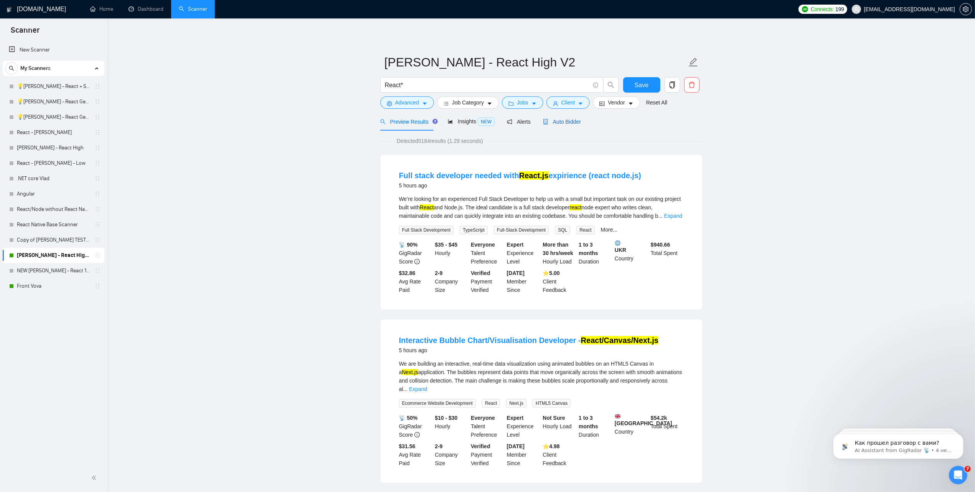
click at [568, 125] on span "Auto Bidder" at bounding box center [562, 122] width 38 height 6
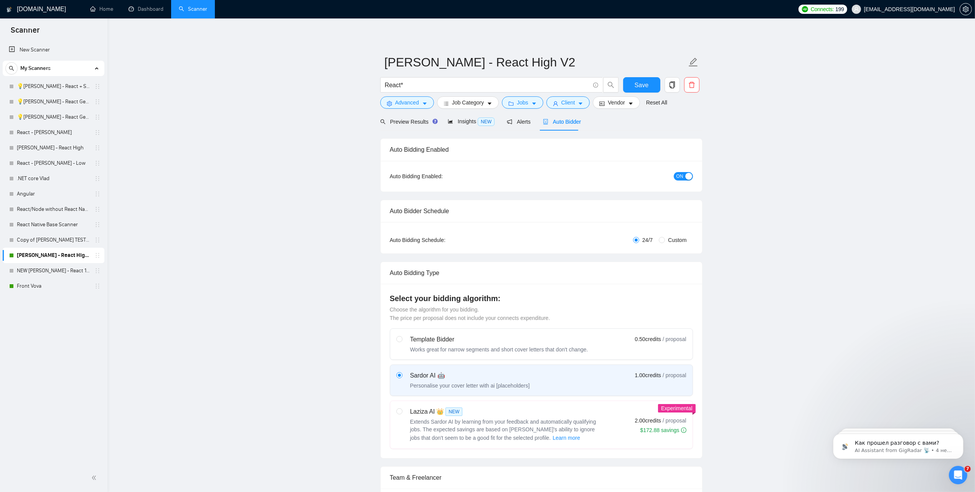
radio input "false"
radio input "true"
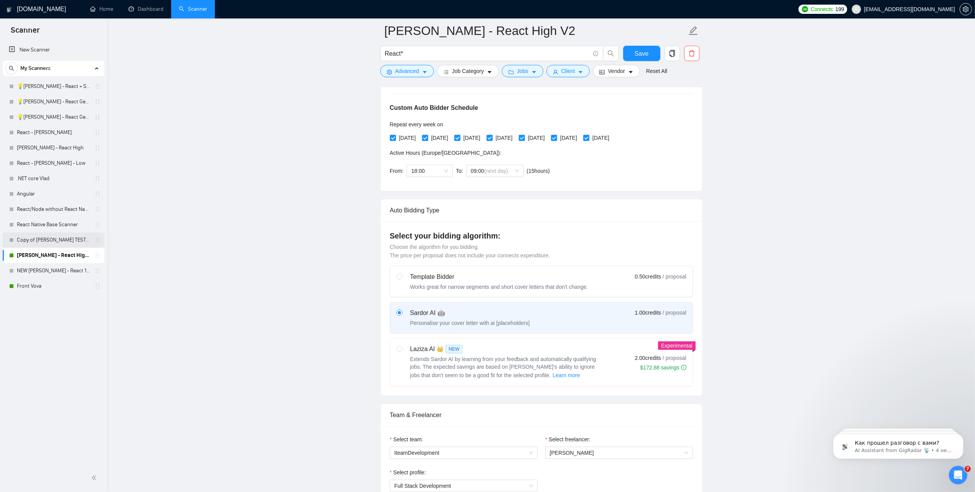
scroll to position [96, 0]
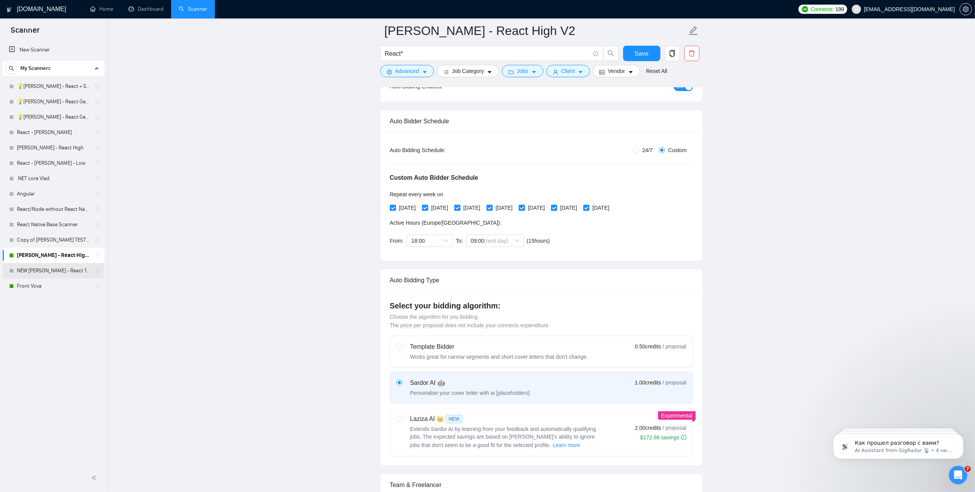
click at [43, 267] on link "NEW [PERSON_NAME] - React 18.09" at bounding box center [53, 270] width 73 height 15
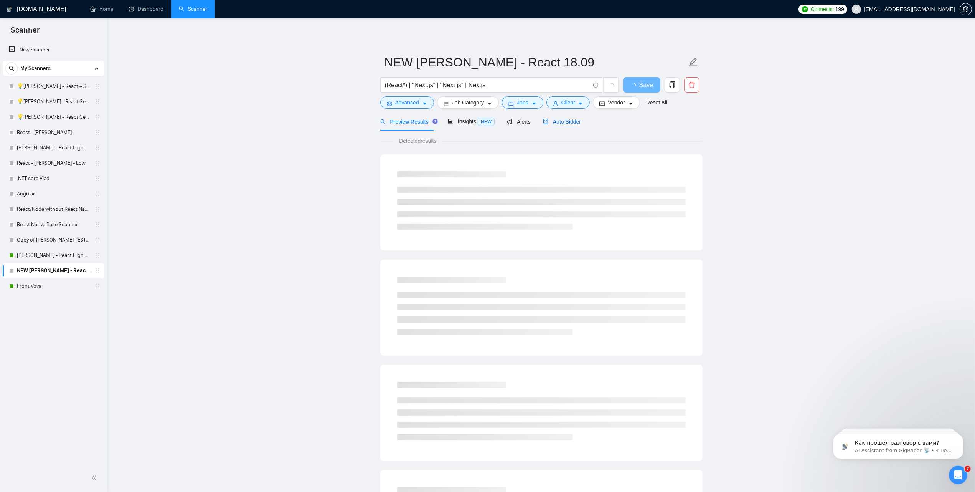
click at [567, 122] on span "Auto Bidder" at bounding box center [562, 122] width 38 height 6
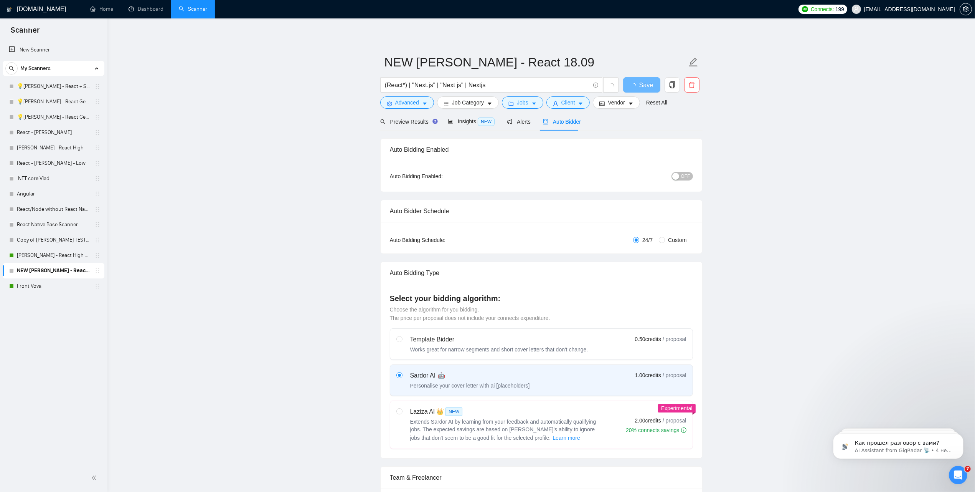
radio input "false"
radio input "true"
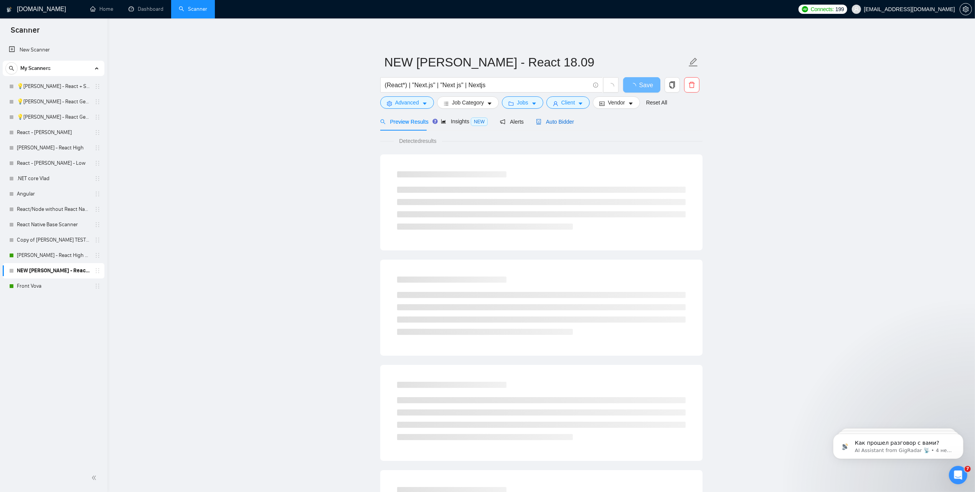
click at [551, 125] on span "Auto Bidder" at bounding box center [555, 122] width 38 height 6
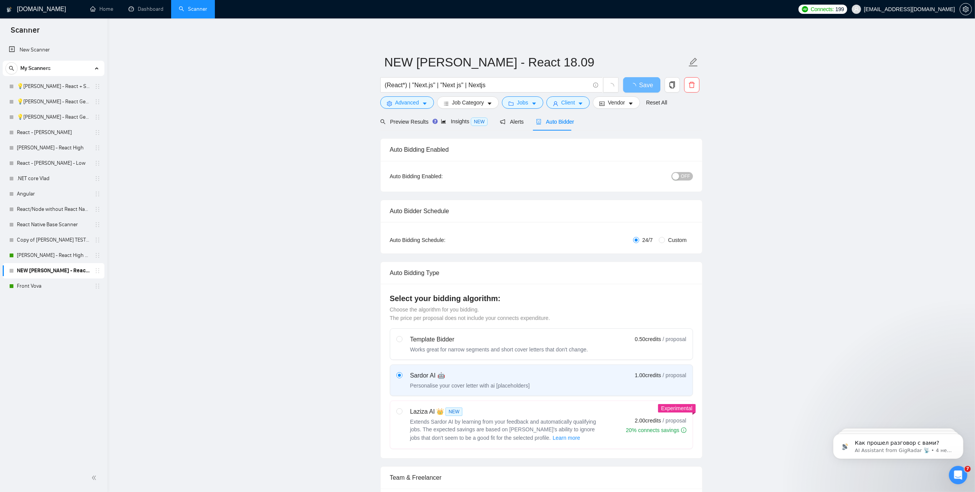
radio input "false"
radio input "true"
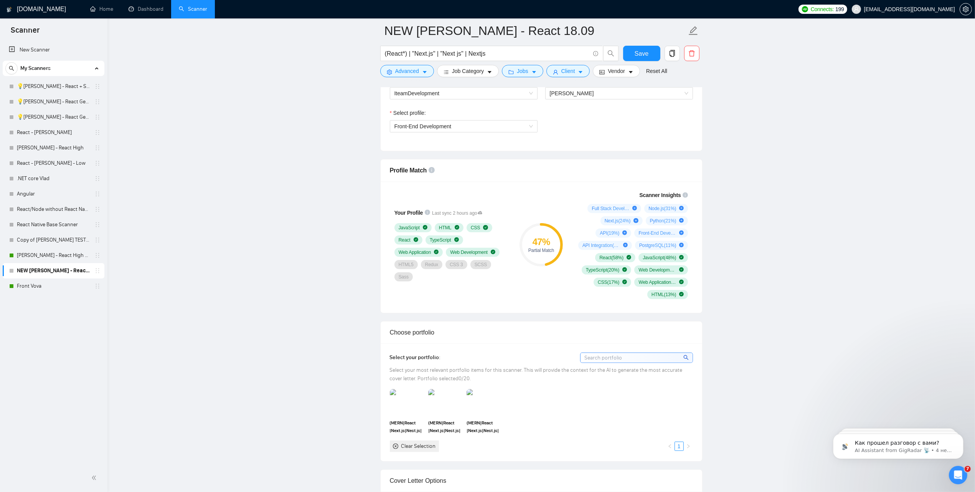
scroll to position [576, 0]
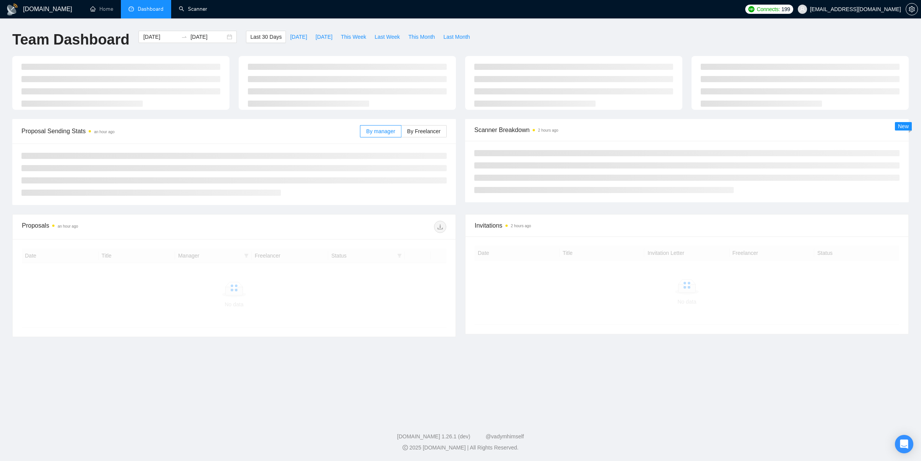
drag, startPoint x: 197, startPoint y: 12, endPoint x: 201, endPoint y: 20, distance: 8.8
click at [197, 12] on link "Scanner" at bounding box center [193, 9] width 28 height 7
